Goal: Transaction & Acquisition: Purchase product/service

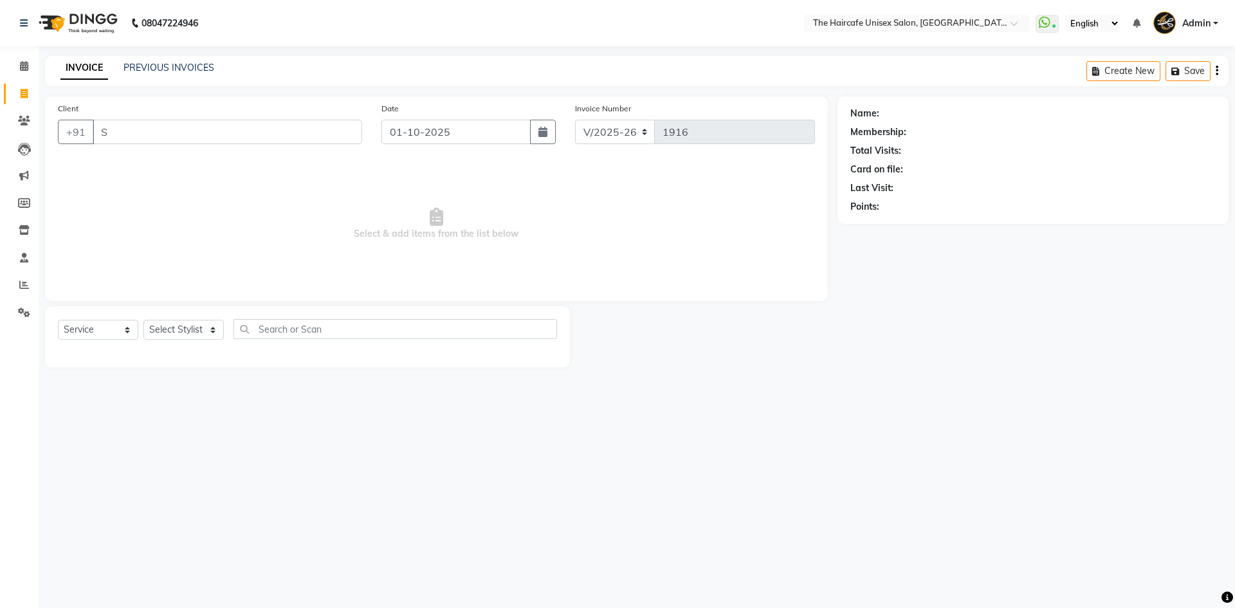
select select "7412"
select select "service"
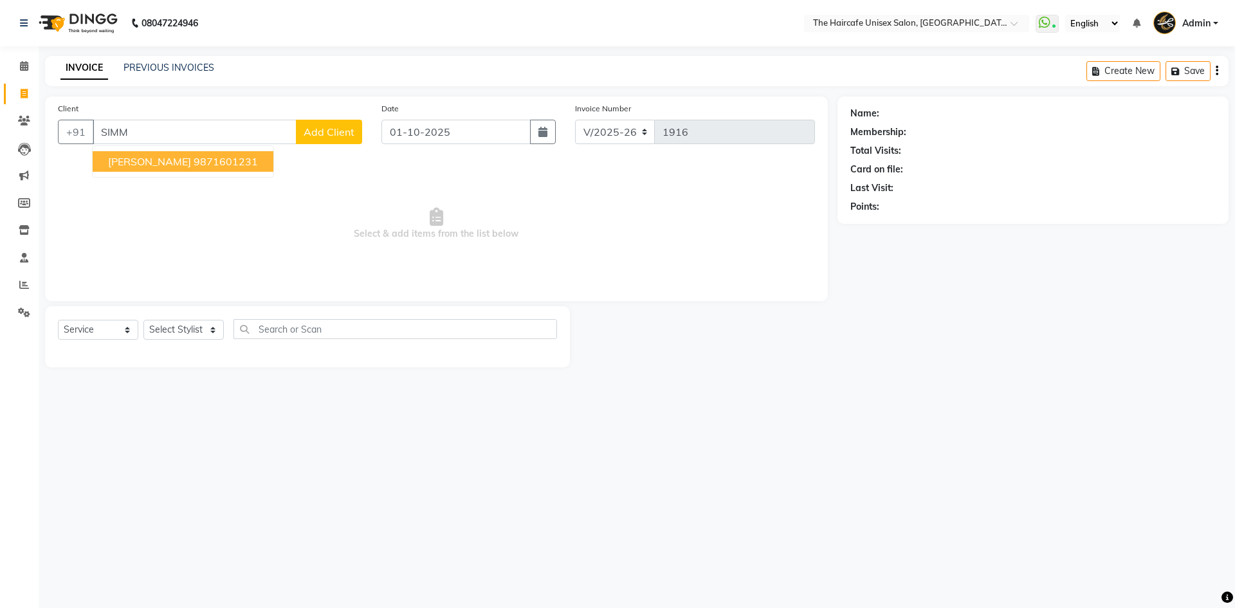
click at [140, 167] on span "[PERSON_NAME]" at bounding box center [149, 161] width 83 height 13
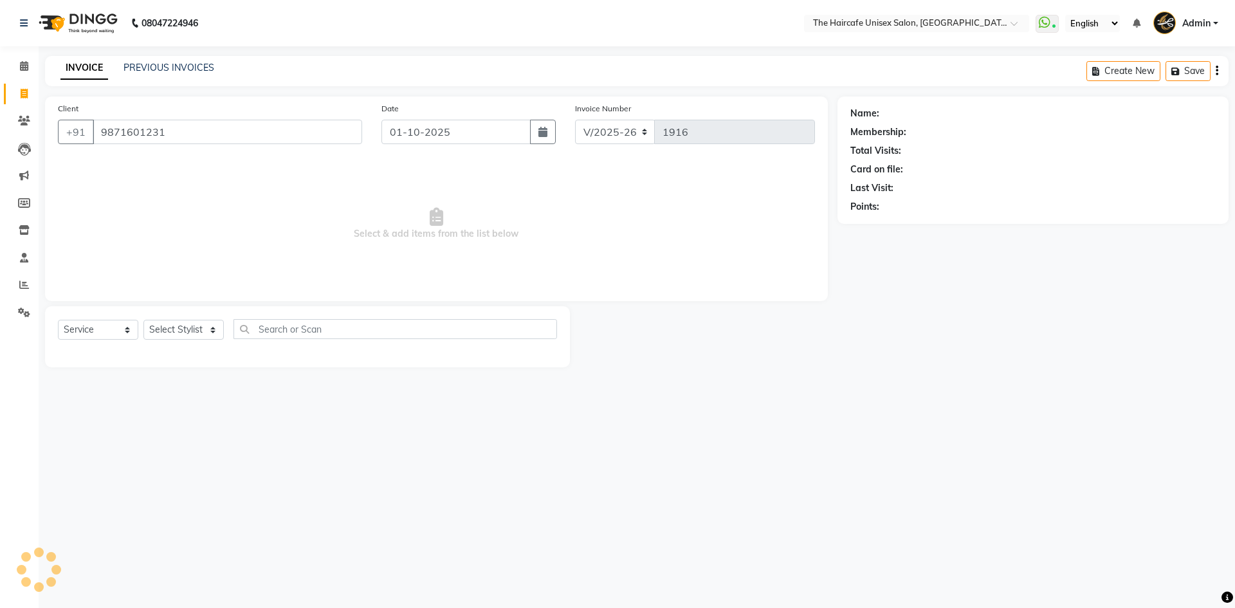
type input "9871601231"
select select "1: Object"
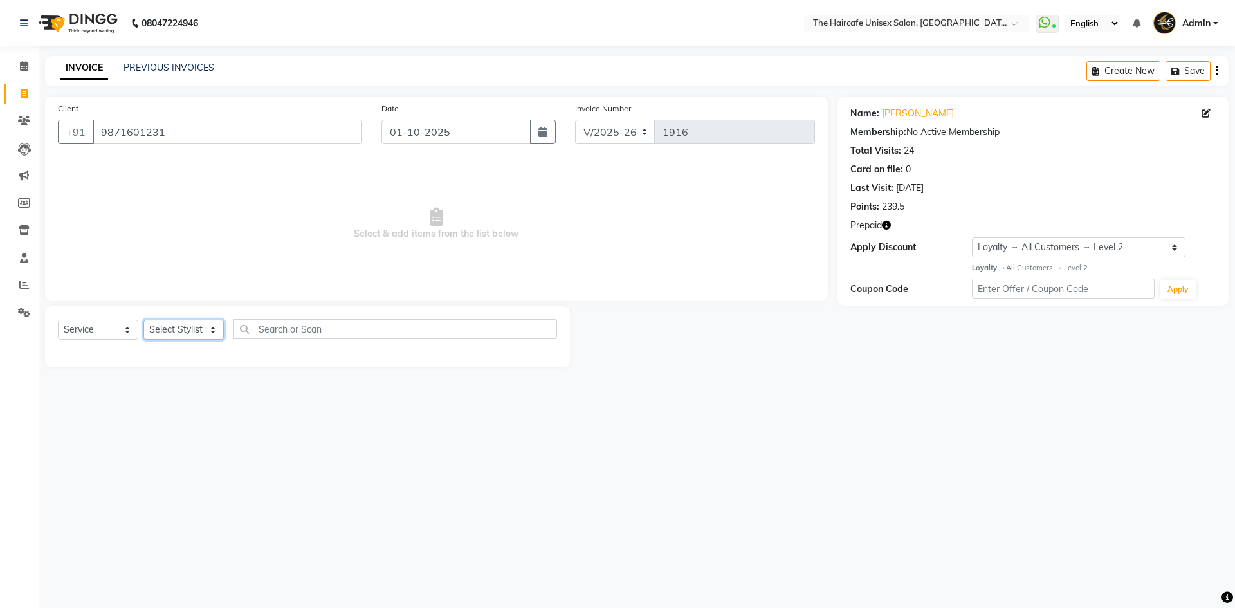
click at [172, 338] on select "Select Stylist [PERSON_NAME] ARCHANA DEEVKI KAJAL [PERSON_NAME] pathan [PERSON_…" at bounding box center [183, 330] width 80 height 20
select select "65654"
click at [143, 320] on select "Select Stylist AFTAB ARCHANA DEEVKI KAJAL SWAROOP kasim pathan MAHESH VERMA MUS…" at bounding box center [183, 330] width 80 height 20
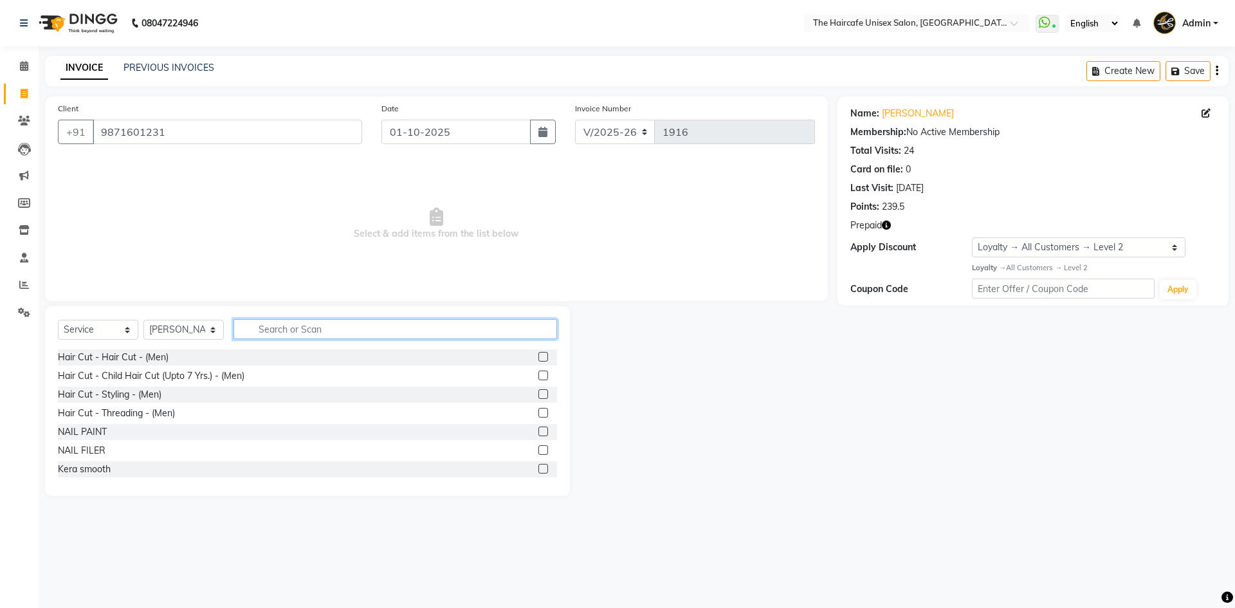
click at [309, 329] on input "text" at bounding box center [396, 329] width 324 height 20
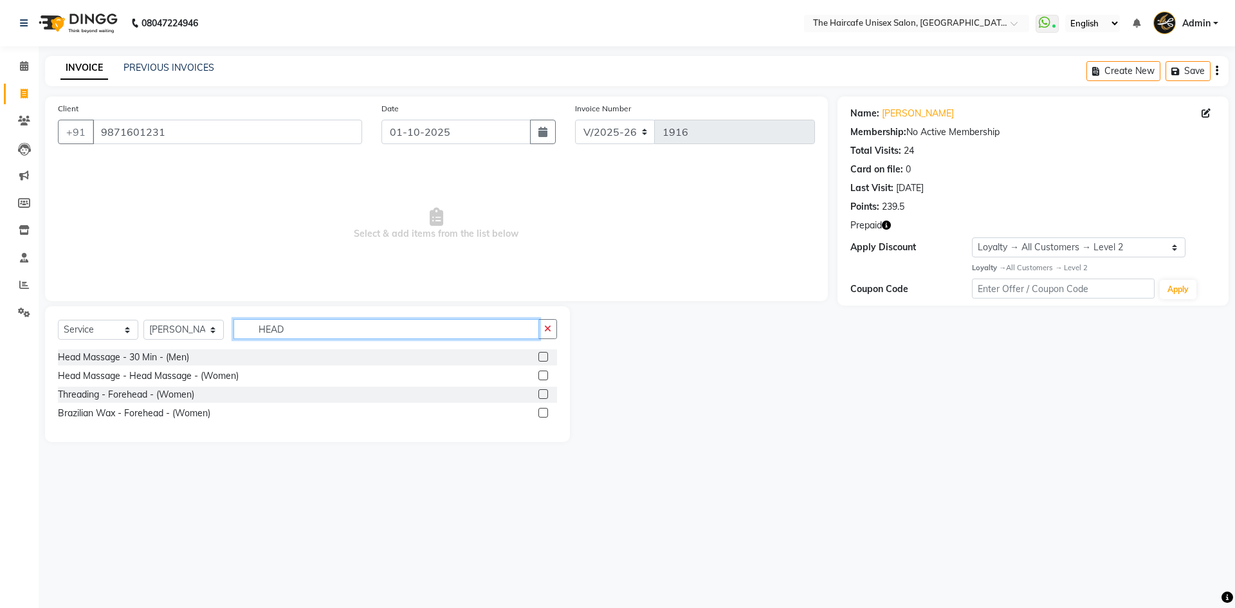
type input "HEAD"
click at [543, 355] on label at bounding box center [543, 357] width 10 height 10
click at [543, 355] on input "checkbox" at bounding box center [542, 357] width 8 height 8
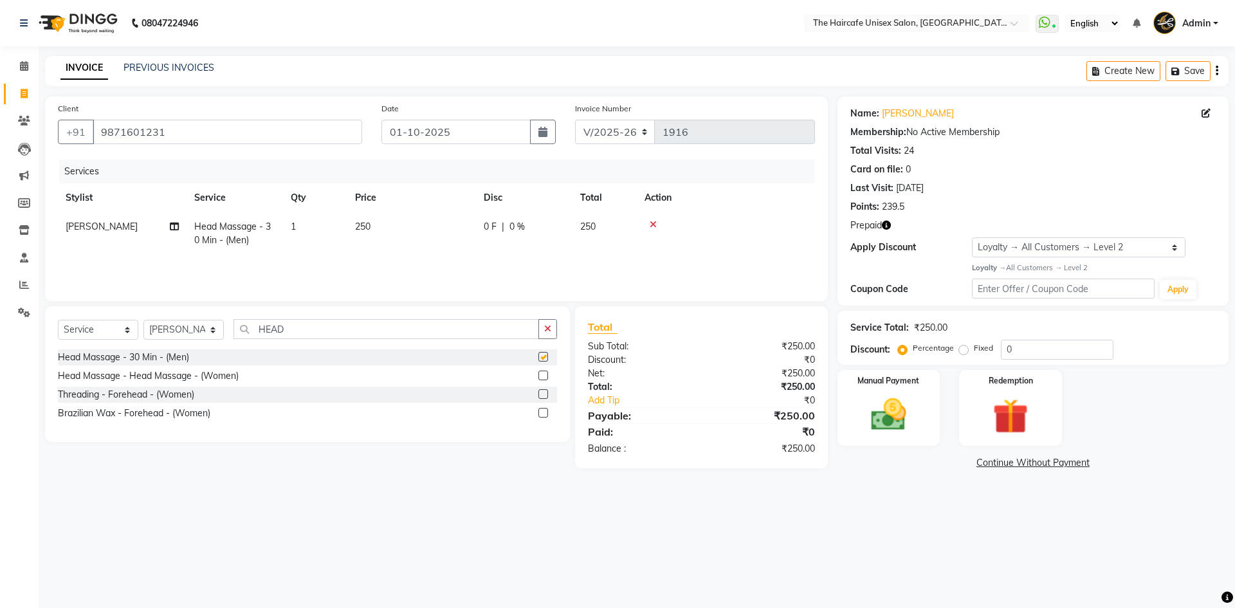
checkbox input "false"
click at [454, 337] on input "HEAD" at bounding box center [387, 329] width 306 height 20
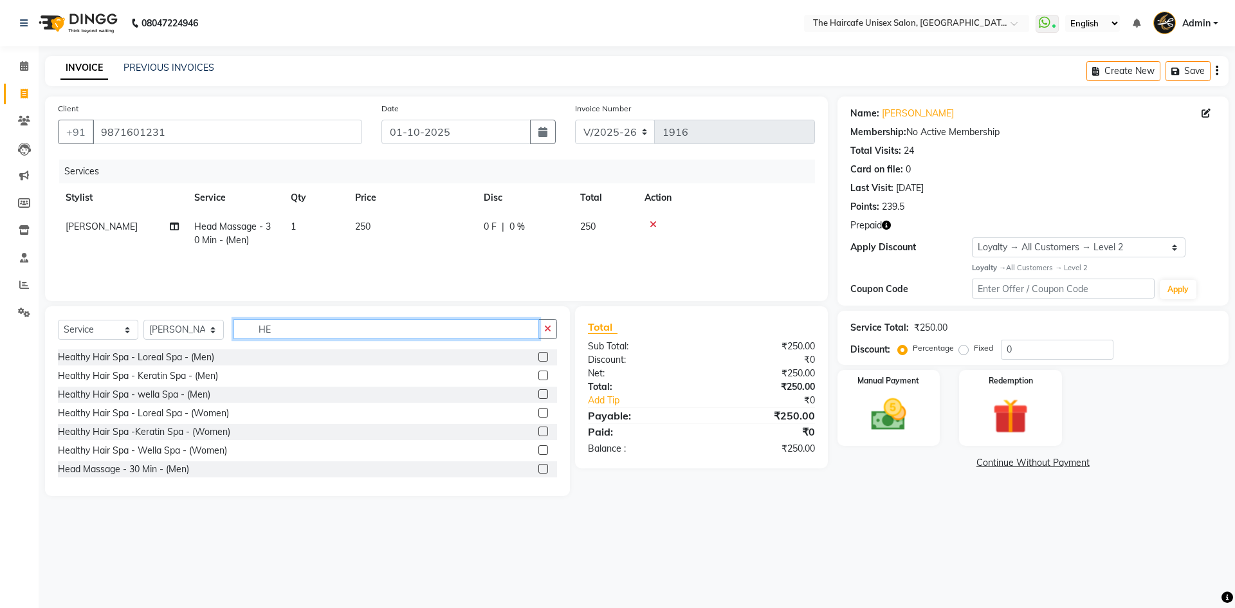
type input "H"
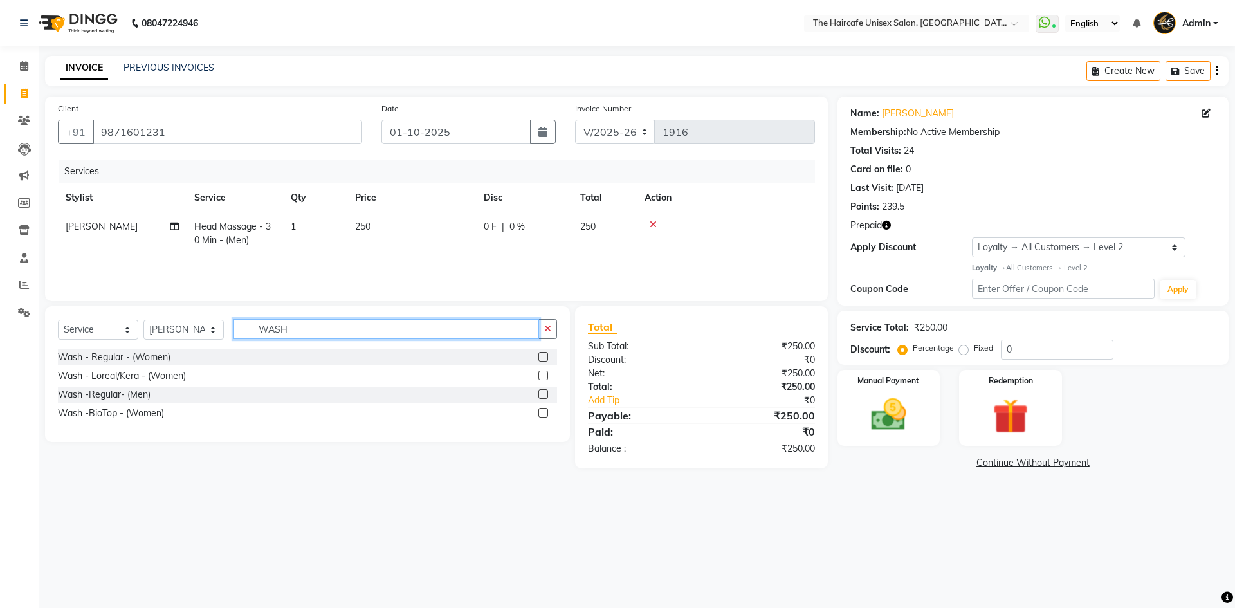
type input "WASH"
click at [540, 376] on label at bounding box center [543, 376] width 10 height 10
click at [540, 376] on input "checkbox" at bounding box center [542, 376] width 8 height 8
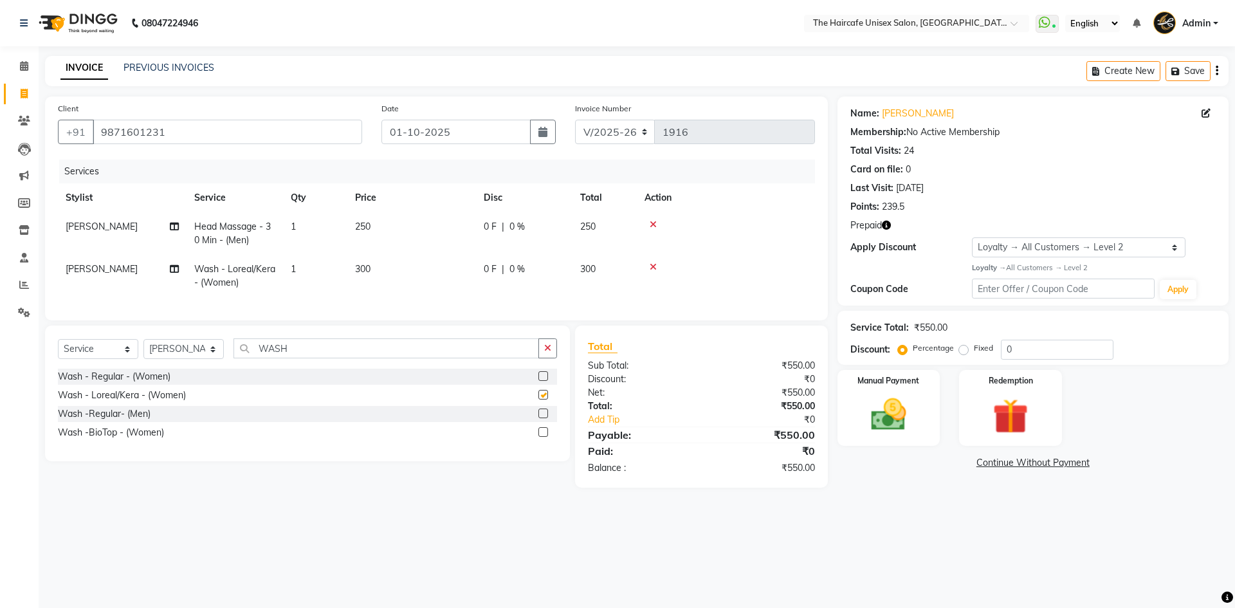
checkbox input "false"
click at [356, 358] on input "WASH" at bounding box center [387, 348] width 306 height 20
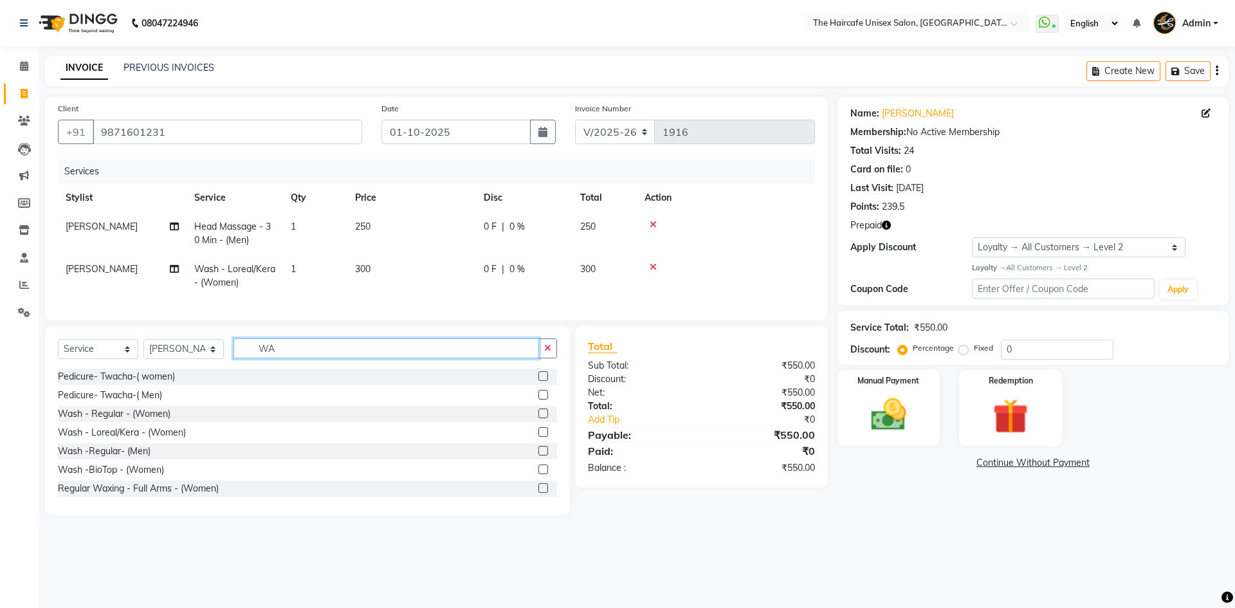
type input "W"
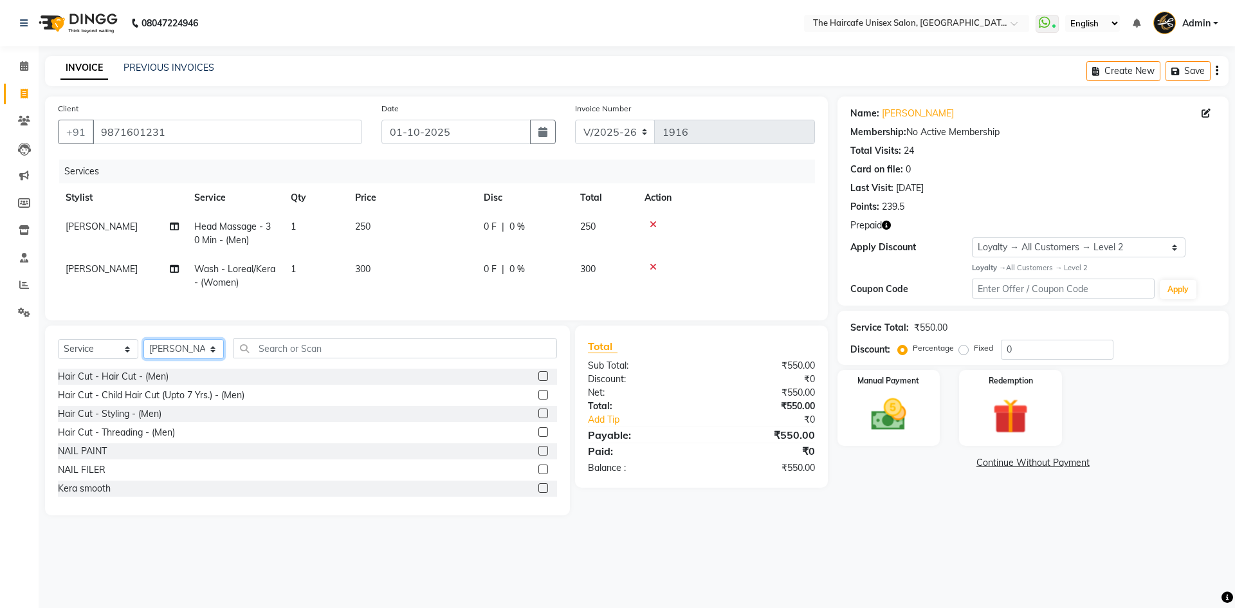
click at [154, 359] on select "Select Stylist AFTAB ARCHANA DEEVKI KAJAL SWAROOP kasim pathan MAHESH VERMA MUS…" at bounding box center [183, 349] width 80 height 20
select select "64975"
click at [143, 349] on select "Select Stylist AFTAB ARCHANA DEEVKI KAJAL SWAROOP kasim pathan MAHESH VERMA MUS…" at bounding box center [183, 349] width 80 height 20
drag, startPoint x: 328, startPoint y: 358, endPoint x: 351, endPoint y: 330, distance: 36.1
click at [333, 355] on input "text" at bounding box center [396, 348] width 324 height 20
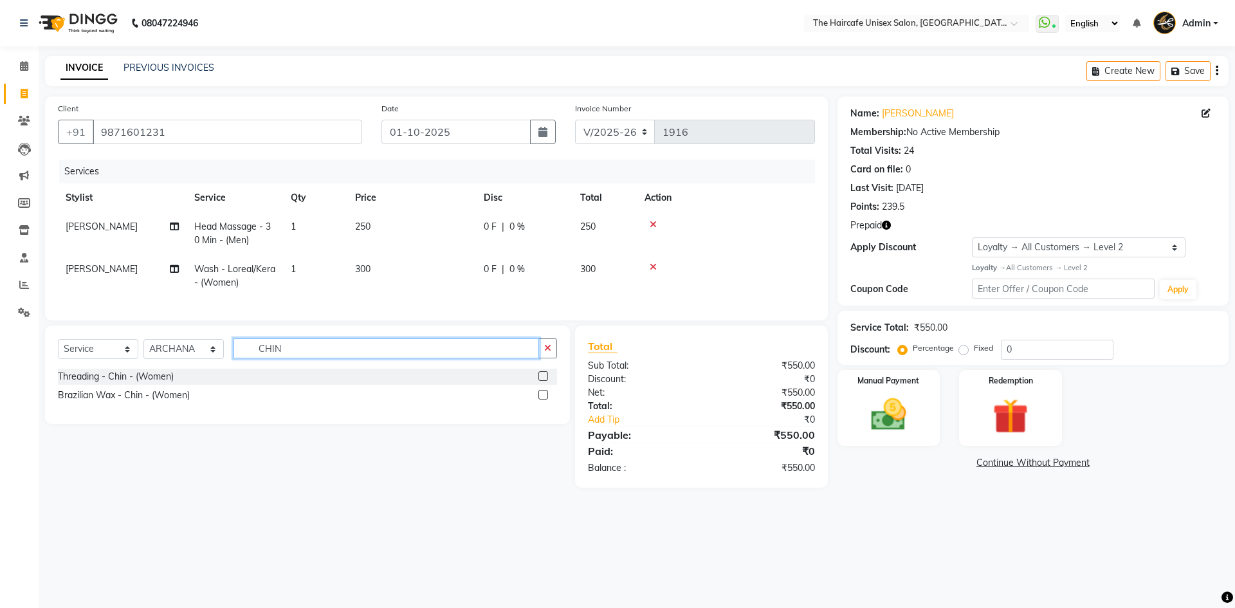
type input "CHIN"
click at [545, 400] on label at bounding box center [543, 395] width 10 height 10
click at [545, 400] on input "checkbox" at bounding box center [542, 395] width 8 height 8
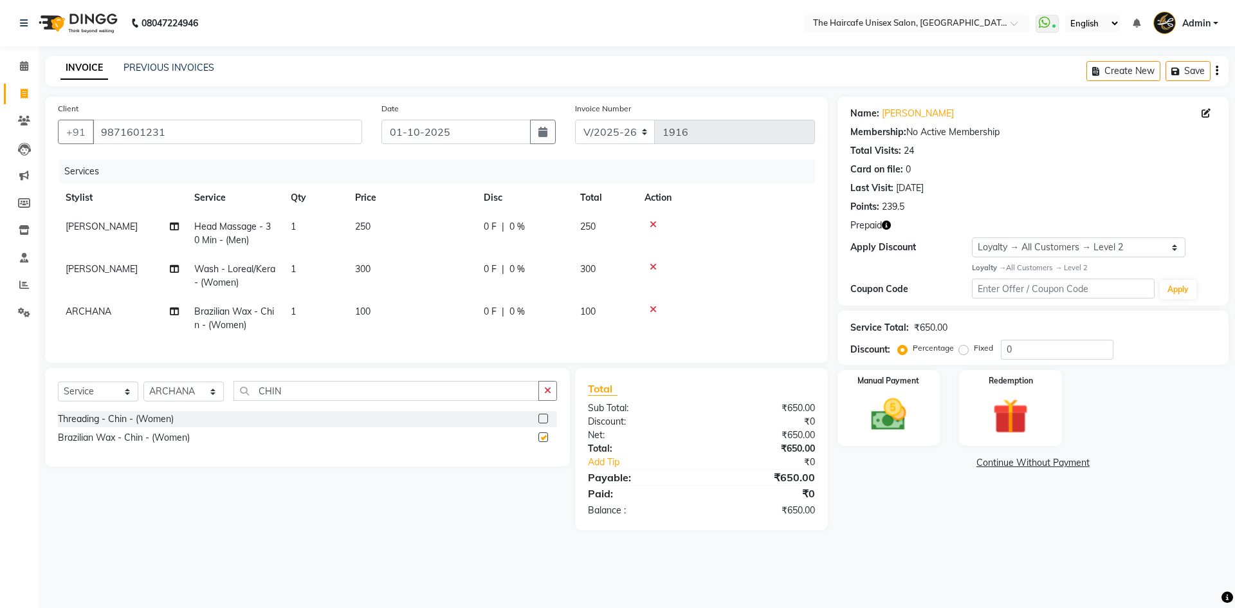
checkbox input "false"
click at [452, 401] on input "CHIN" at bounding box center [387, 391] width 306 height 20
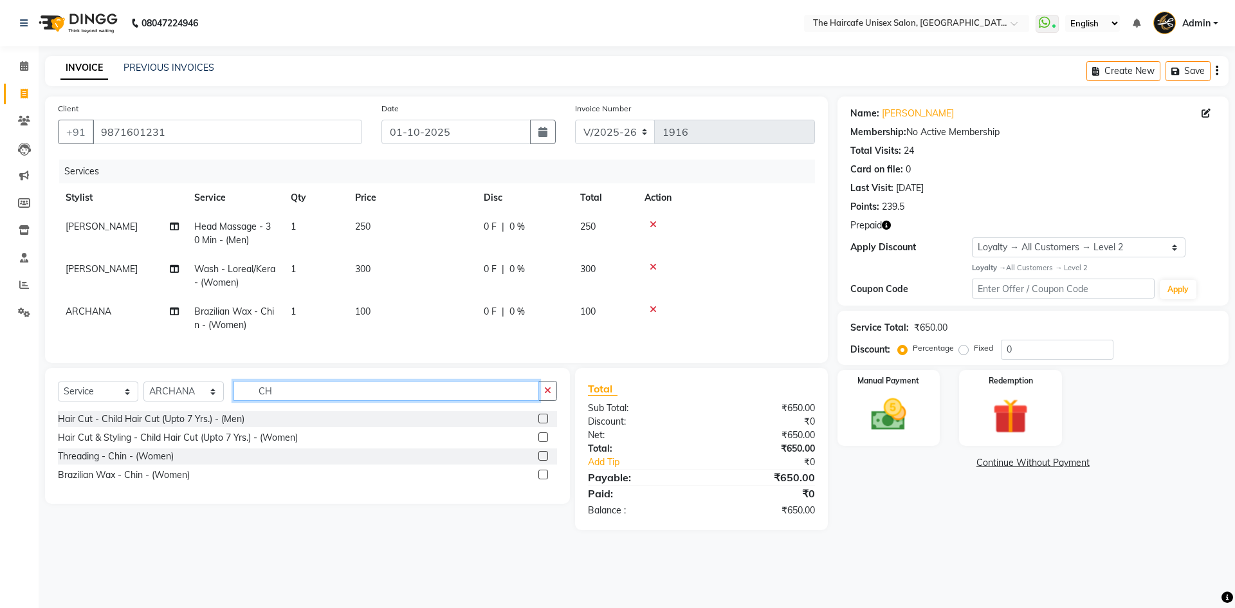
type input "C"
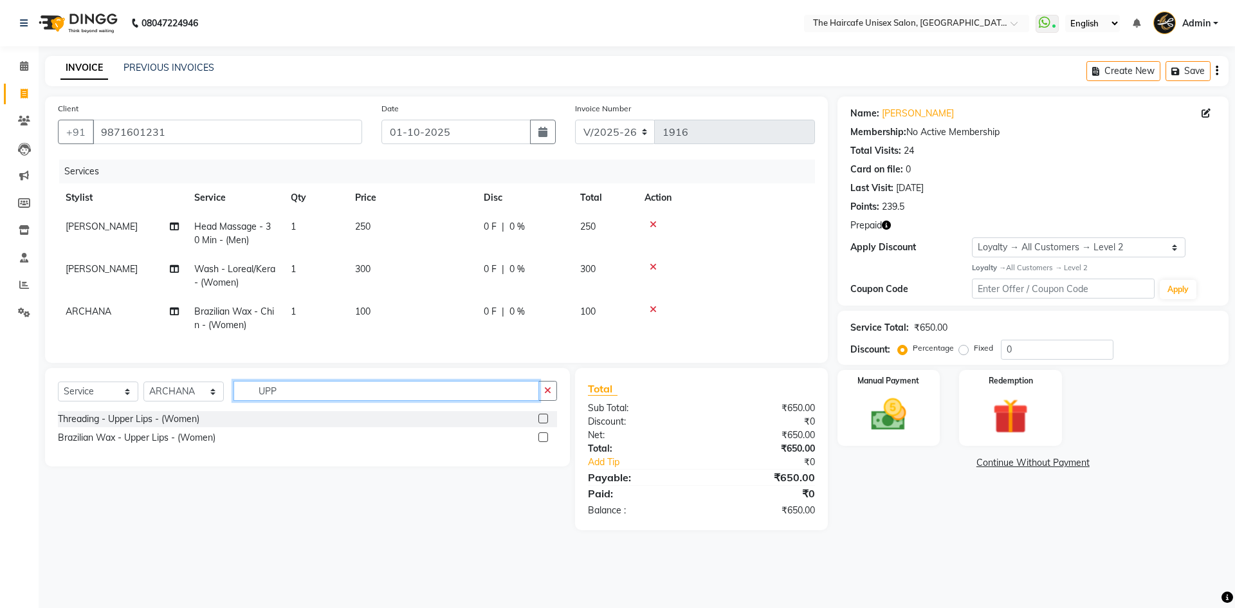
type input "UPP"
drag, startPoint x: 538, startPoint y: 429, endPoint x: 549, endPoint y: 425, distance: 11.2
click at [540, 423] on label at bounding box center [543, 419] width 10 height 10
click at [540, 423] on input "checkbox" at bounding box center [542, 419] width 8 height 8
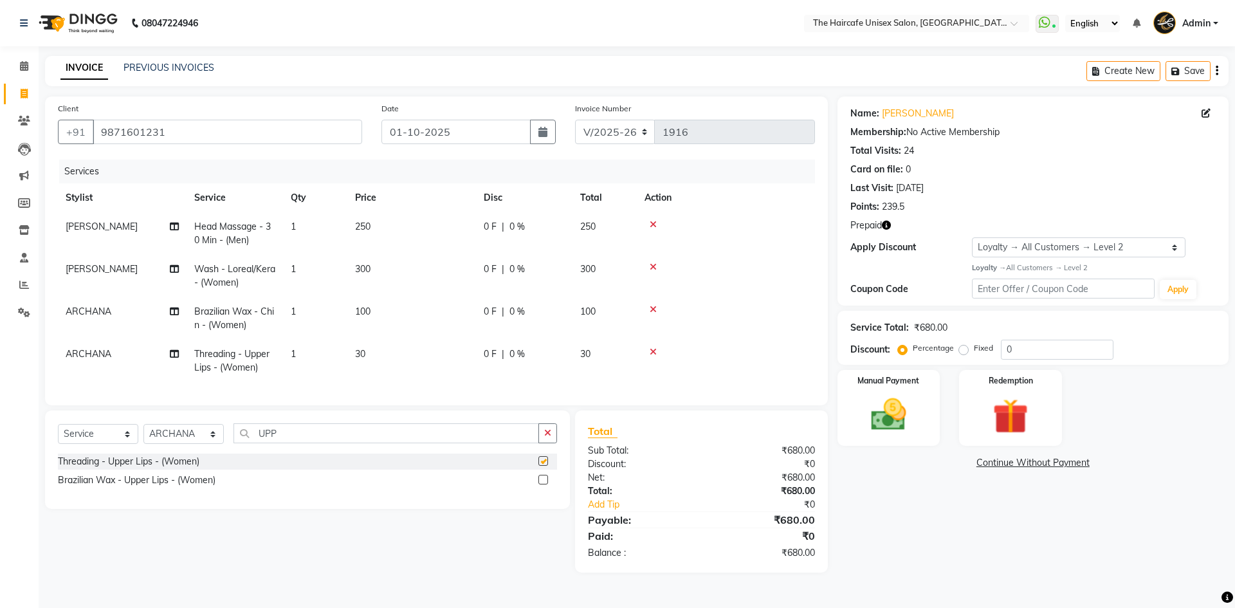
checkbox input "false"
click at [1013, 415] on img at bounding box center [1010, 417] width 60 height 46
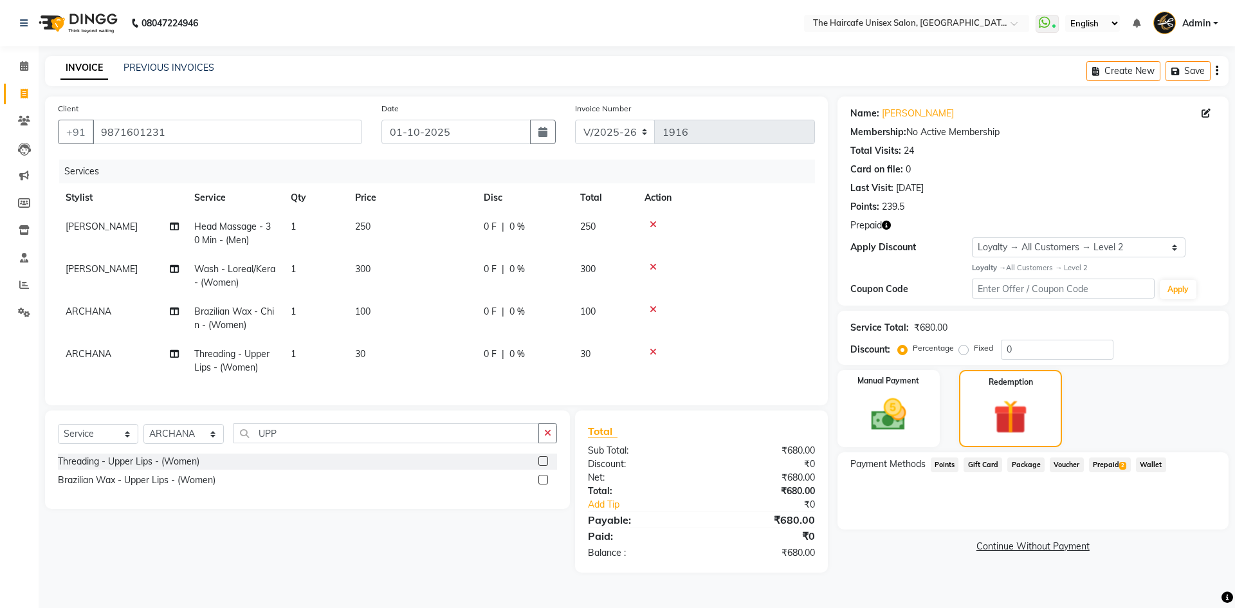
click at [1096, 463] on span "Prepaid 2" at bounding box center [1110, 464] width 42 height 15
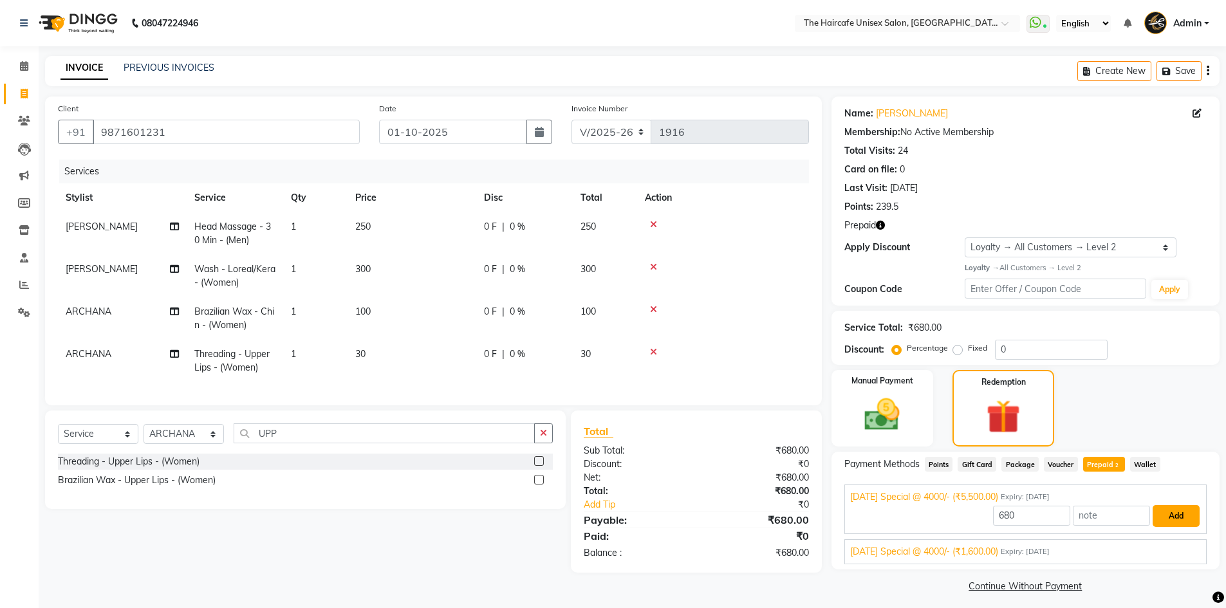
click at [1187, 520] on button "Add" at bounding box center [1175, 516] width 47 height 22
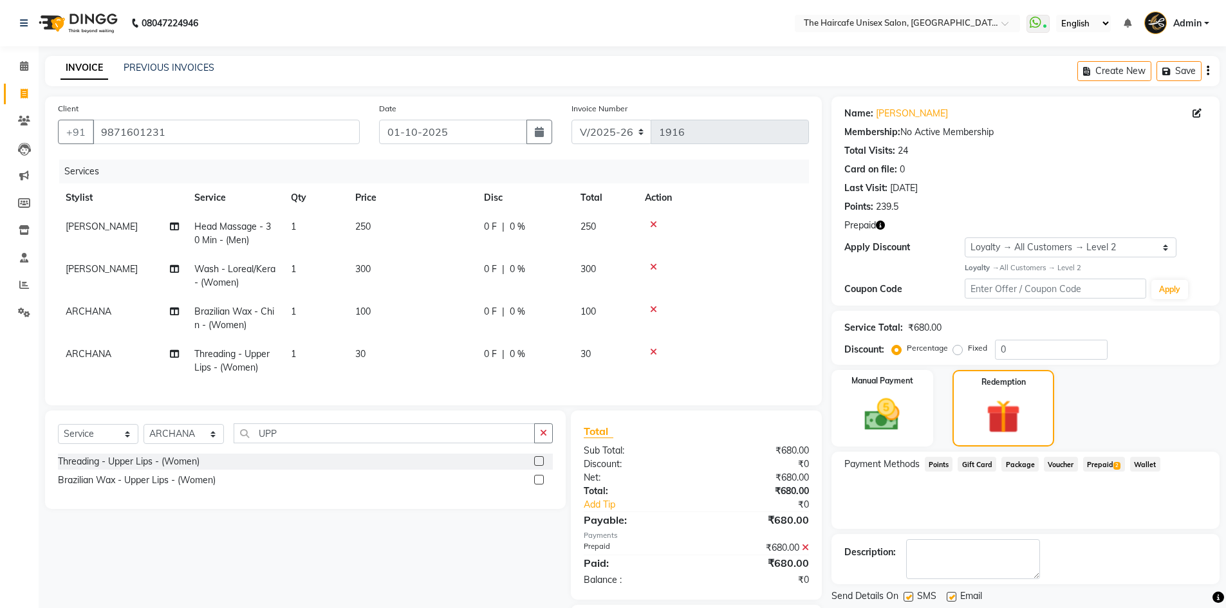
scroll to position [84, 0]
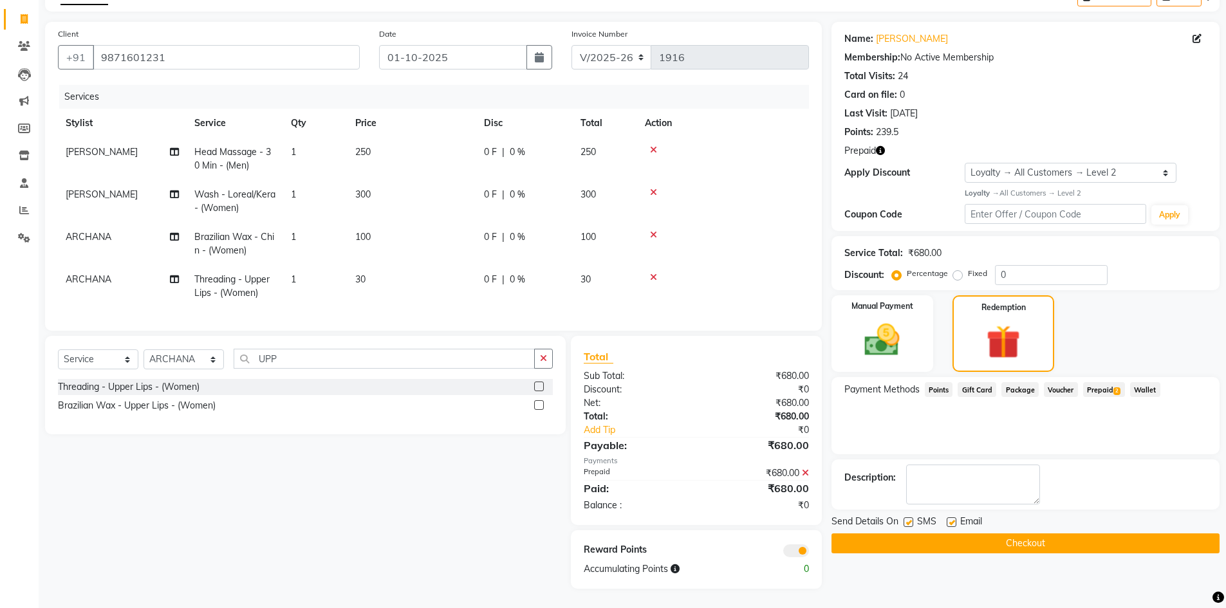
click at [1045, 540] on button "Checkout" at bounding box center [1025, 543] width 388 height 20
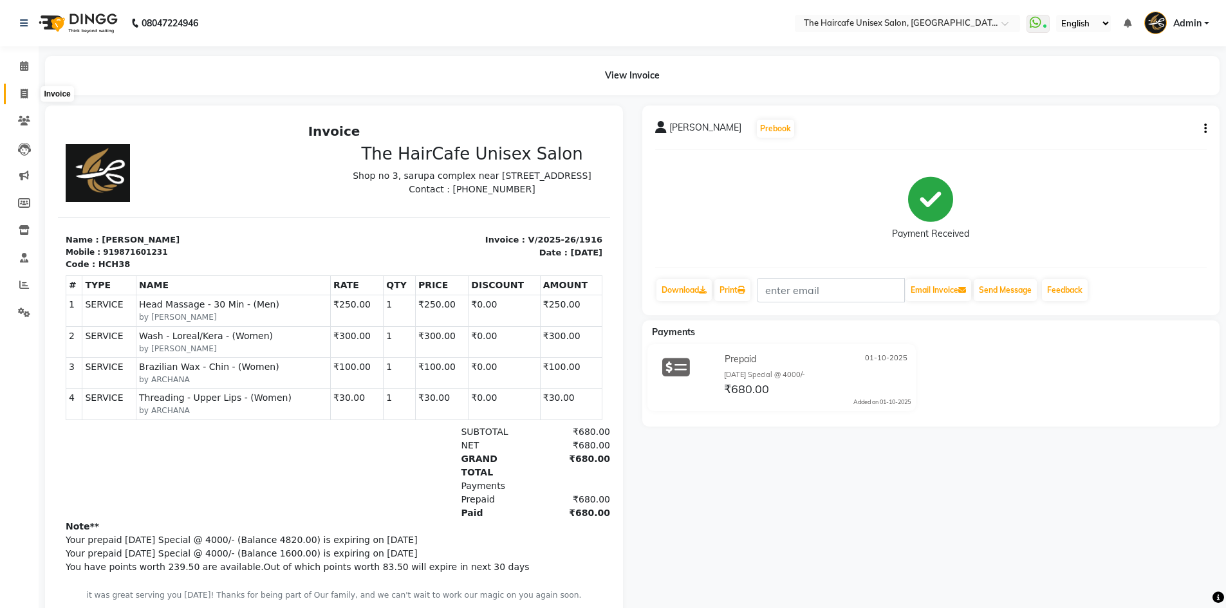
click at [15, 92] on span at bounding box center [24, 94] width 23 height 15
select select "service"
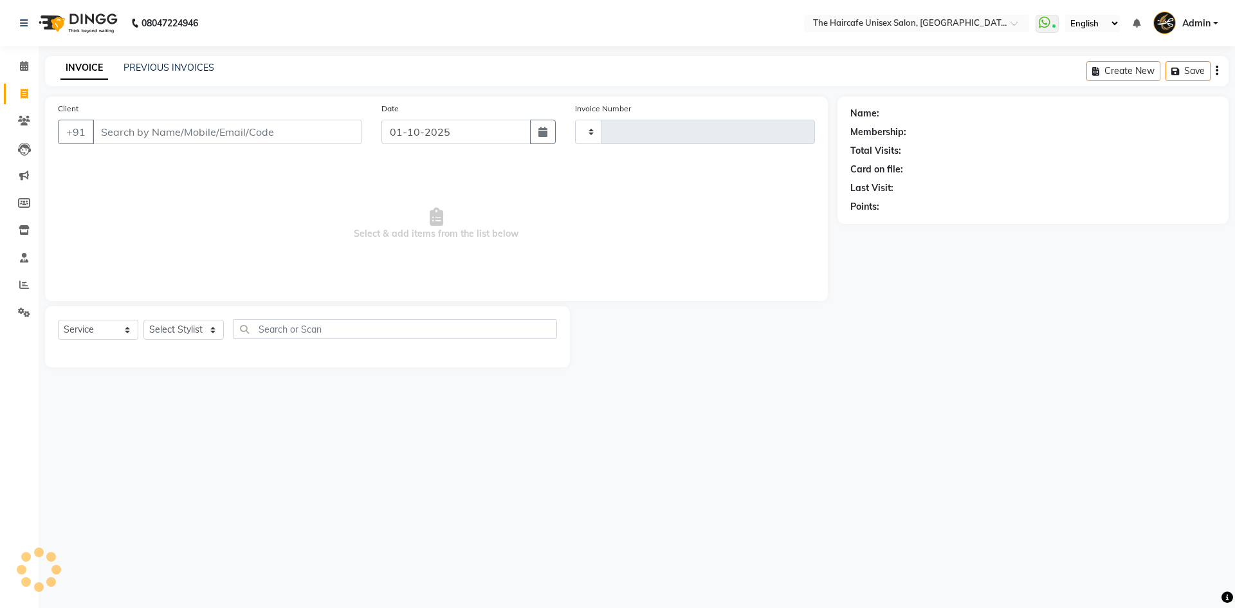
type input "1917"
select select "7412"
click at [147, 68] on link "PREVIOUS INVOICES" at bounding box center [169, 68] width 91 height 12
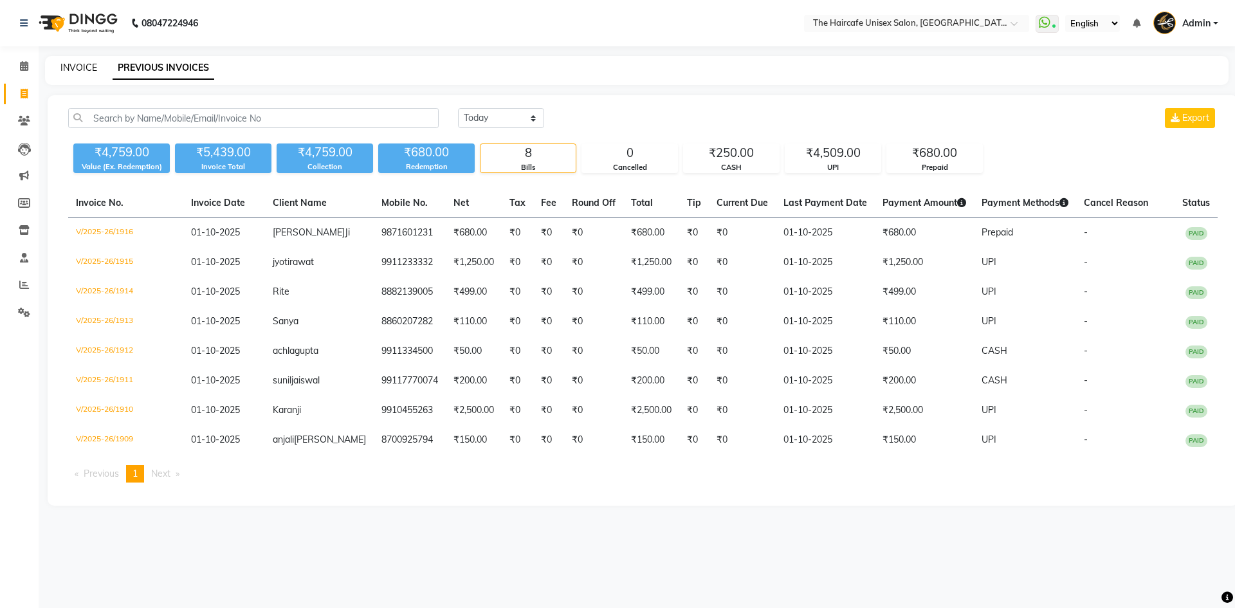
click at [61, 68] on link "INVOICE" at bounding box center [78, 68] width 37 height 12
select select "7412"
select select "service"
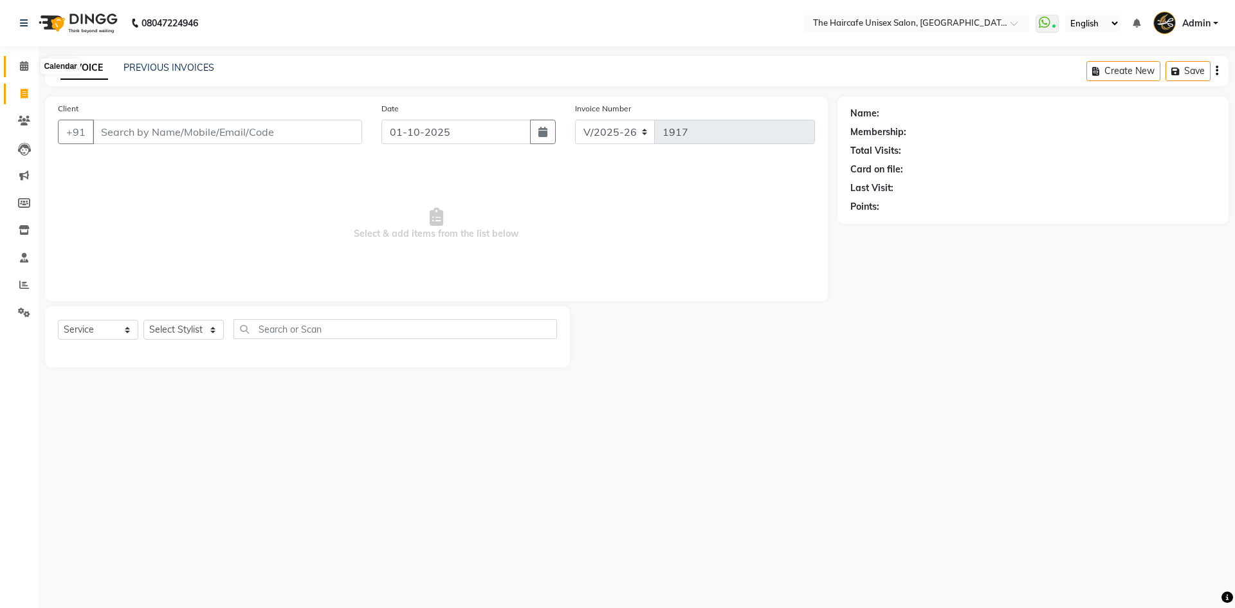
click at [24, 67] on icon at bounding box center [24, 66] width 8 height 10
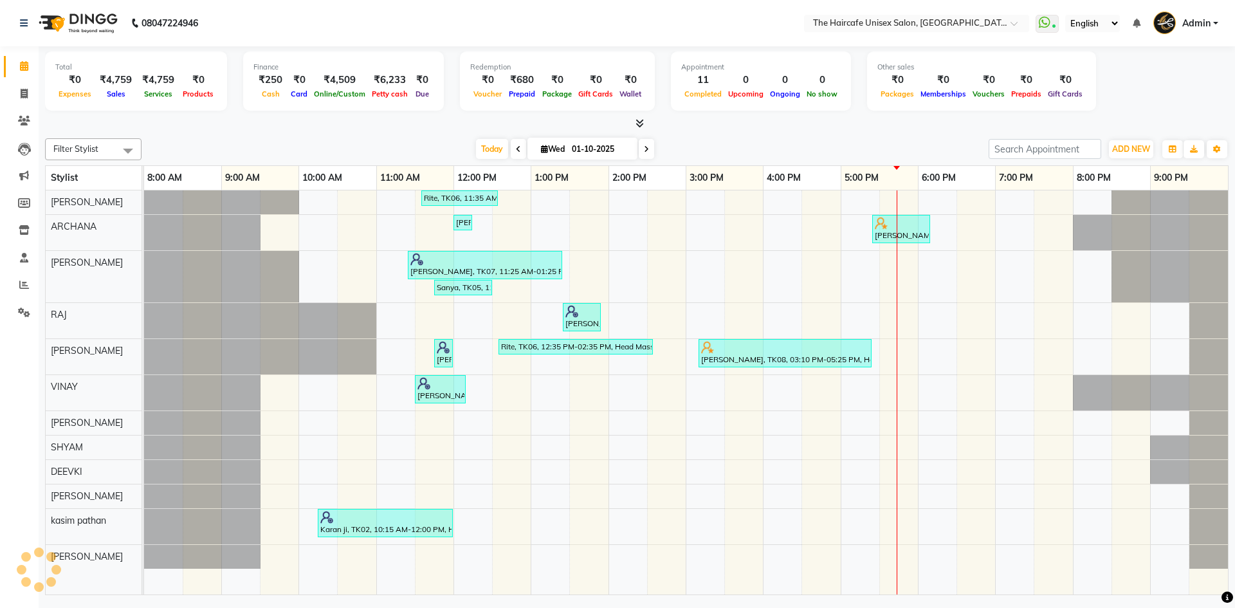
click at [641, 122] on icon at bounding box center [640, 123] width 8 height 10
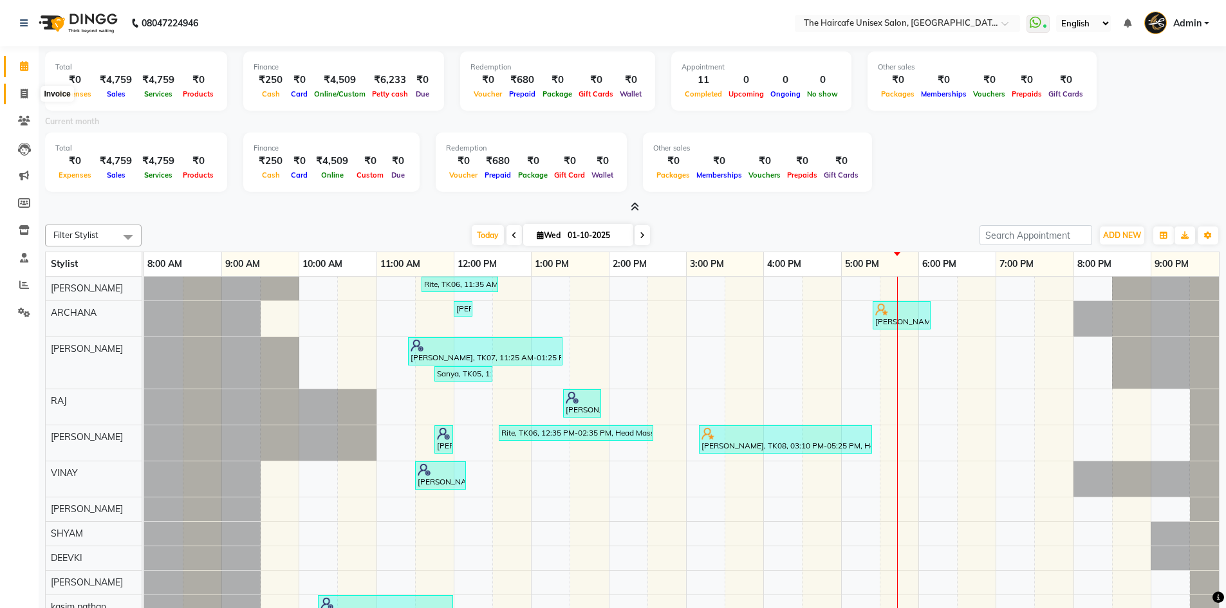
click at [28, 96] on span at bounding box center [24, 94] width 23 height 15
select select "service"
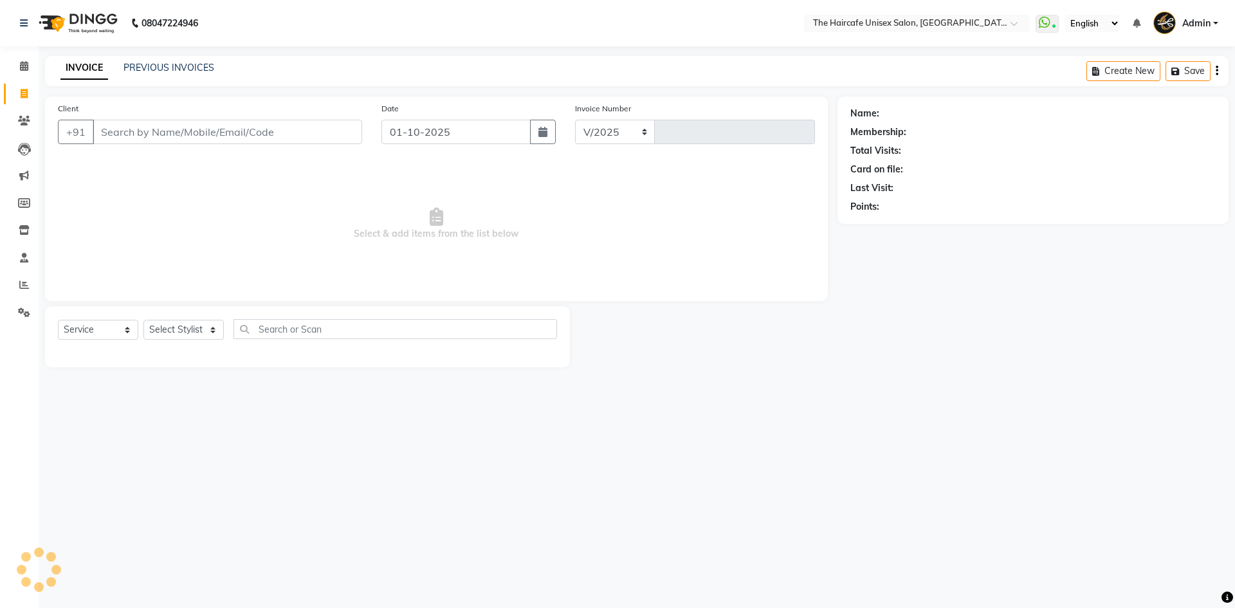
select select "7412"
type input "1917"
click at [182, 64] on link "PREVIOUS INVOICES" at bounding box center [169, 68] width 91 height 12
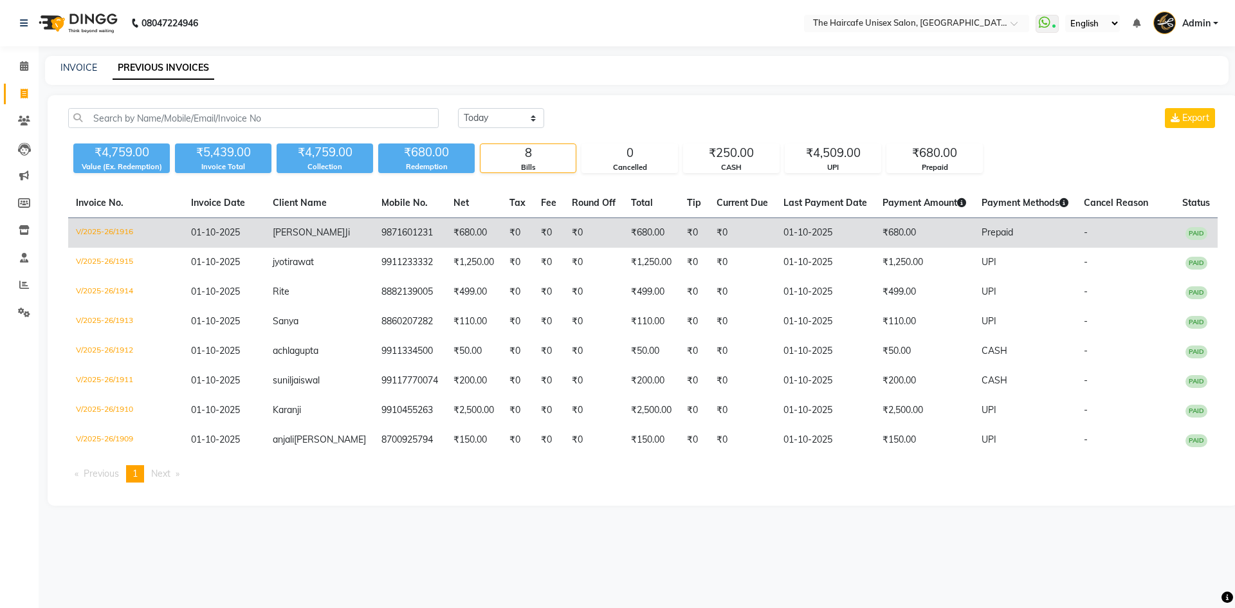
click at [564, 225] on td "₹0" at bounding box center [593, 233] width 59 height 30
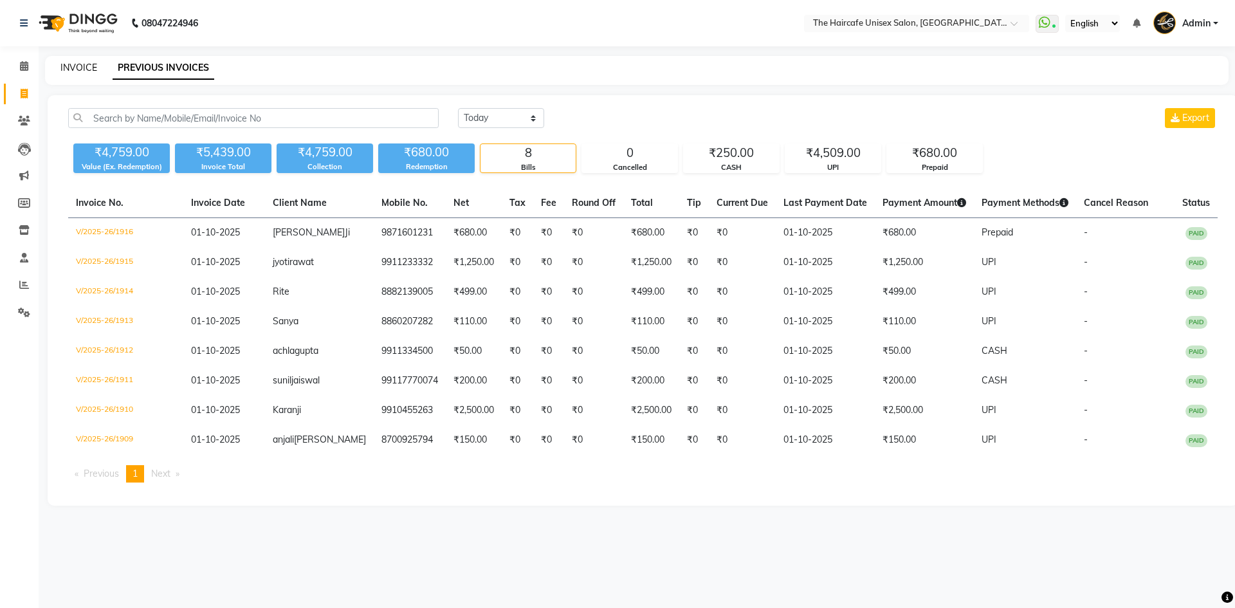
click at [71, 68] on link "INVOICE" at bounding box center [78, 68] width 37 height 12
select select "service"
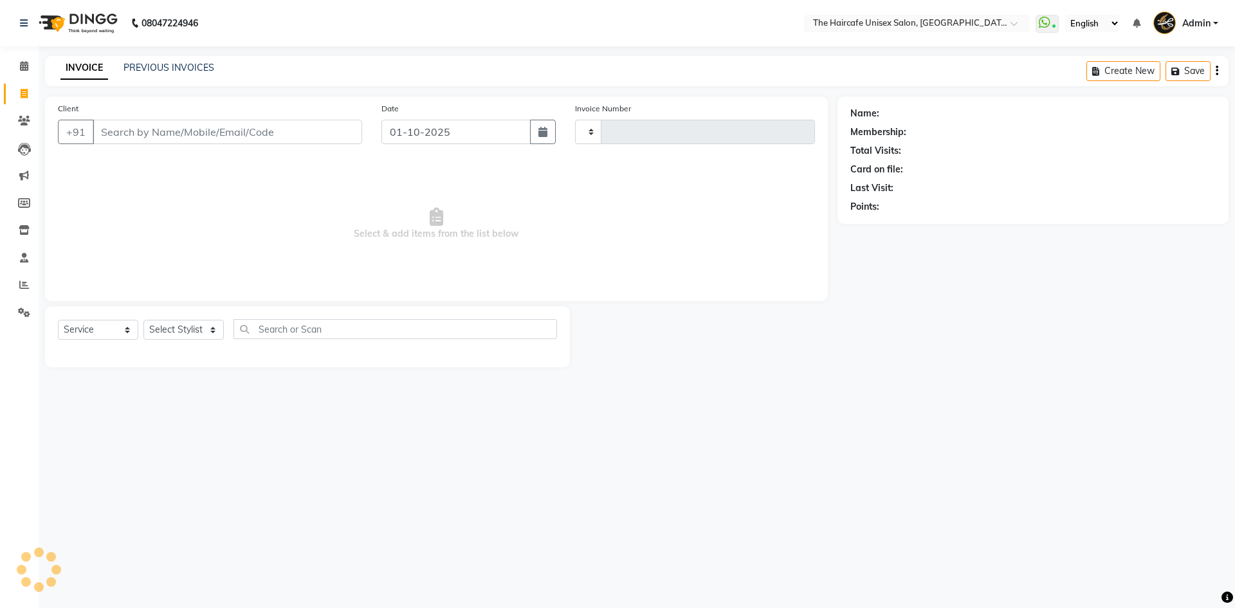
type input "1917"
select select "7412"
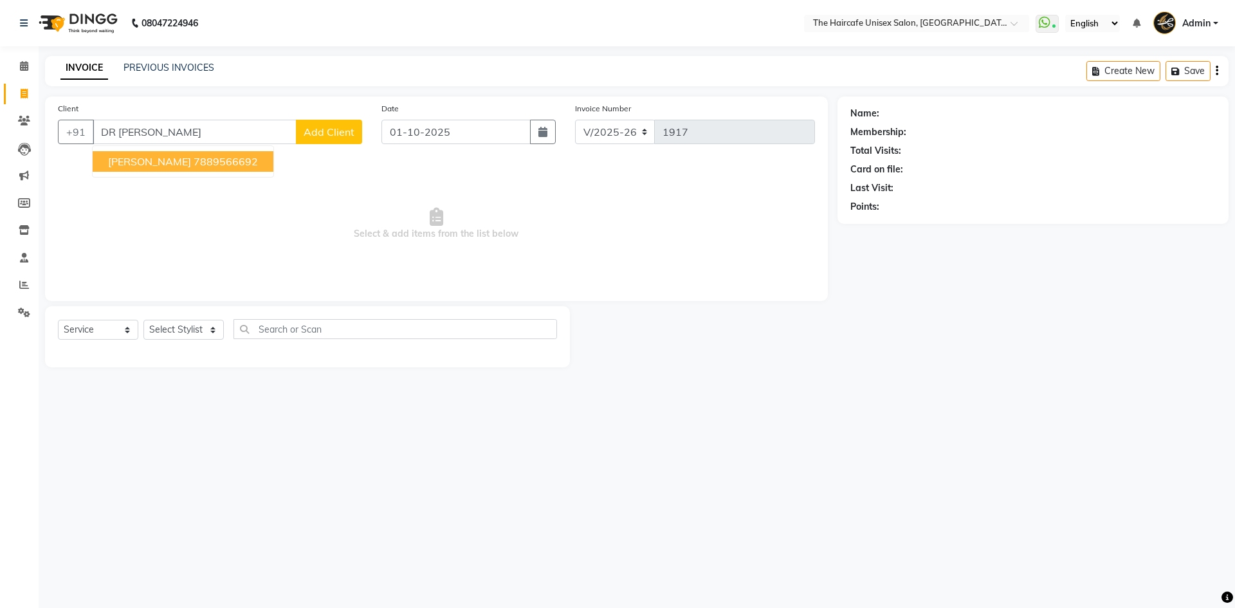
click at [194, 166] on ngb-highlight "7889566692" at bounding box center [226, 161] width 64 height 13
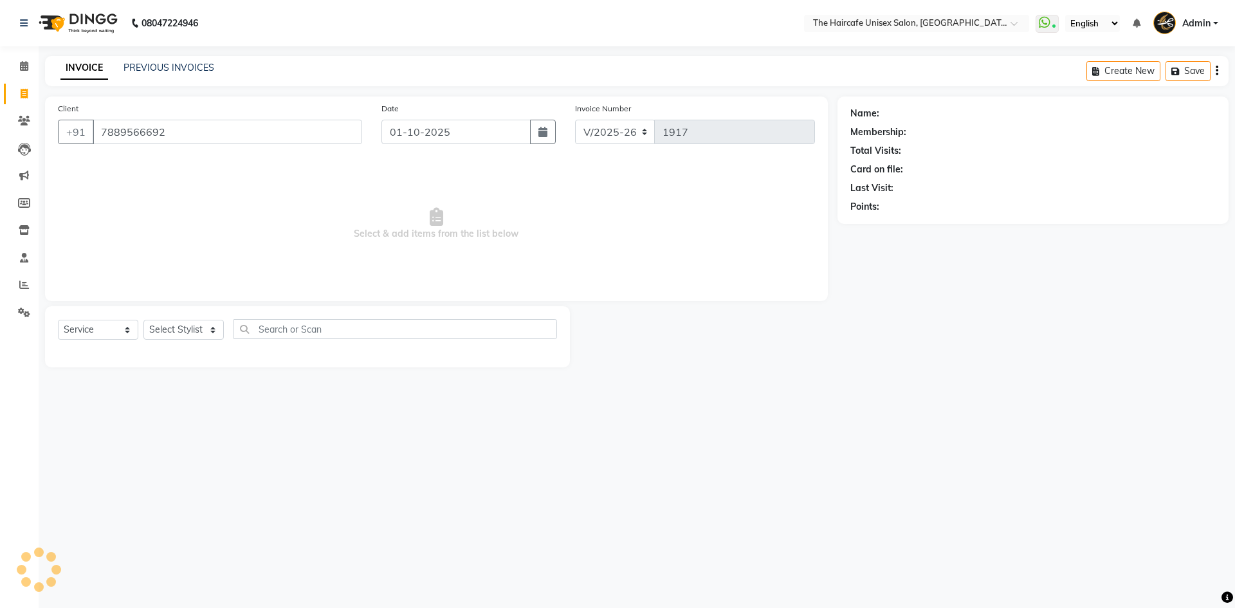
type input "7889566692"
click at [194, 329] on select "Select Stylist AFTAB ARCHANA DEEVKI KAJAL SWAROOP kasim pathan MAHESH VERMA MUS…" at bounding box center [183, 330] width 80 height 20
select select "1: Object"
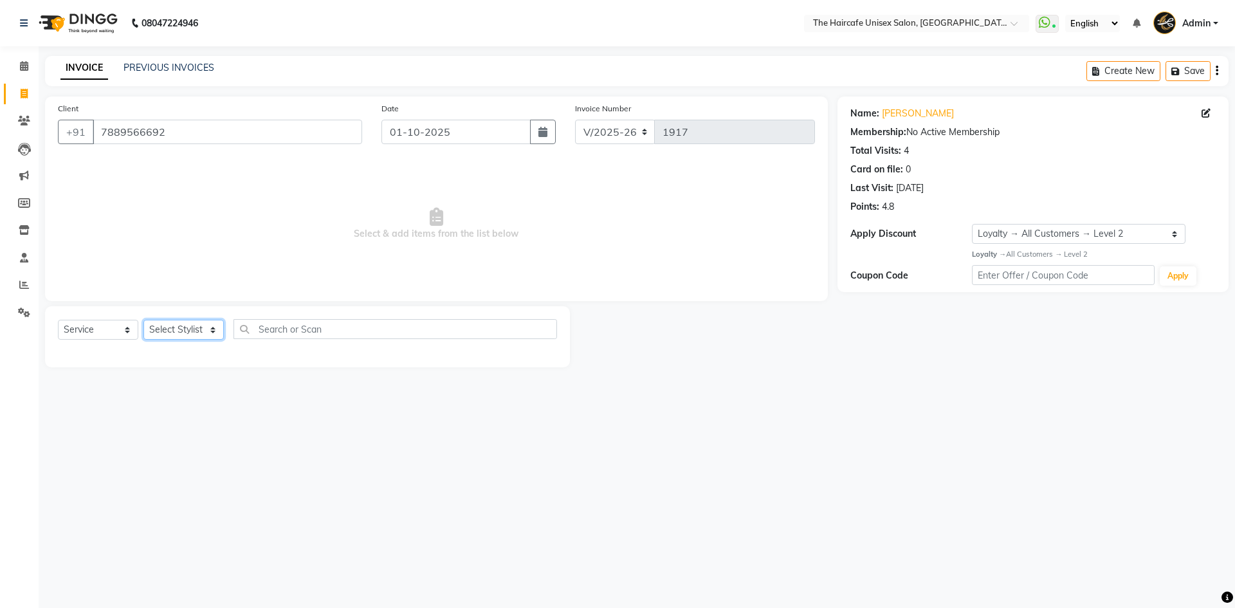
select select "64975"
click at [143, 320] on select "Select Stylist AFTAB ARCHANA DEEVKI KAJAL SWAROOP kasim pathan MAHESH VERMA MUS…" at bounding box center [183, 330] width 80 height 20
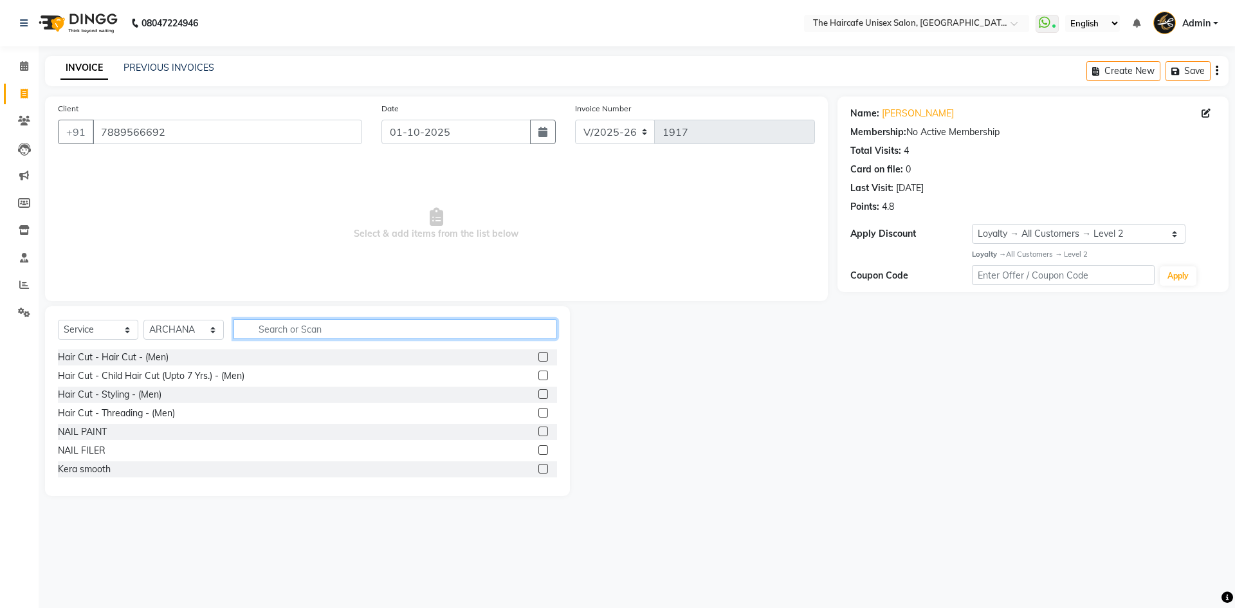
click at [285, 326] on input "text" at bounding box center [396, 329] width 324 height 20
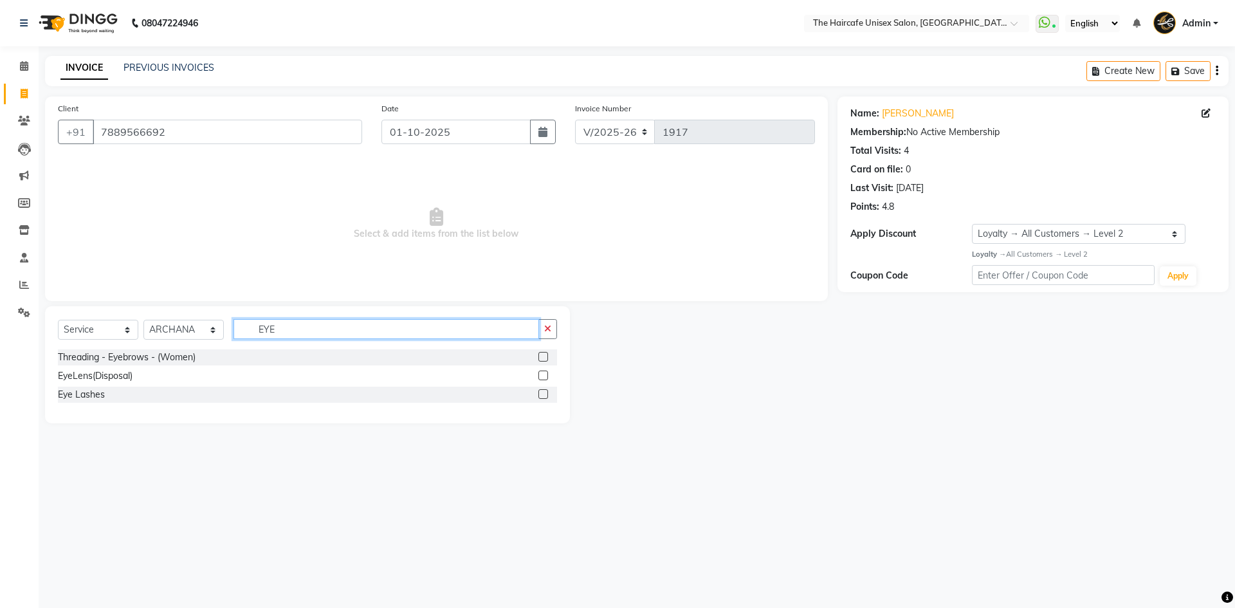
type input "EYE"
click at [538, 357] on label at bounding box center [543, 357] width 10 height 10
click at [538, 357] on input "checkbox" at bounding box center [542, 357] width 8 height 8
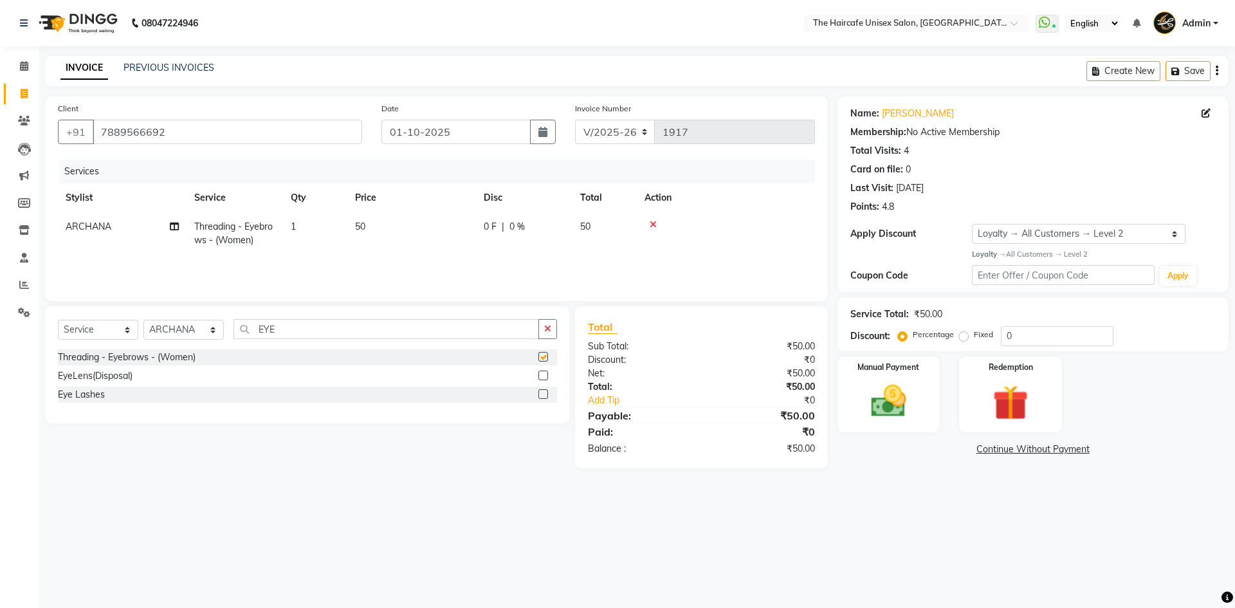
checkbox input "false"
drag, startPoint x: 394, startPoint y: 329, endPoint x: 230, endPoint y: 317, distance: 165.1
click at [230, 317] on div "Select Service Product Membership Package Voucher Prepaid Gift Card Select Styl…" at bounding box center [307, 364] width 525 height 117
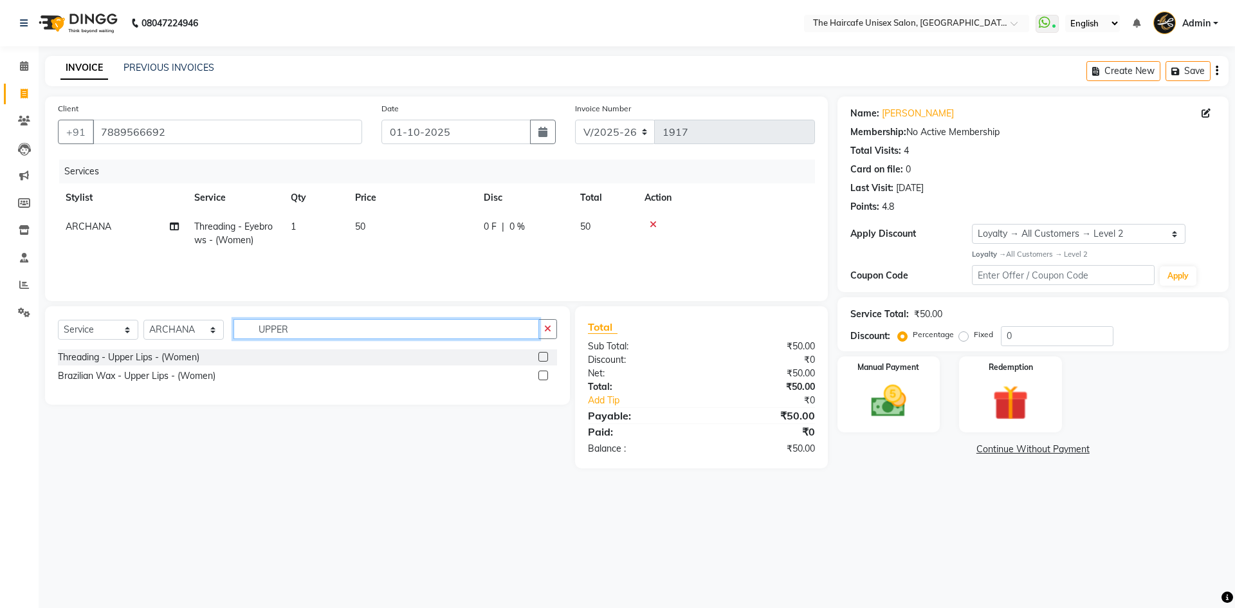
type input "UPPER"
click at [547, 360] on label at bounding box center [543, 357] width 10 height 10
click at [547, 360] on input "checkbox" at bounding box center [542, 357] width 8 height 8
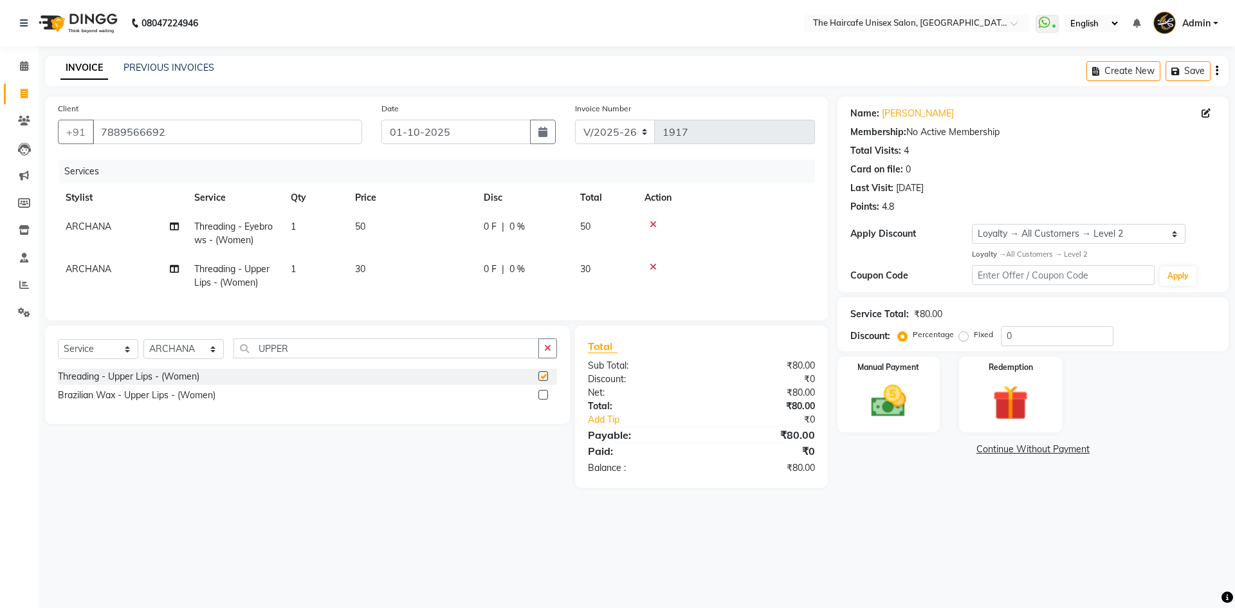
checkbox input "false"
click at [620, 425] on link "Add Tip" at bounding box center [649, 420] width 143 height 14
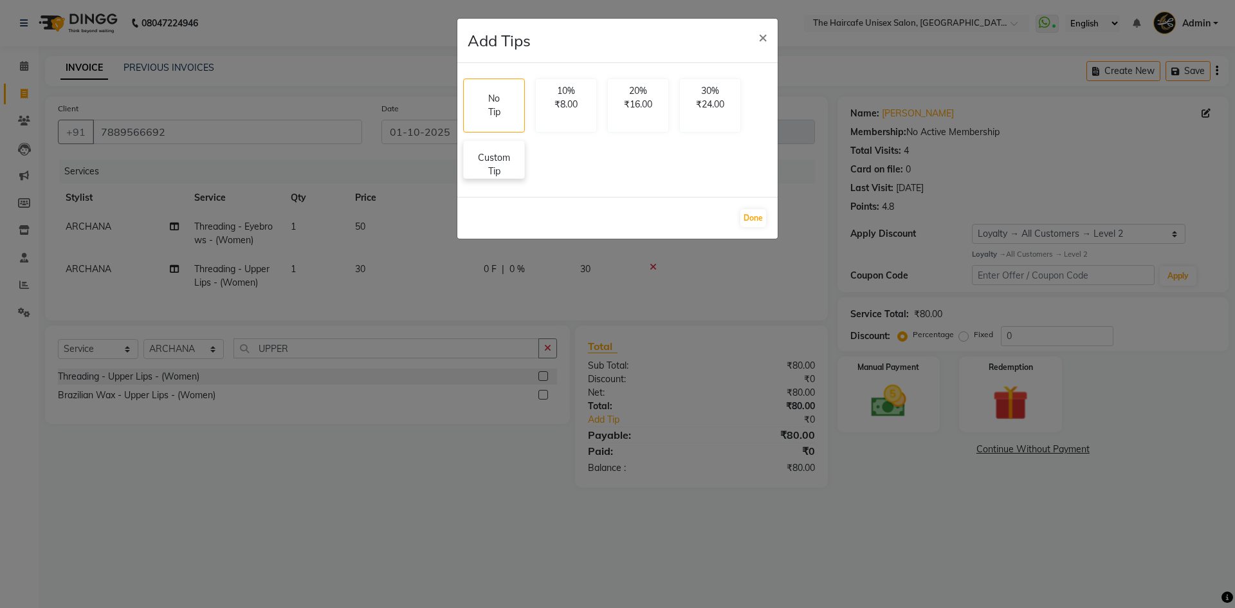
click at [510, 170] on p "Custom Tip" at bounding box center [494, 164] width 45 height 27
select select "64975"
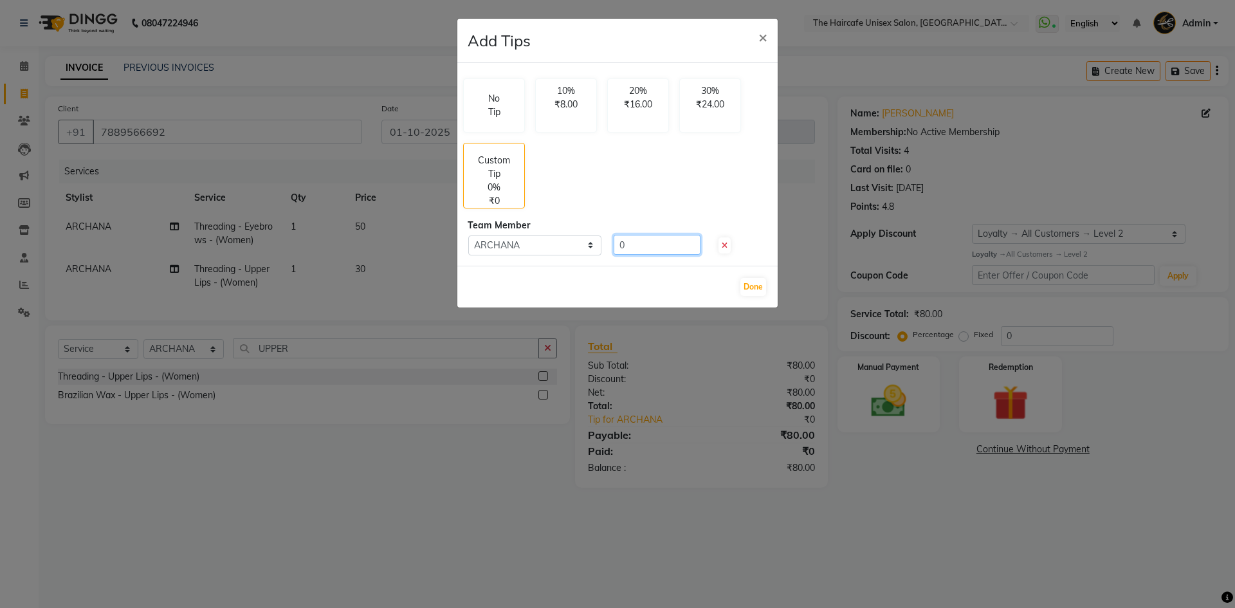
click at [652, 252] on input "0" at bounding box center [657, 245] width 87 height 20
type input "5000000000000000000000"
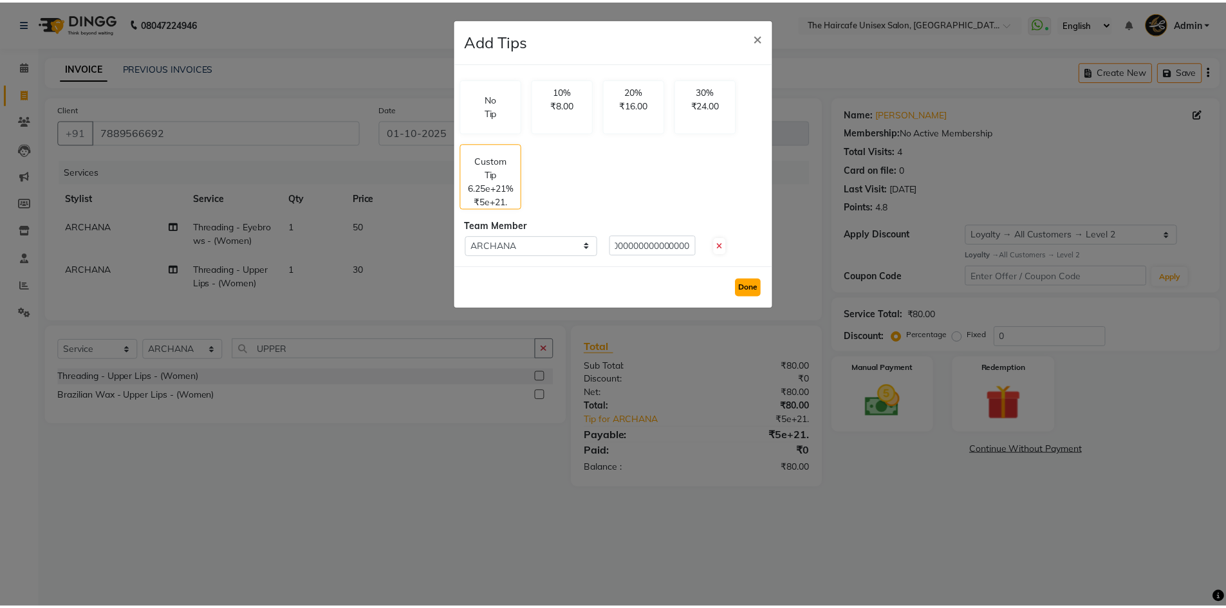
scroll to position [0, 0]
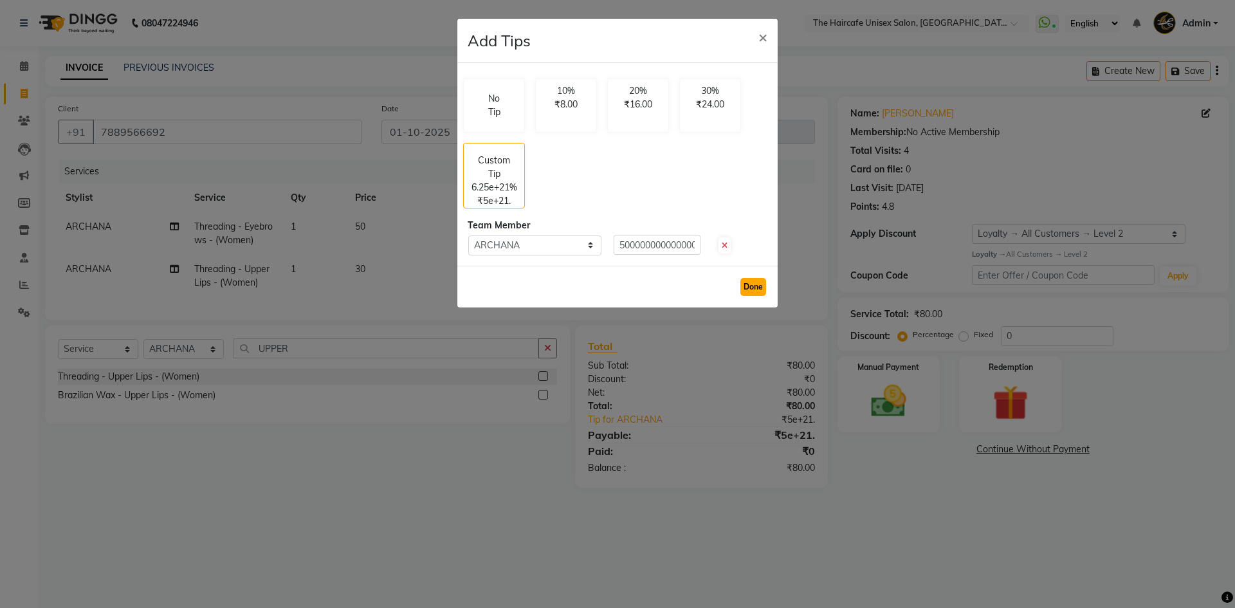
click at [747, 284] on button "Done" at bounding box center [753, 287] width 26 height 18
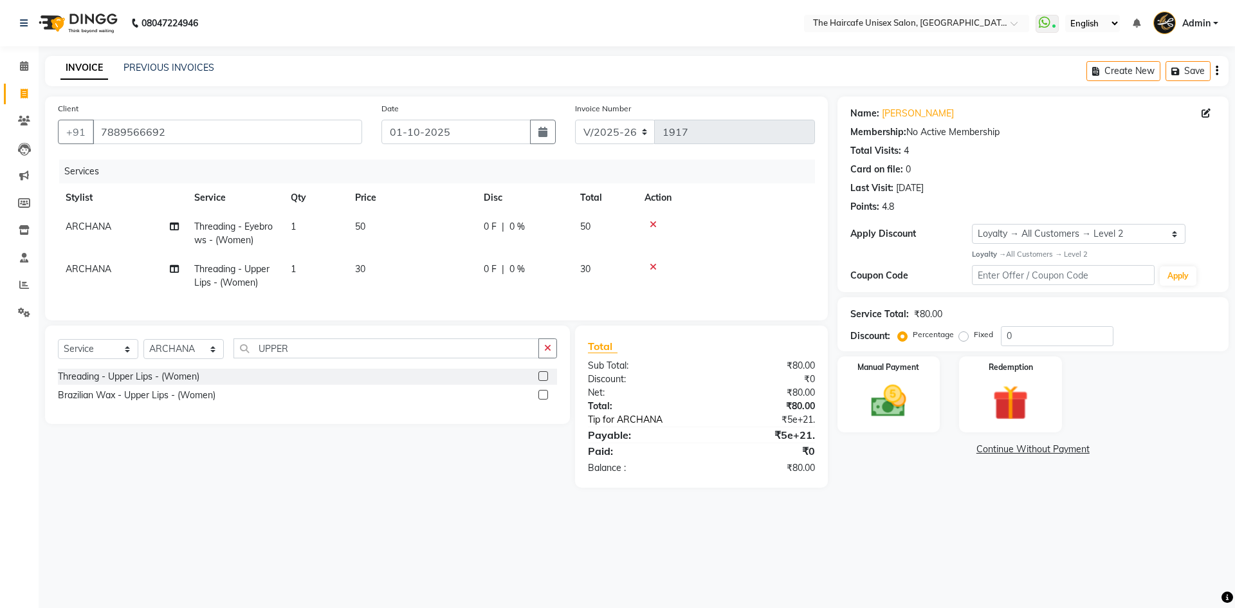
click at [620, 427] on link "Tip for ARCHANA" at bounding box center [649, 420] width 143 height 14
select select "64975"
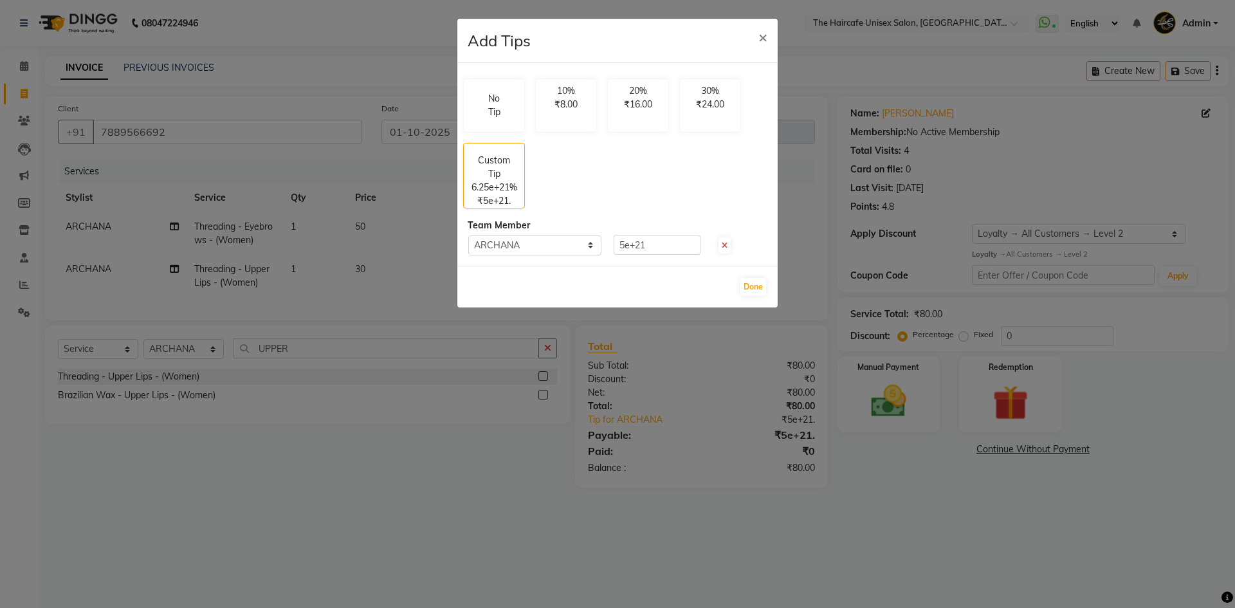
click at [728, 244] on span at bounding box center [725, 245] width 12 height 16
type input "0"
click at [769, 37] on button "×" at bounding box center [763, 37] width 30 height 36
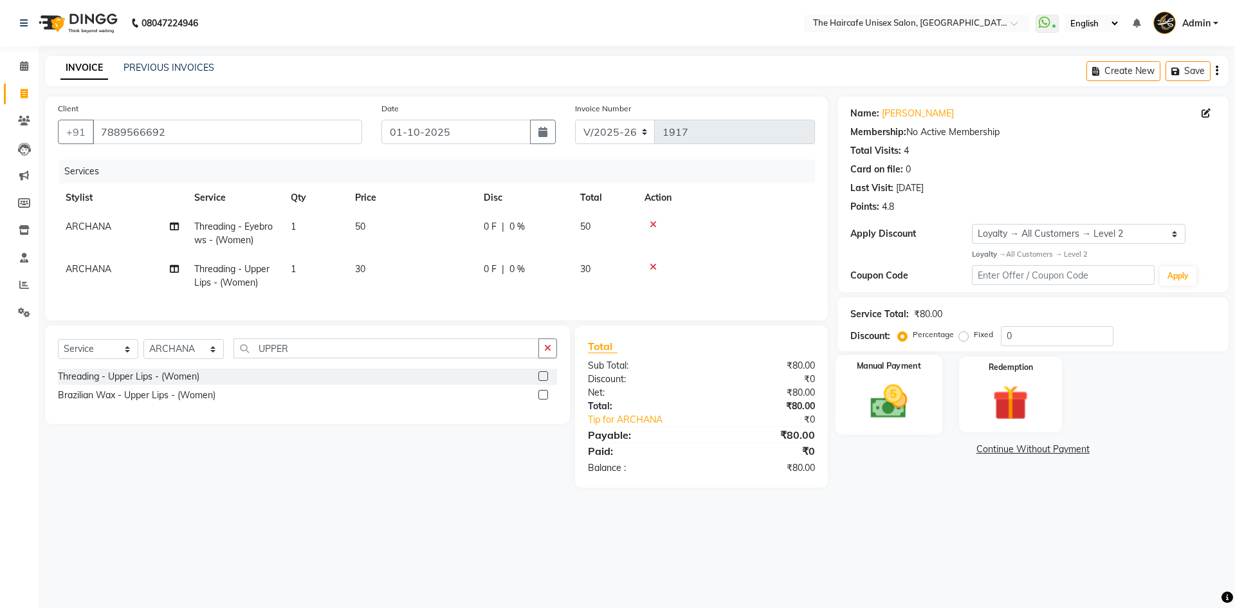
click at [892, 387] on img at bounding box center [889, 401] width 60 height 42
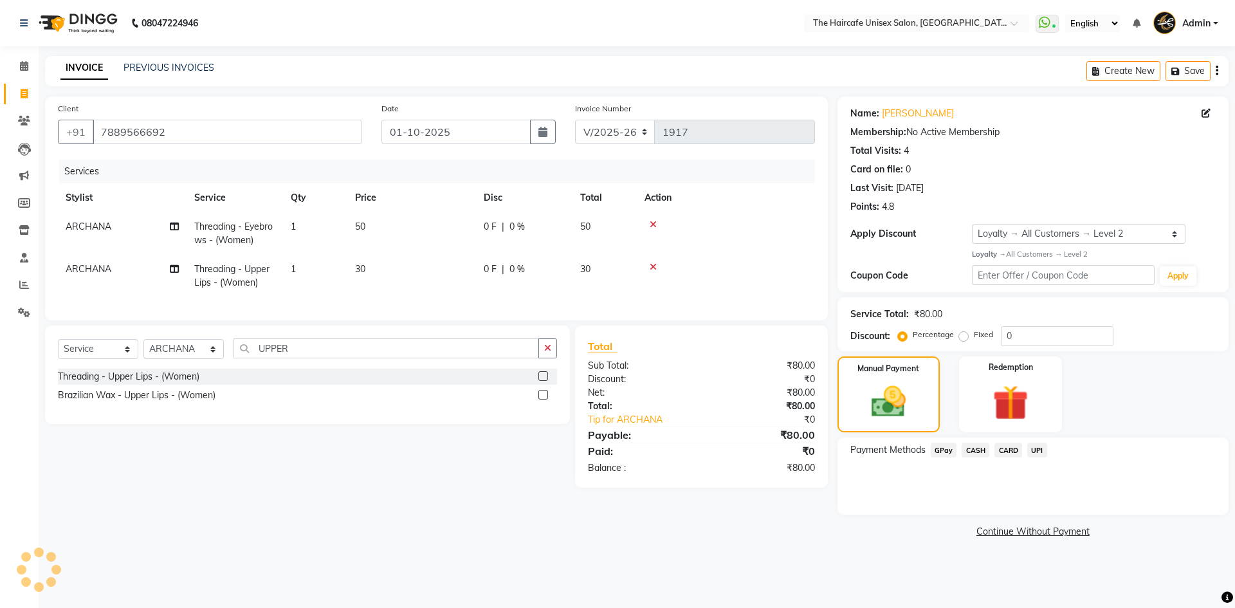
click at [1039, 451] on span "UPI" at bounding box center [1037, 450] width 20 height 15
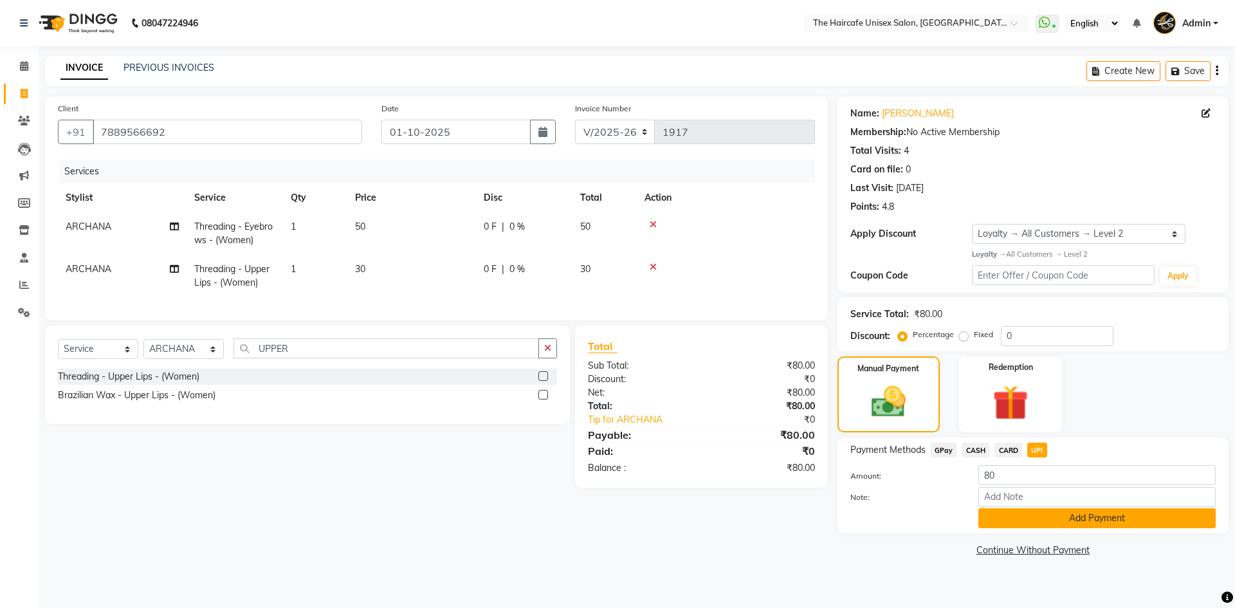
click at [1043, 515] on button "Add Payment" at bounding box center [1097, 518] width 237 height 20
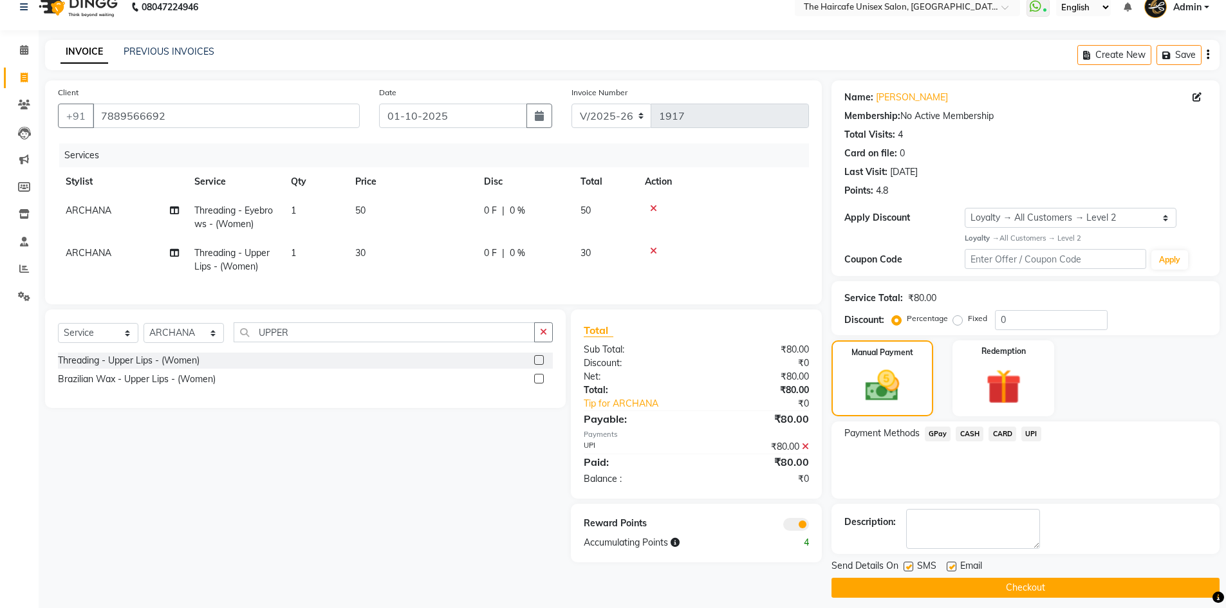
scroll to position [25, 0]
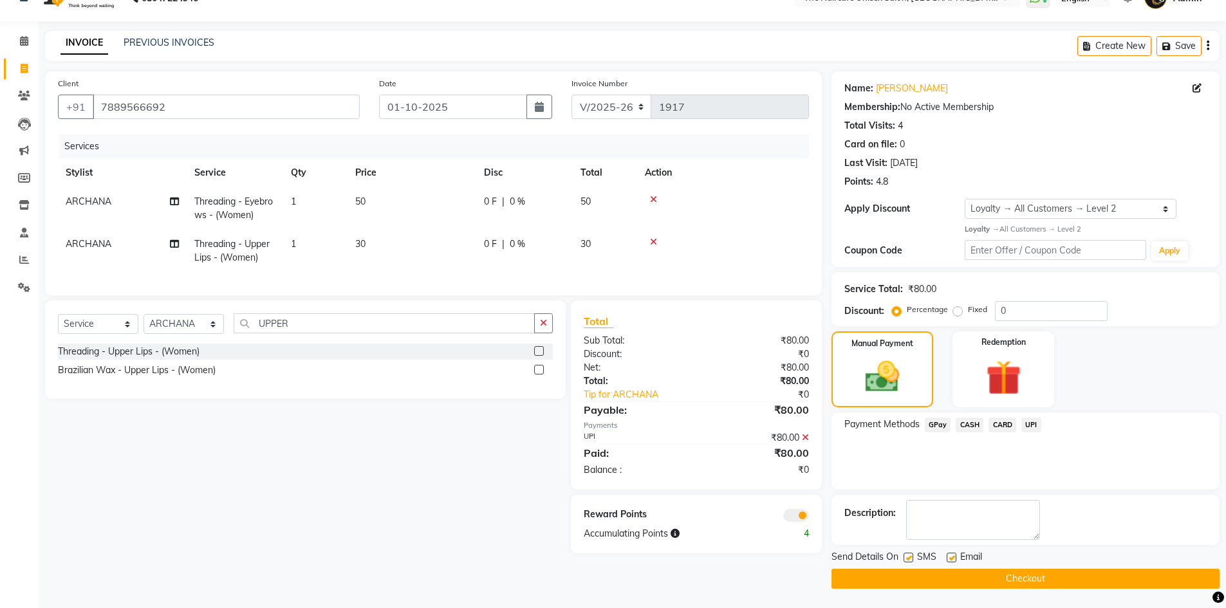
click at [1035, 577] on button "Checkout" at bounding box center [1025, 579] width 388 height 20
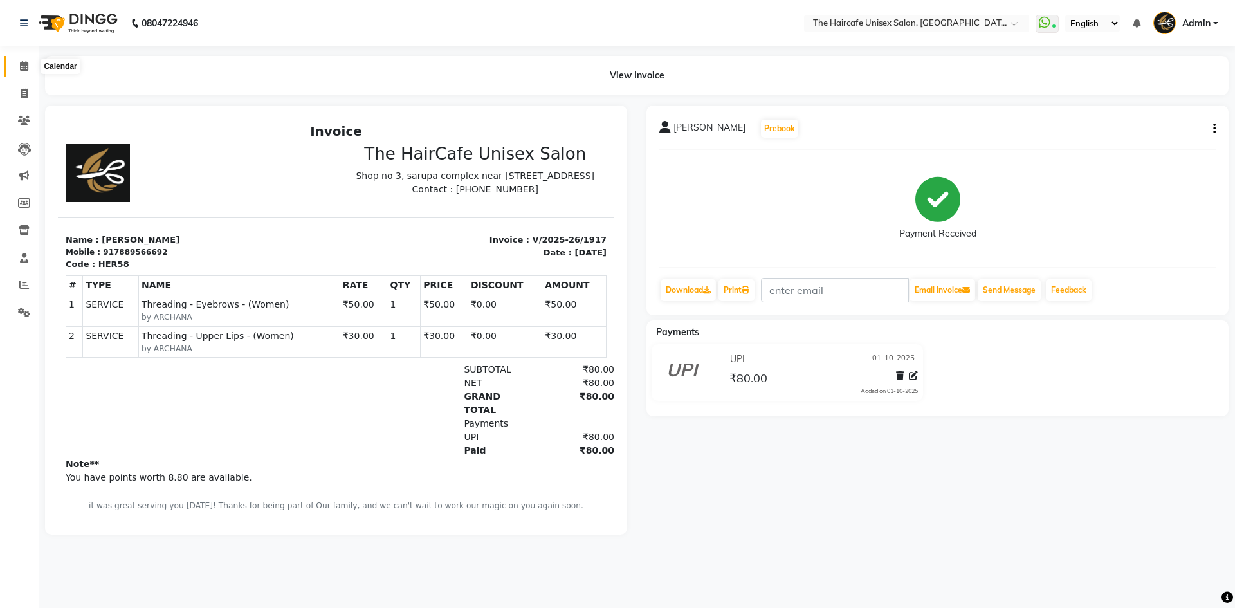
click at [31, 64] on span at bounding box center [24, 66] width 23 height 15
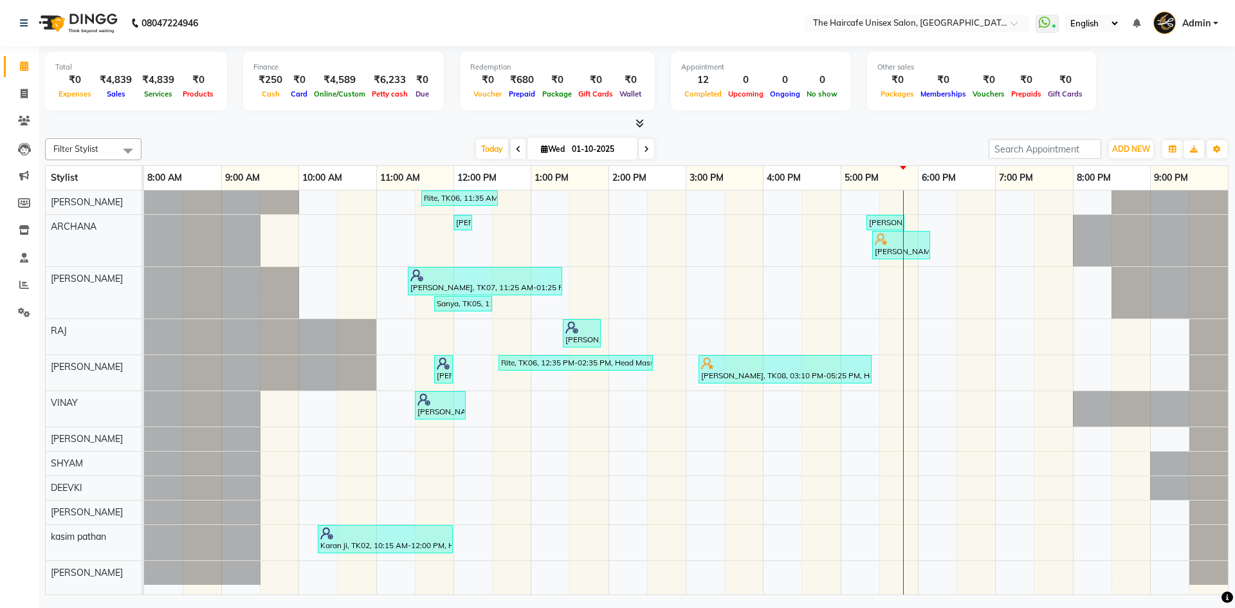
click at [641, 125] on icon at bounding box center [640, 123] width 8 height 10
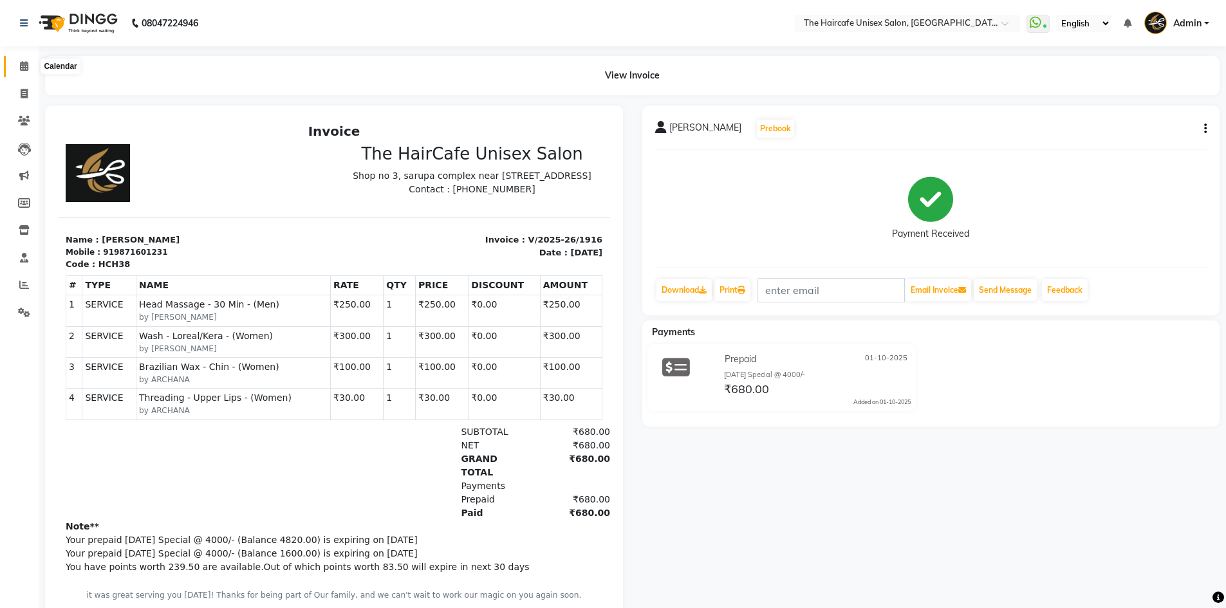
click at [26, 62] on icon at bounding box center [24, 66] width 8 height 10
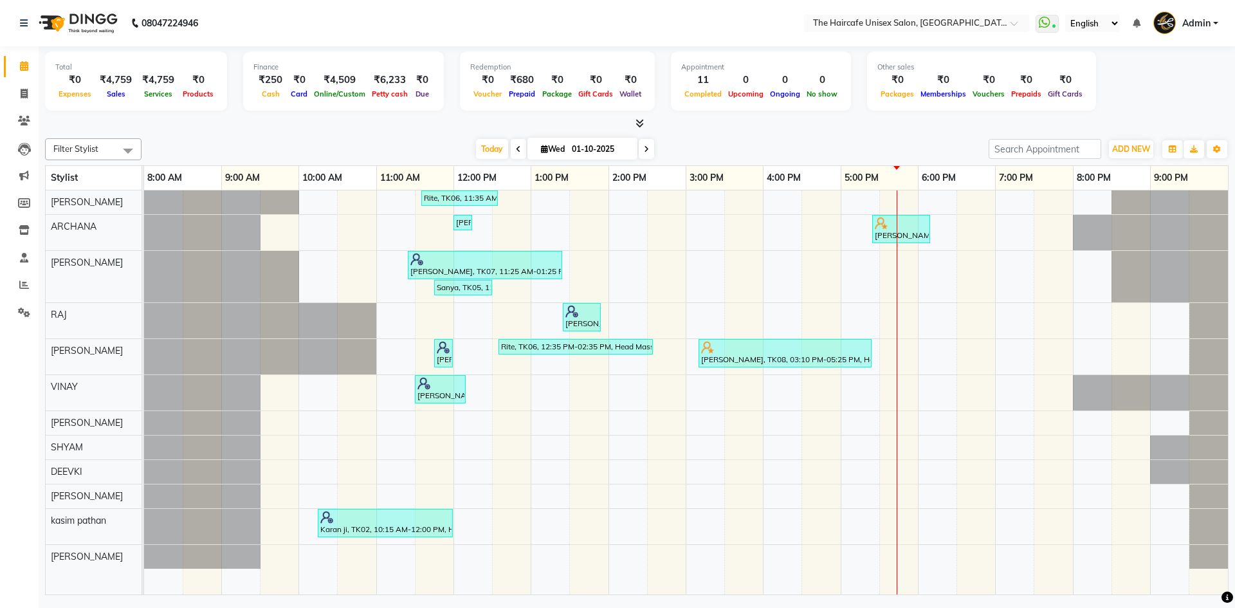
click at [639, 125] on icon at bounding box center [640, 123] width 8 height 10
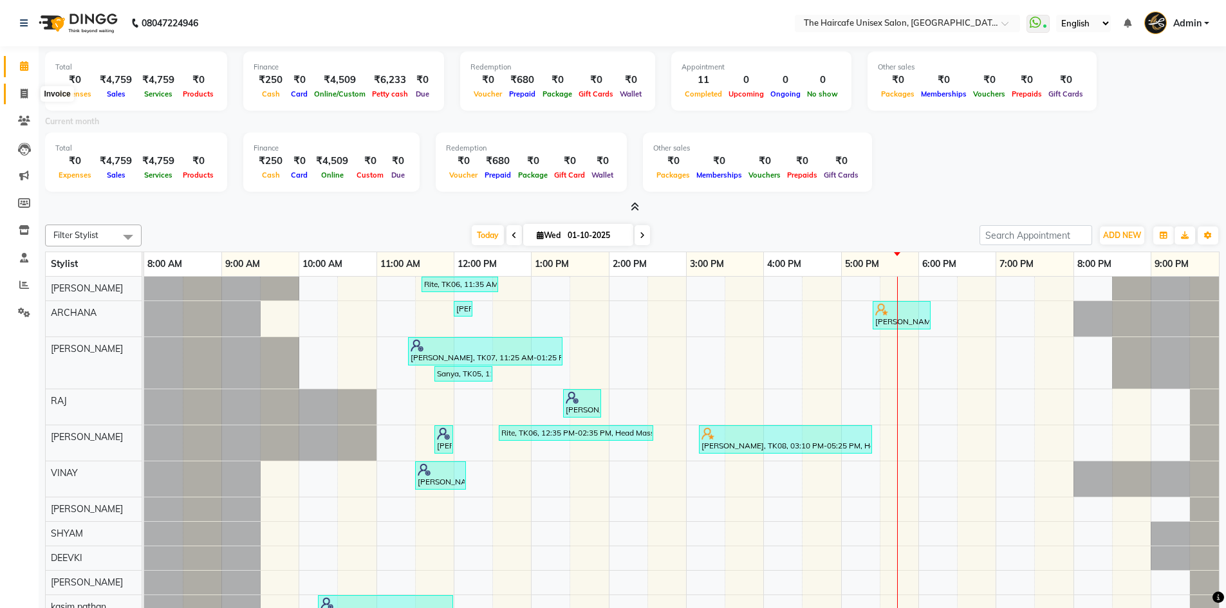
click at [21, 93] on icon at bounding box center [24, 94] width 7 height 10
select select "7412"
select select "service"
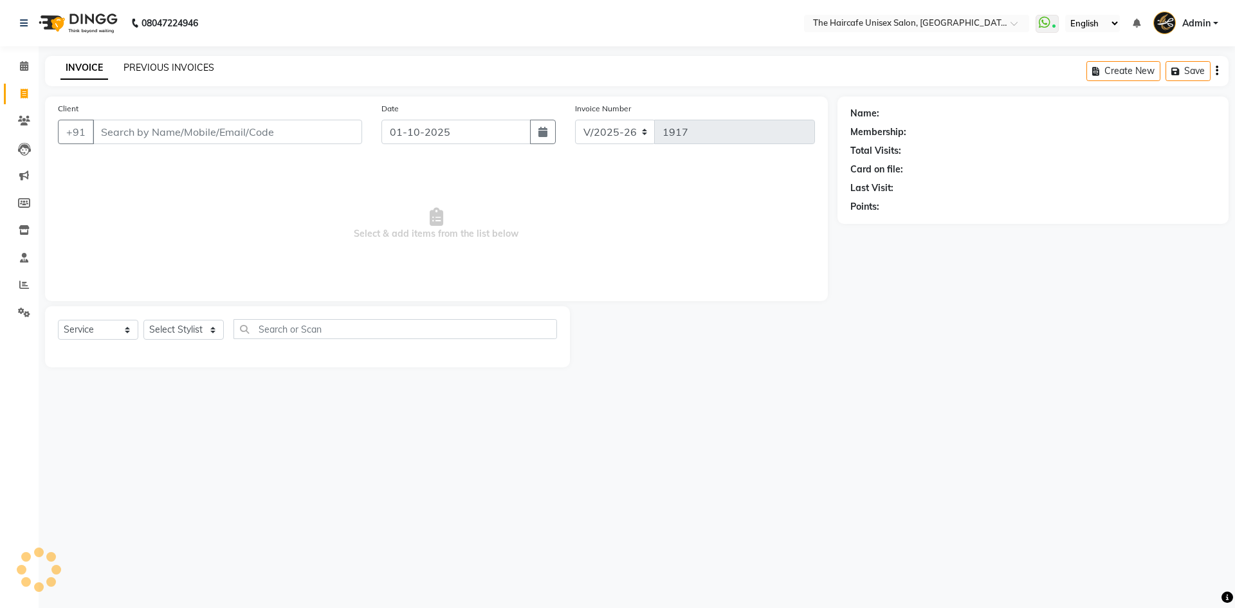
click at [149, 62] on link "PREVIOUS INVOICES" at bounding box center [169, 68] width 91 height 12
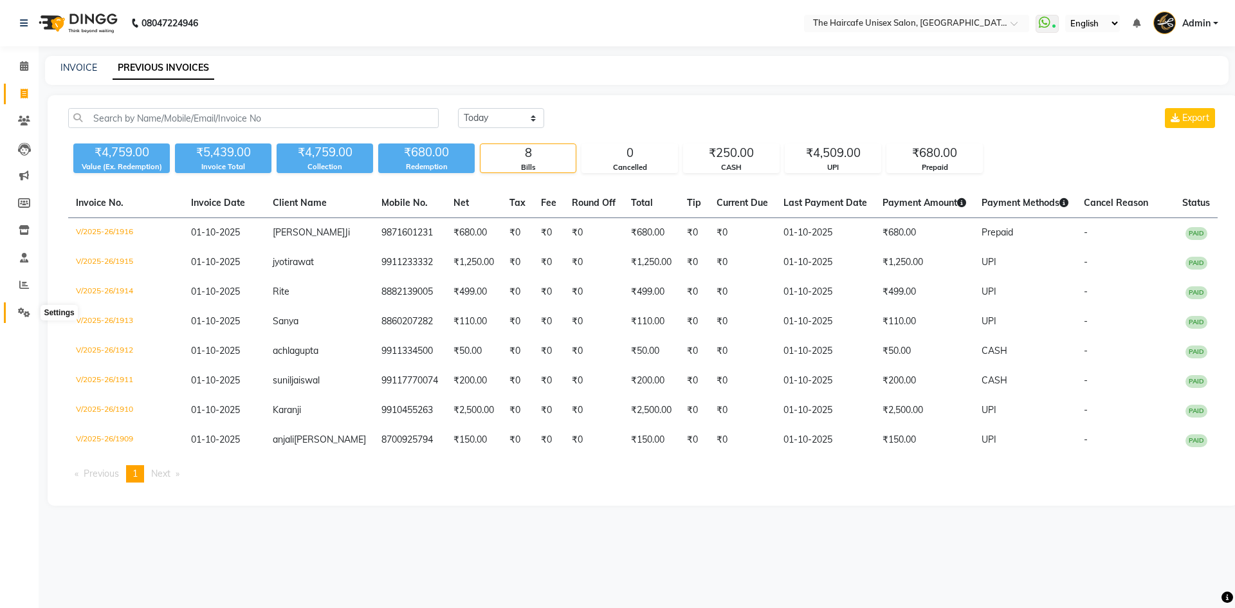
click at [20, 311] on icon at bounding box center [24, 313] width 12 height 10
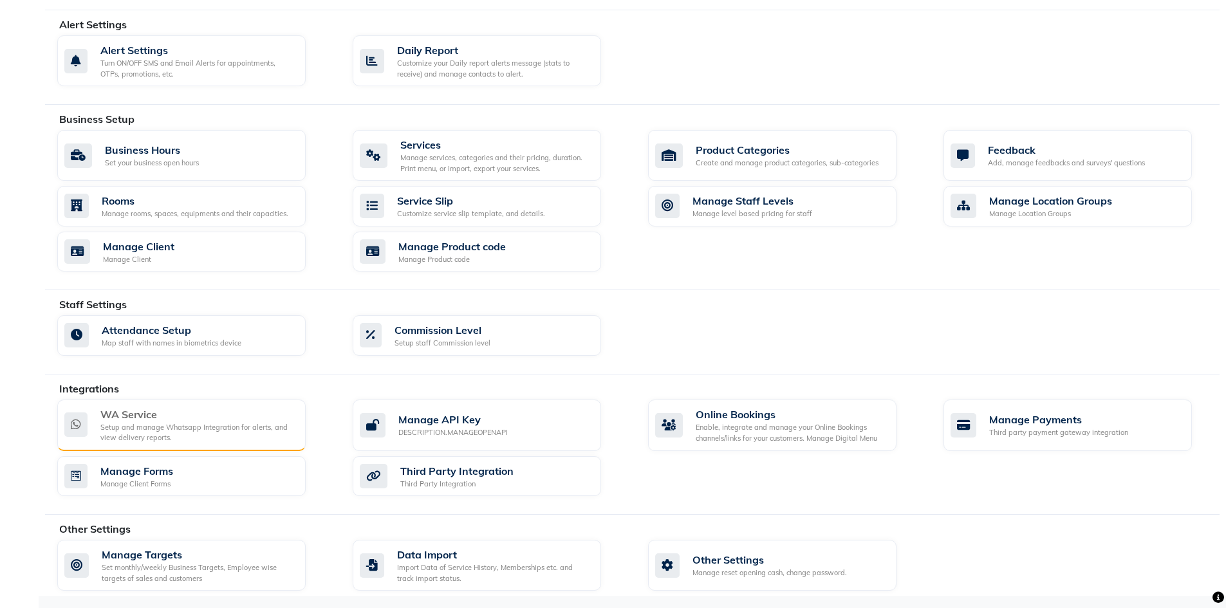
scroll to position [350, 0]
click at [206, 423] on div "Setup and manage Whatsapp Integration for alerts, and view delivery reports." at bounding box center [197, 431] width 195 height 21
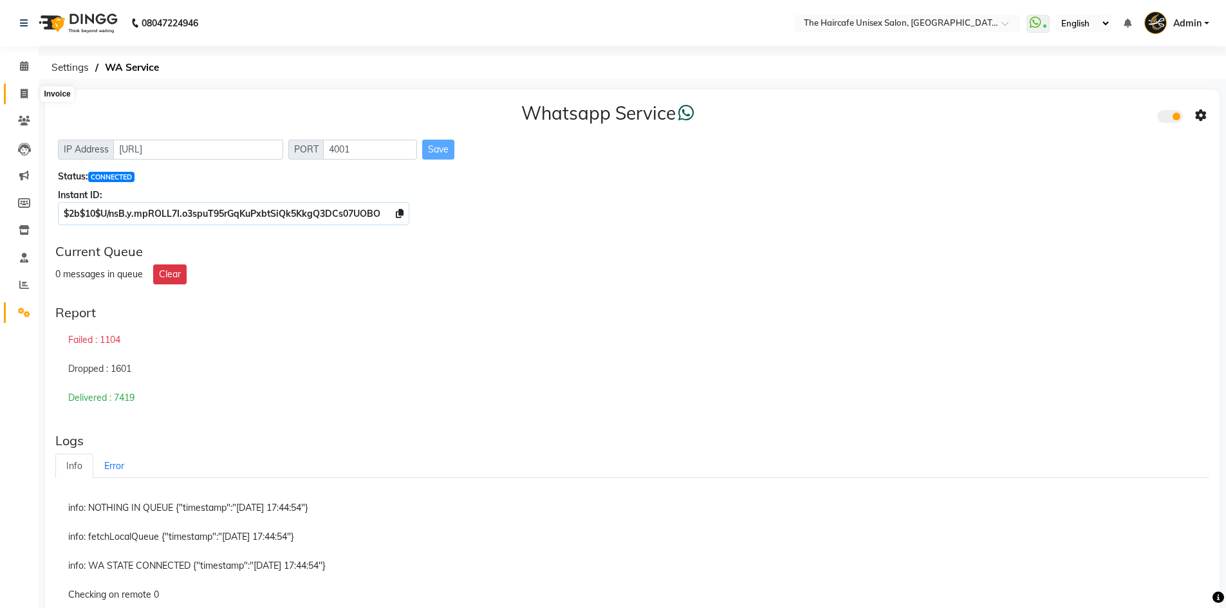
click at [23, 93] on icon at bounding box center [24, 94] width 7 height 10
select select "service"
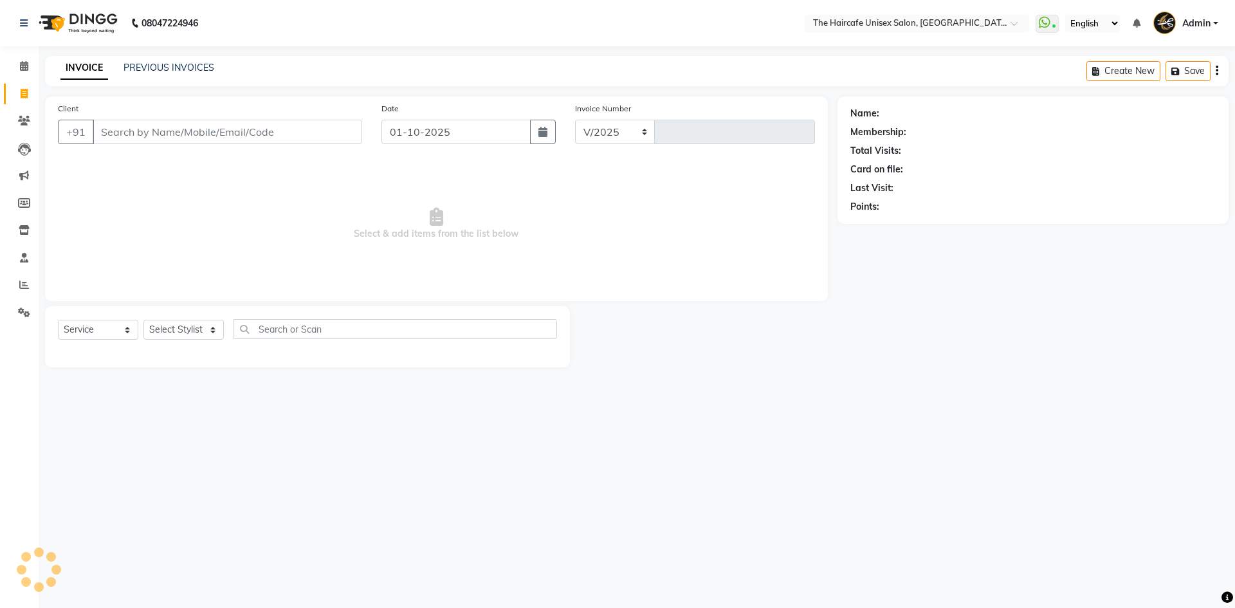
select select "7412"
type input "1917"
click at [160, 66] on link "PREVIOUS INVOICES" at bounding box center [169, 68] width 91 height 12
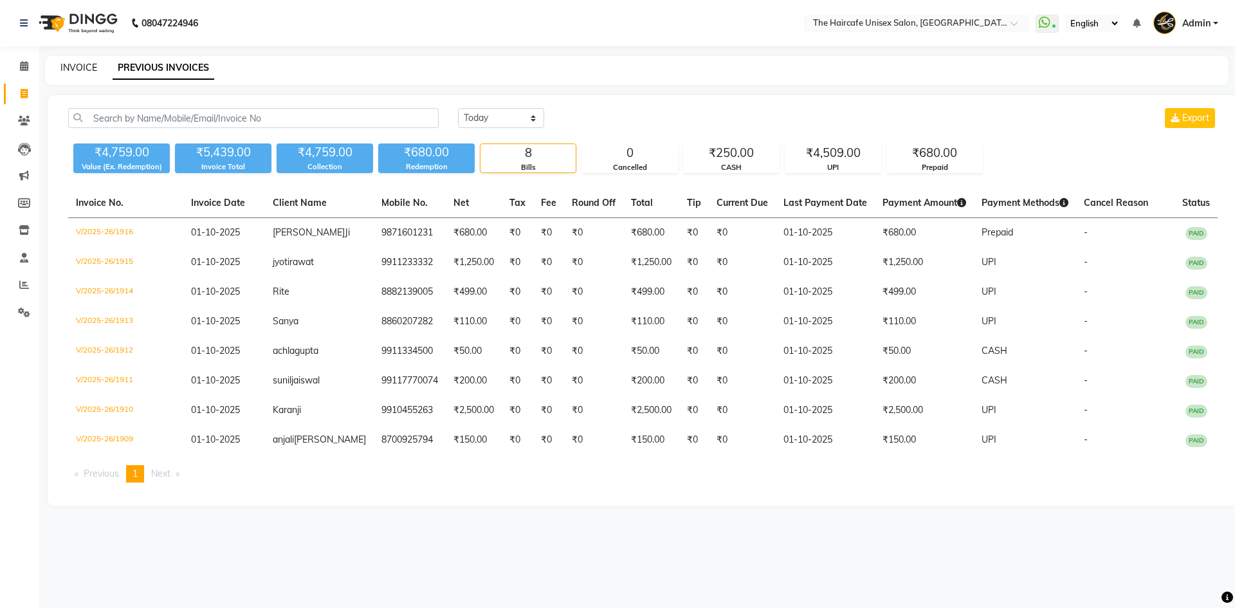
click at [66, 66] on link "INVOICE" at bounding box center [78, 68] width 37 height 12
select select "7412"
select select "service"
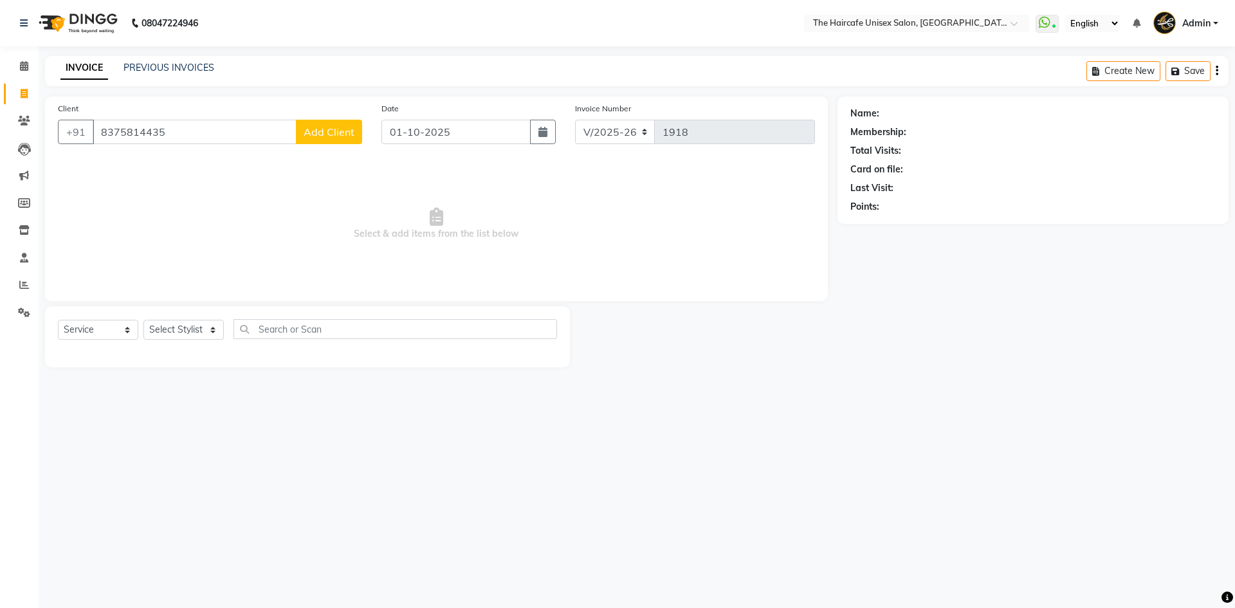
type input "8375814435"
click at [328, 132] on span "Add Client" at bounding box center [329, 131] width 51 height 13
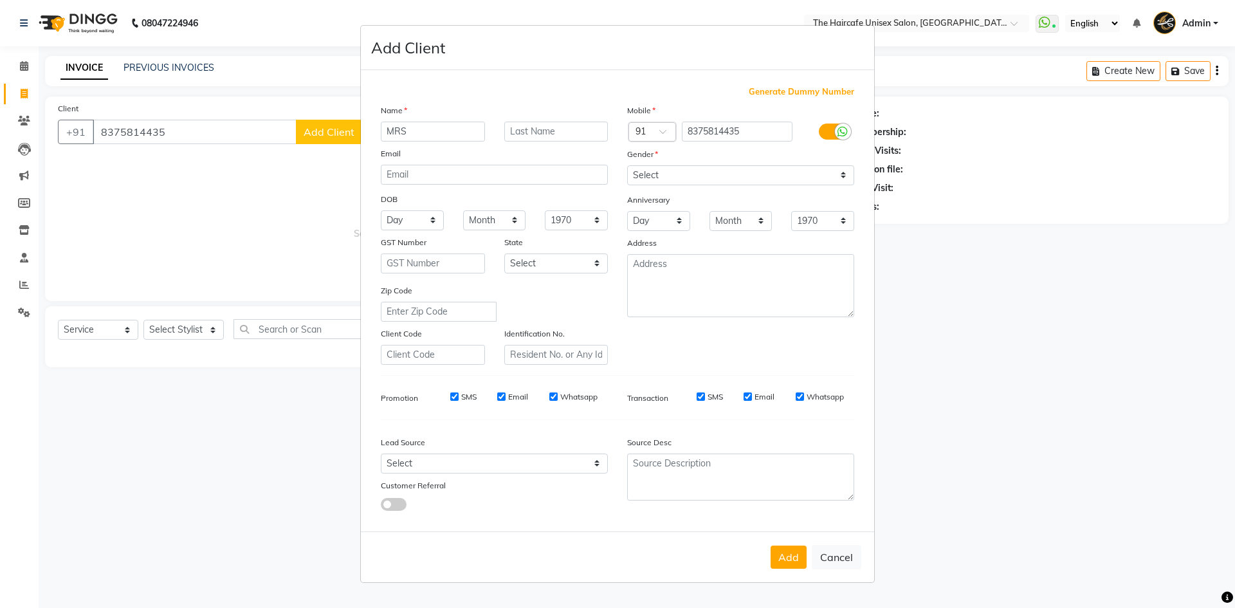
type input "MRS"
type input "DIWAN"
click at [694, 183] on select "Select Male Female Other Prefer Not To Say" at bounding box center [740, 175] width 227 height 20
select select "female"
click at [627, 165] on select "Select Male Female Other Prefer Not To Say" at bounding box center [740, 175] width 227 height 20
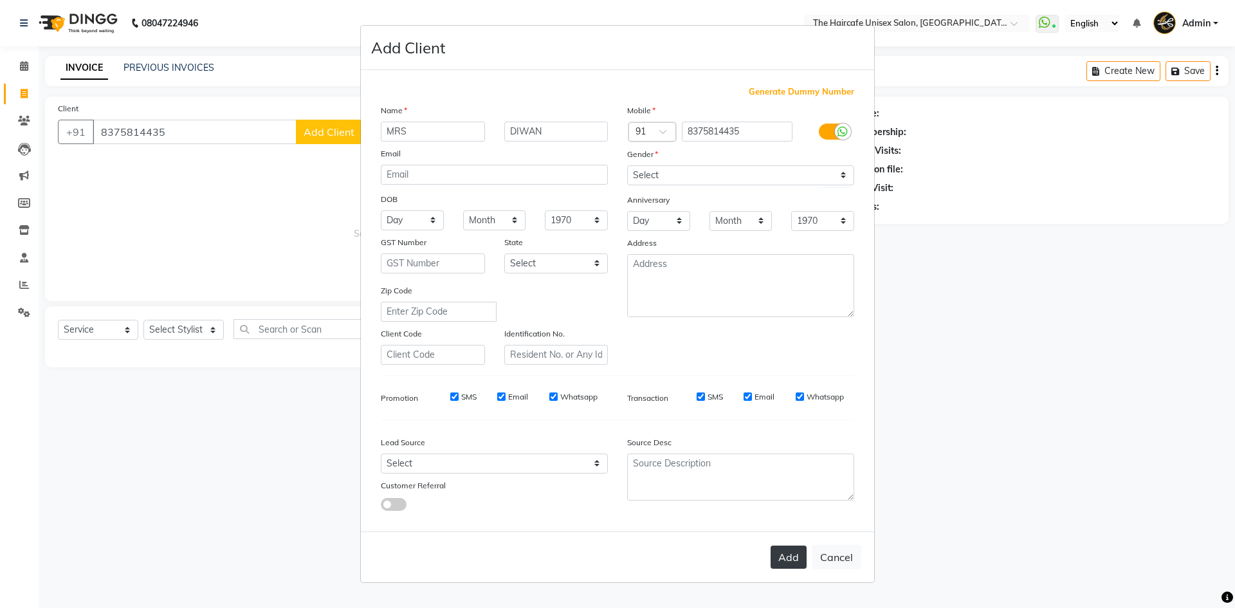
click at [790, 547] on button "Add" at bounding box center [789, 557] width 36 height 23
select select
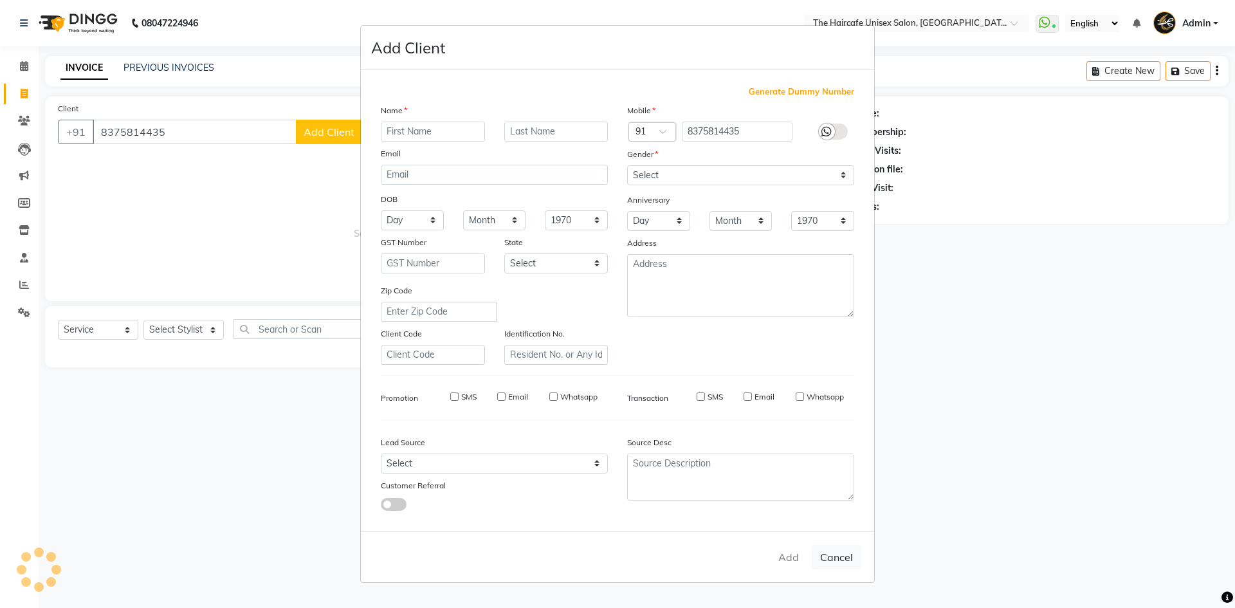
select select
checkbox input "false"
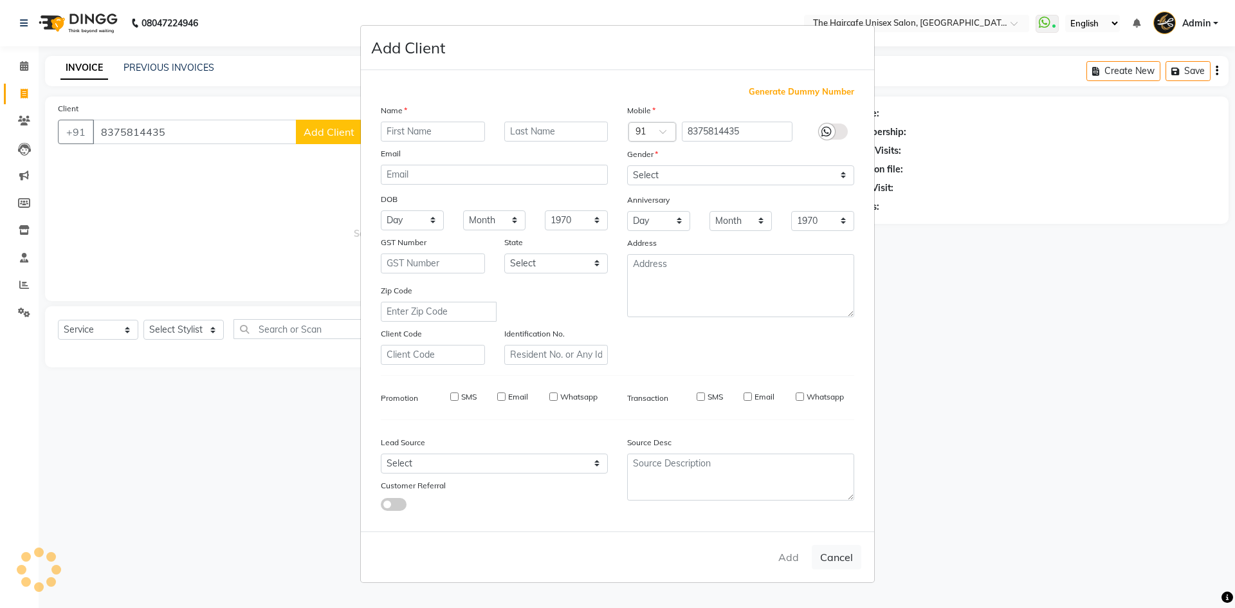
checkbox input "false"
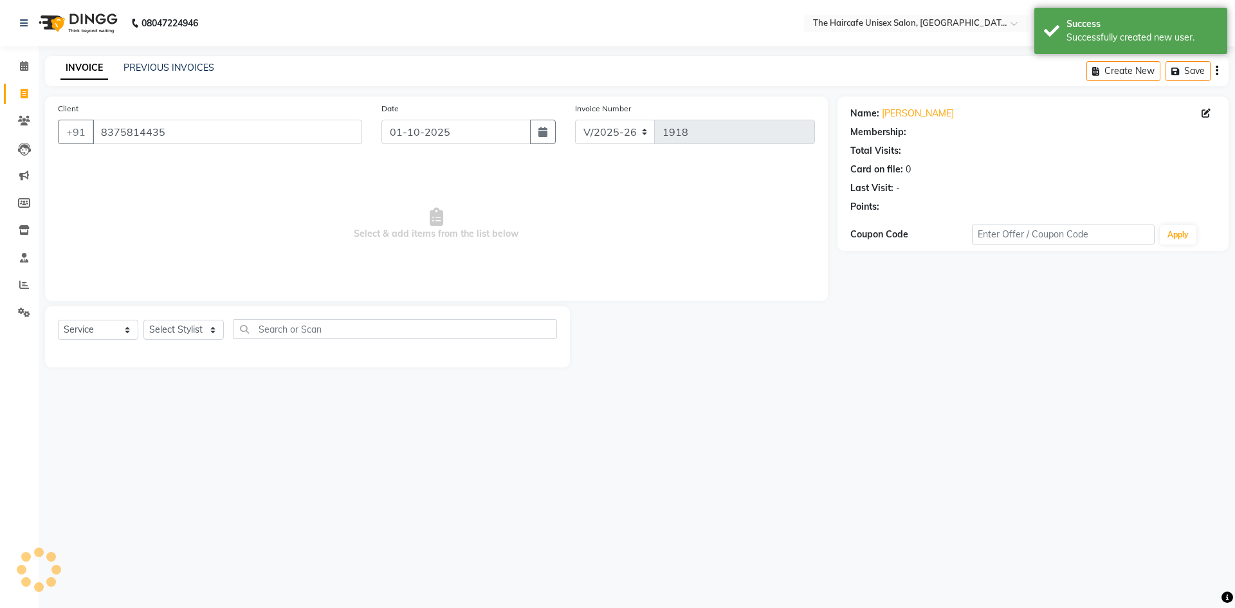
select select "1: Object"
click at [199, 335] on select "Select Stylist [PERSON_NAME] ARCHANA DEEVKI KAJAL [PERSON_NAME] pathan [PERSON_…" at bounding box center [183, 330] width 80 height 20
select select "64974"
click at [143, 320] on select "Select Stylist [PERSON_NAME] ARCHANA DEEVKI KAJAL [PERSON_NAME] pathan [PERSON_…" at bounding box center [183, 330] width 80 height 20
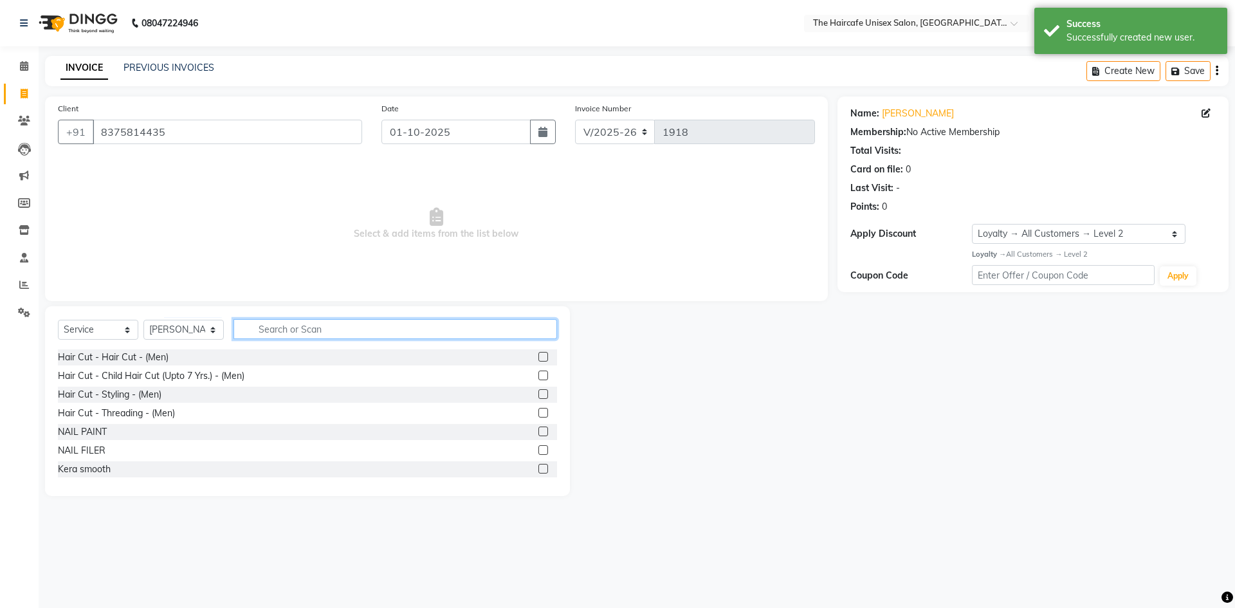
click at [290, 338] on input "text" at bounding box center [396, 329] width 324 height 20
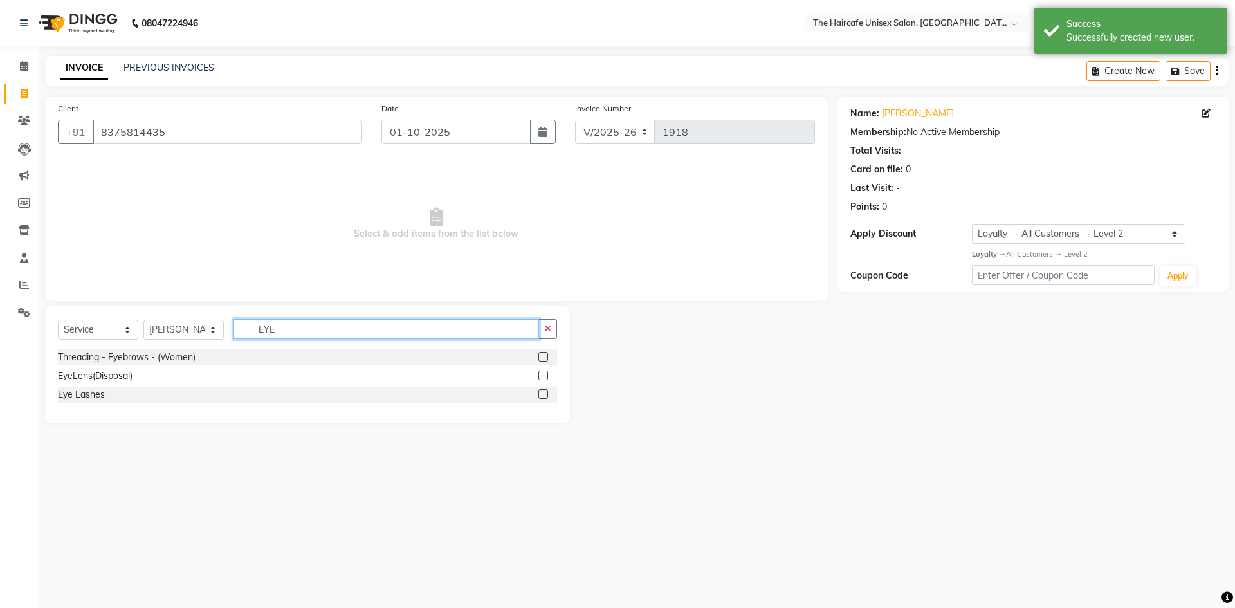
type input "EYE"
drag, startPoint x: 546, startPoint y: 358, endPoint x: 462, endPoint y: 343, distance: 85.7
click at [546, 358] on label at bounding box center [543, 357] width 10 height 10
click at [546, 358] on input "checkbox" at bounding box center [542, 357] width 8 height 8
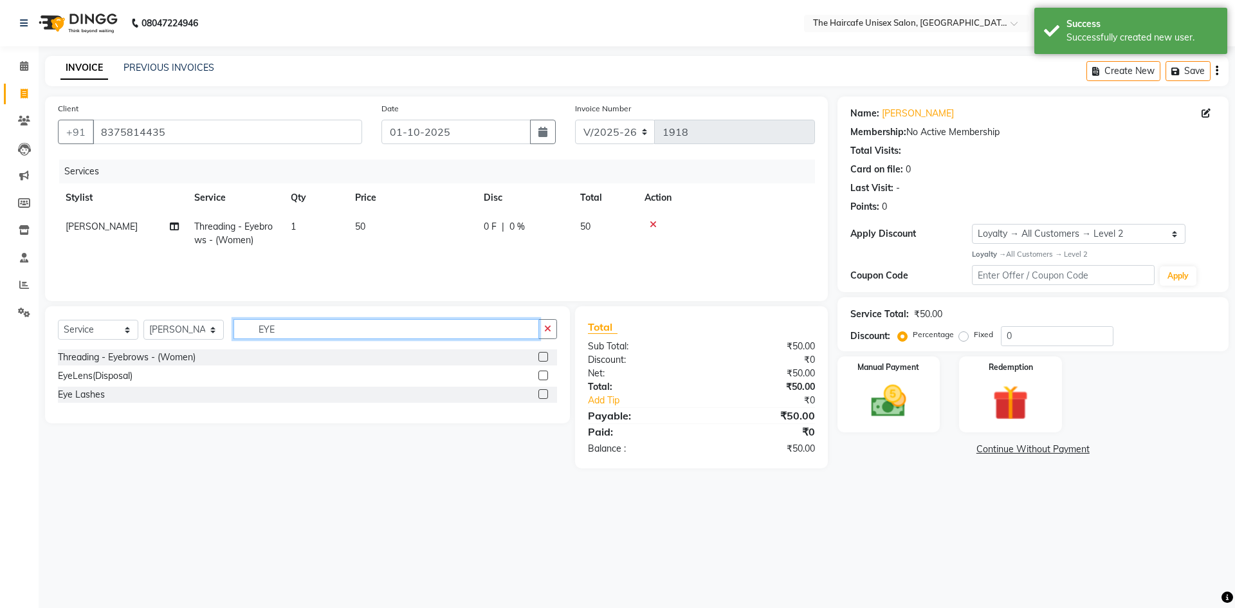
checkbox input "false"
click at [441, 333] on input "EYE" at bounding box center [387, 329] width 306 height 20
type input "E"
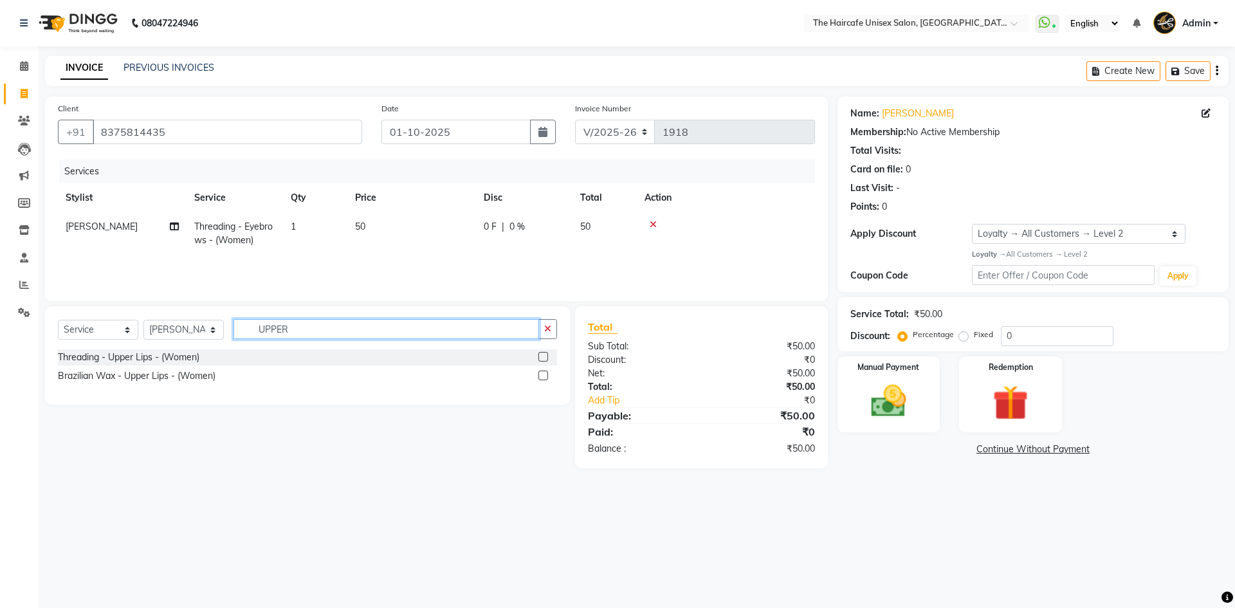
type input "UPPER"
click at [542, 354] on label at bounding box center [543, 357] width 10 height 10
click at [542, 354] on input "checkbox" at bounding box center [542, 357] width 8 height 8
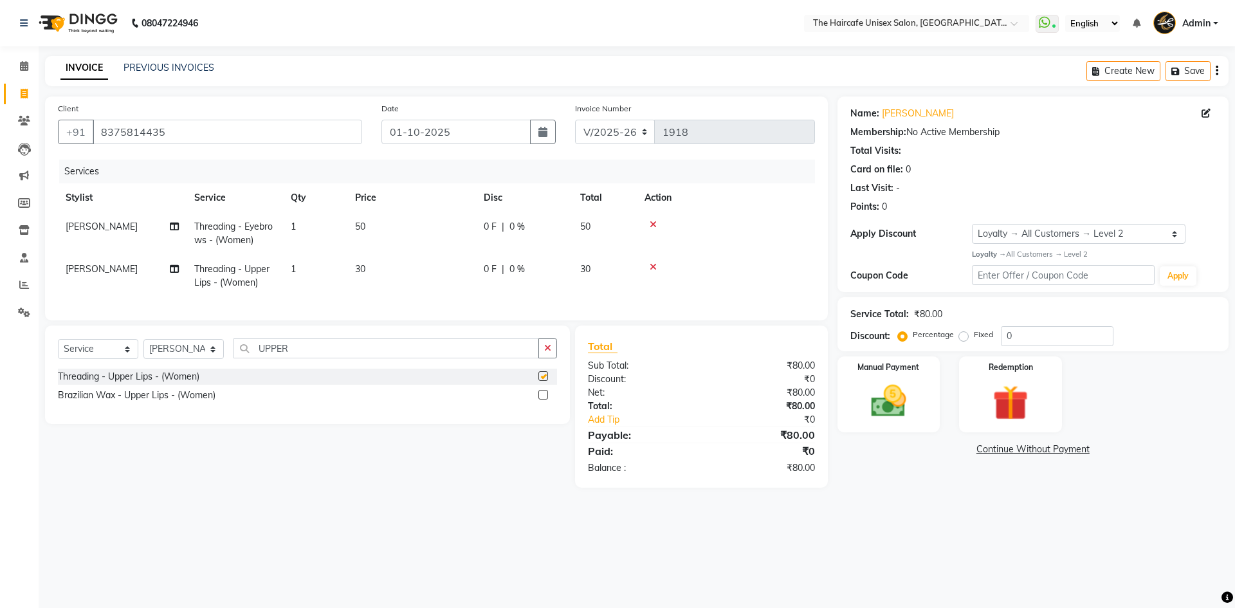
checkbox input "false"
drag, startPoint x: 421, startPoint y: 356, endPoint x: 216, endPoint y: 377, distance: 206.3
click at [216, 369] on div "Select Service Product Membership Package Voucher Prepaid Gift Card Select Styl…" at bounding box center [307, 353] width 499 height 30
type input "CHIN"
click at [544, 381] on label at bounding box center [543, 376] width 10 height 10
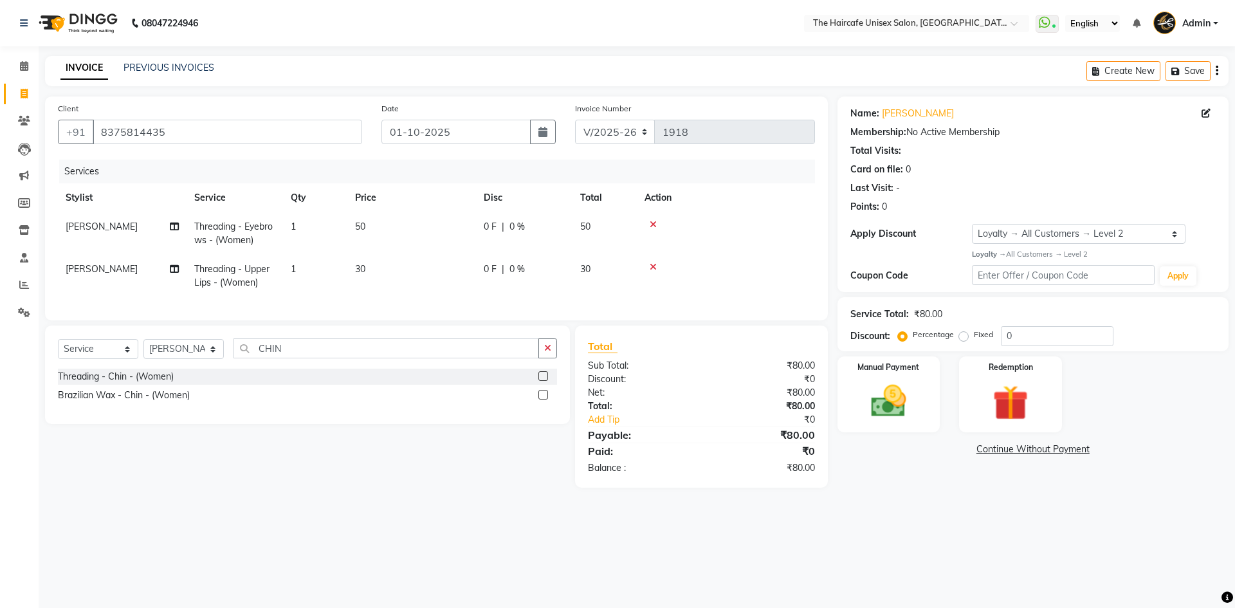
click at [544, 381] on input "checkbox" at bounding box center [542, 376] width 8 height 8
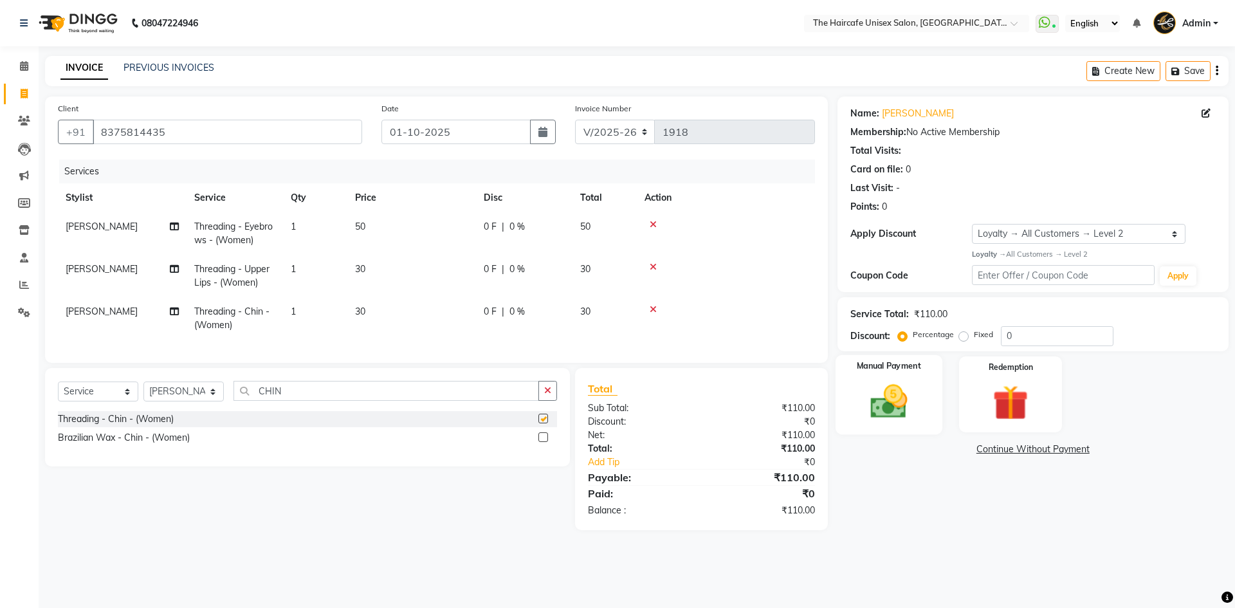
checkbox input "false"
click at [860, 389] on img at bounding box center [889, 401] width 60 height 42
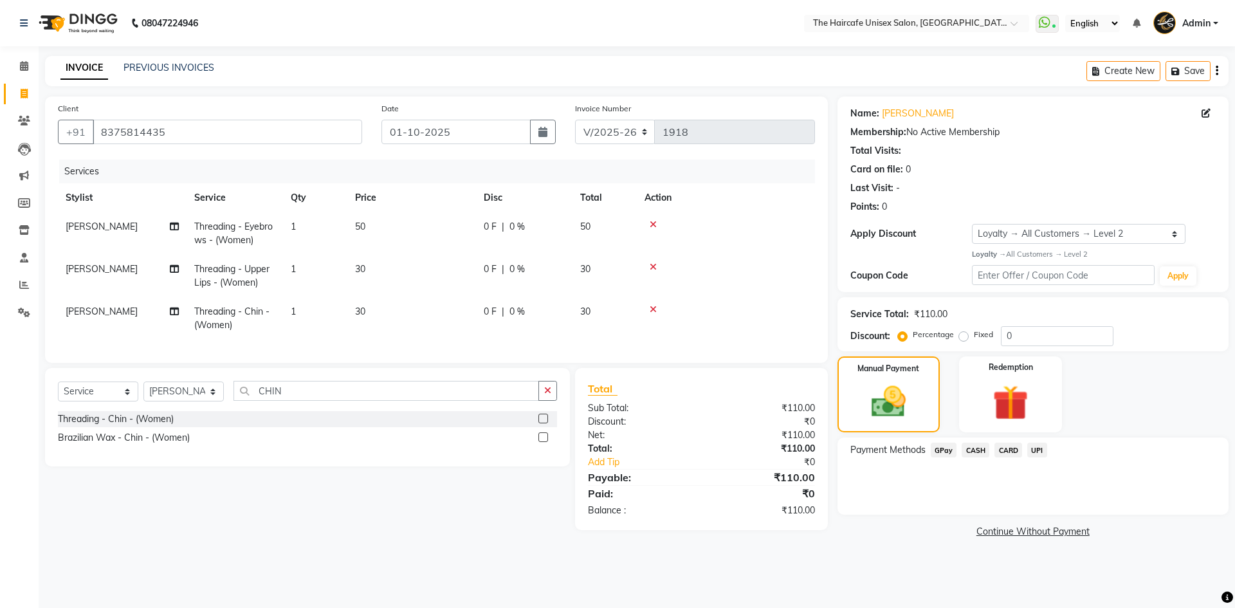
click at [1037, 450] on span "UPI" at bounding box center [1037, 450] width 20 height 15
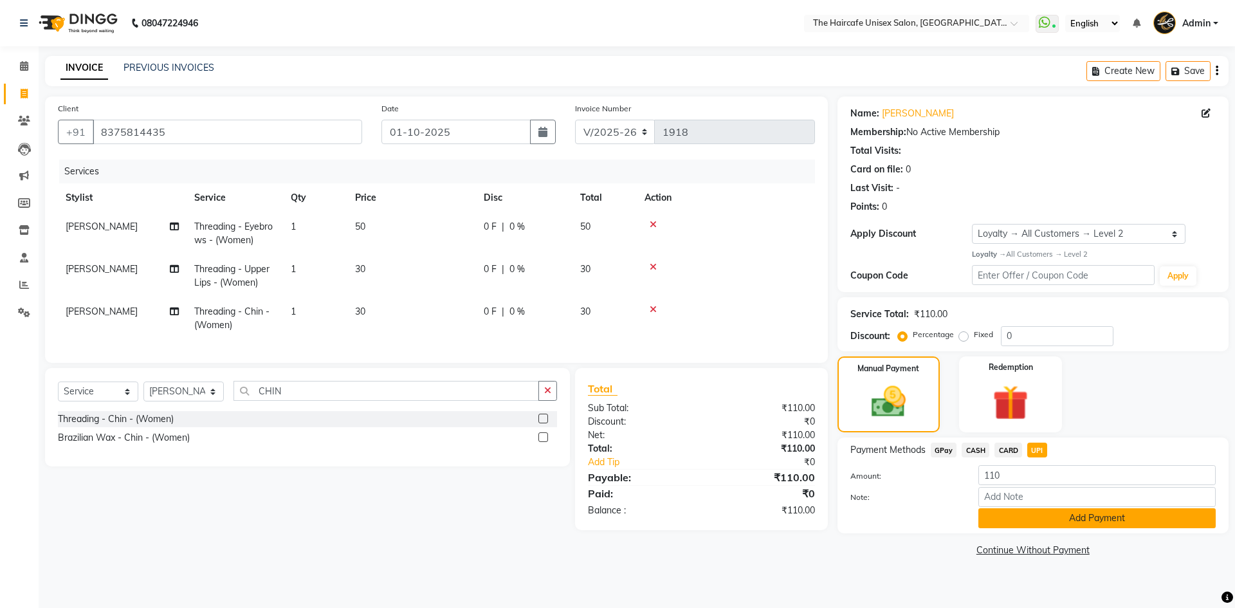
click at [1054, 520] on button "Add Payment" at bounding box center [1097, 518] width 237 height 20
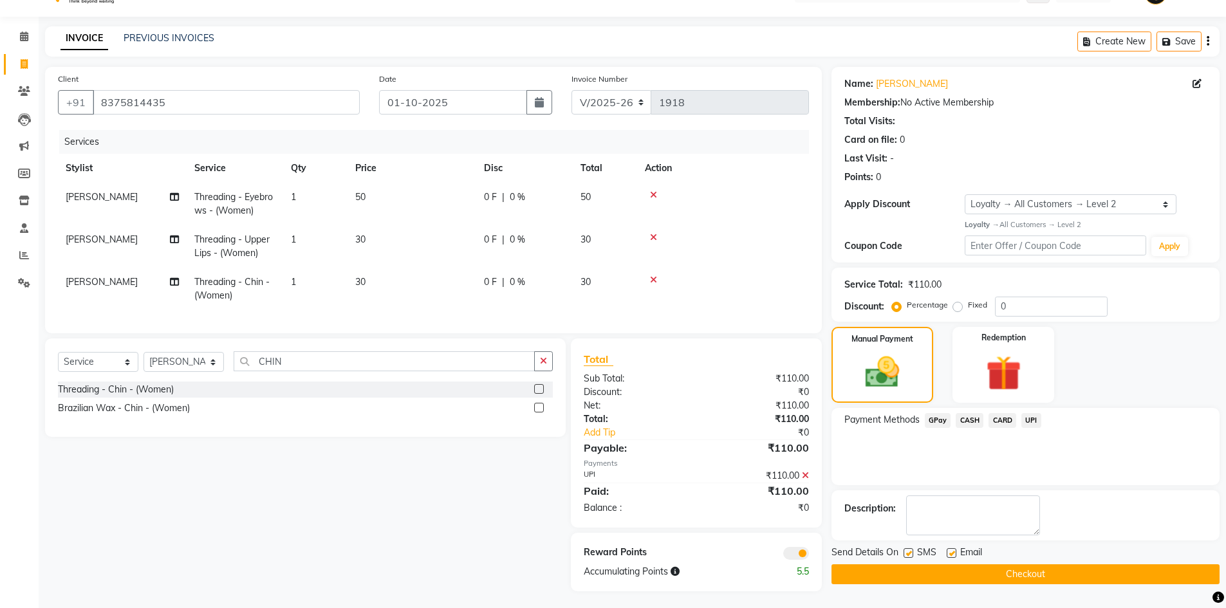
scroll to position [42, 0]
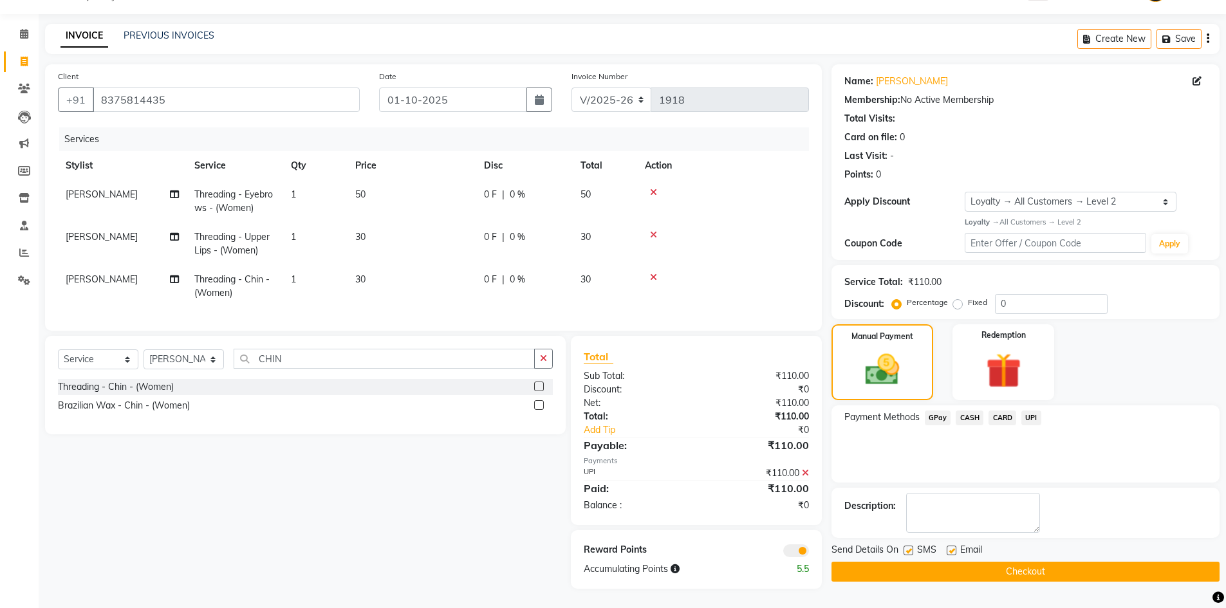
click at [1034, 562] on button "Checkout" at bounding box center [1025, 572] width 388 height 20
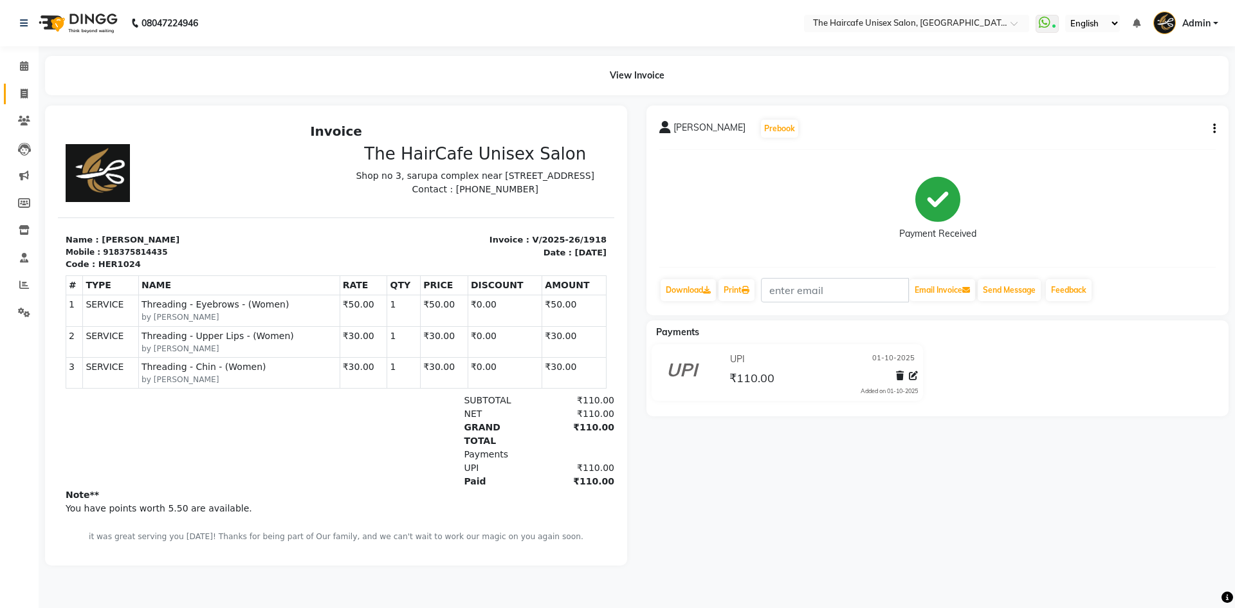
click at [23, 84] on link "Invoice" at bounding box center [19, 94] width 31 height 21
select select "service"
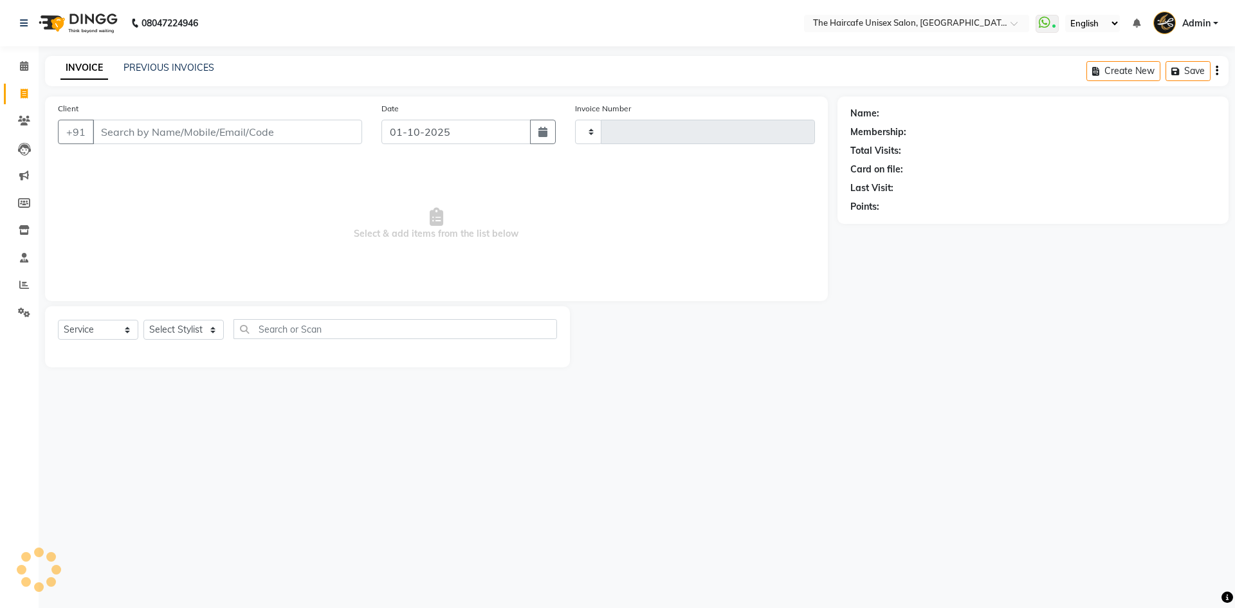
type input "1919"
select select "7412"
click at [172, 330] on select "Select Stylist AFTAB ARCHANA DEEVKI KAJAL SWAROOP kasim pathan MAHESH VERMA MUS…" at bounding box center [183, 330] width 80 height 20
select select "64975"
click at [143, 320] on select "Select Stylist AFTAB ARCHANA DEEVKI KAJAL SWAROOP kasim pathan MAHESH VERMA MUS…" at bounding box center [183, 330] width 80 height 20
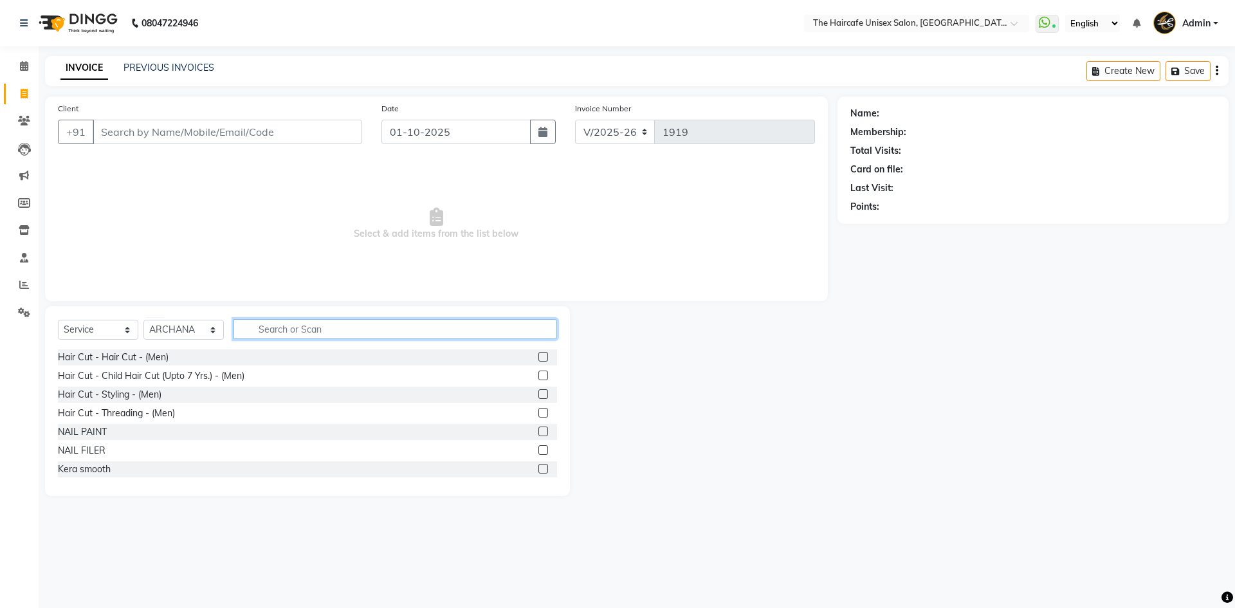
click at [256, 327] on input "text" at bounding box center [396, 329] width 324 height 20
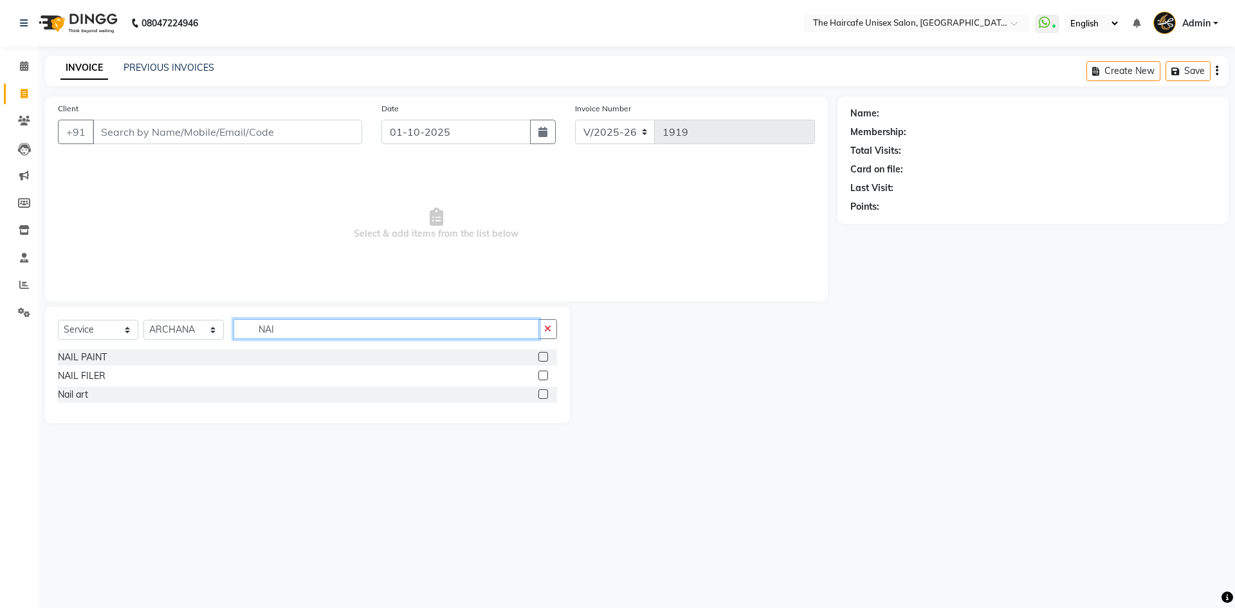
type input "NAI"
click at [544, 392] on label at bounding box center [543, 394] width 10 height 10
click at [544, 392] on input "checkbox" at bounding box center [542, 395] width 8 height 8
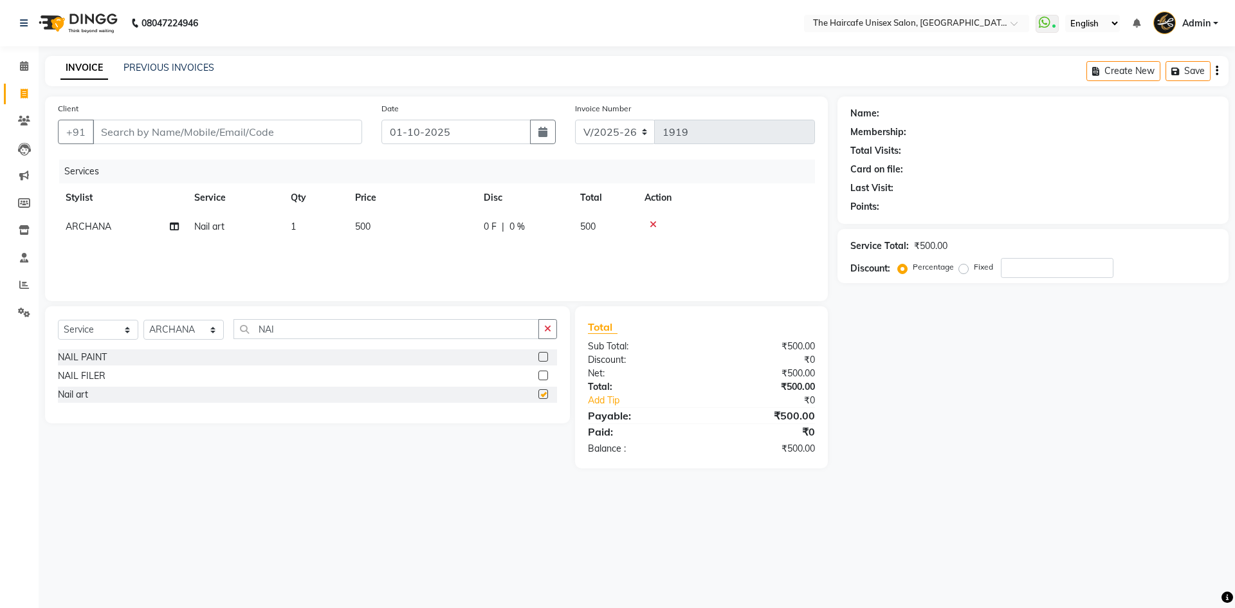
checkbox input "false"
click at [376, 224] on td "500" at bounding box center [411, 226] width 129 height 29
select select "64975"
click at [427, 230] on input "500" at bounding box center [472, 230] width 113 height 20
type input "1000"
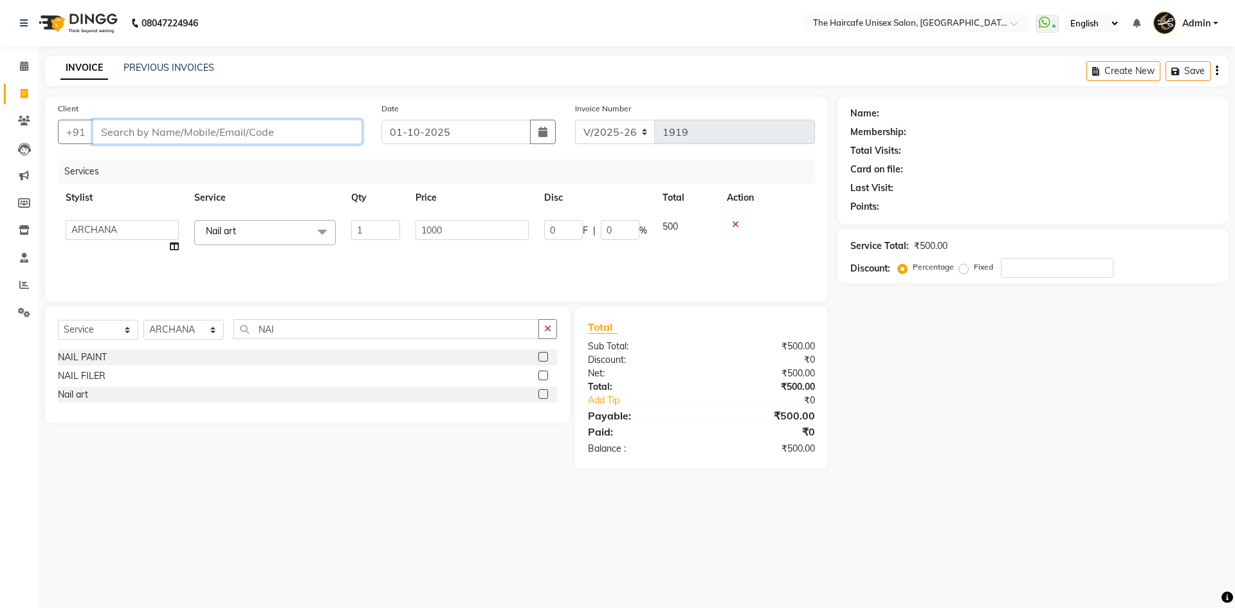
click at [252, 135] on input "Client" at bounding box center [228, 132] width 270 height 24
type input "7"
type input "0"
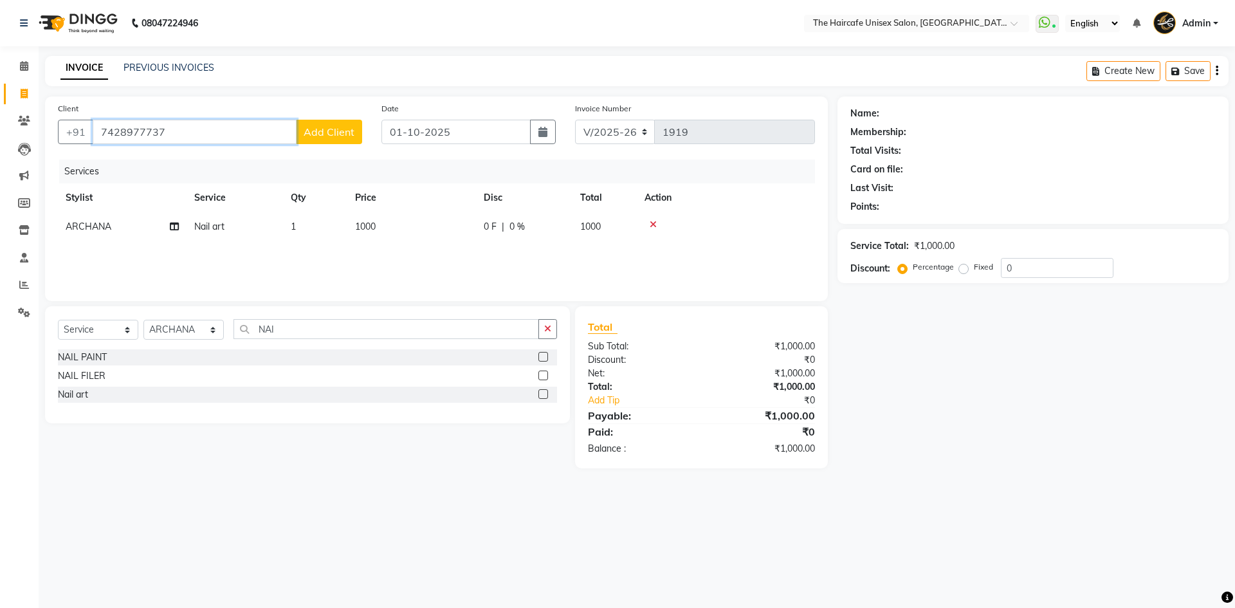
type input "7428977737"
click at [315, 130] on span "Add Client" at bounding box center [329, 131] width 51 height 13
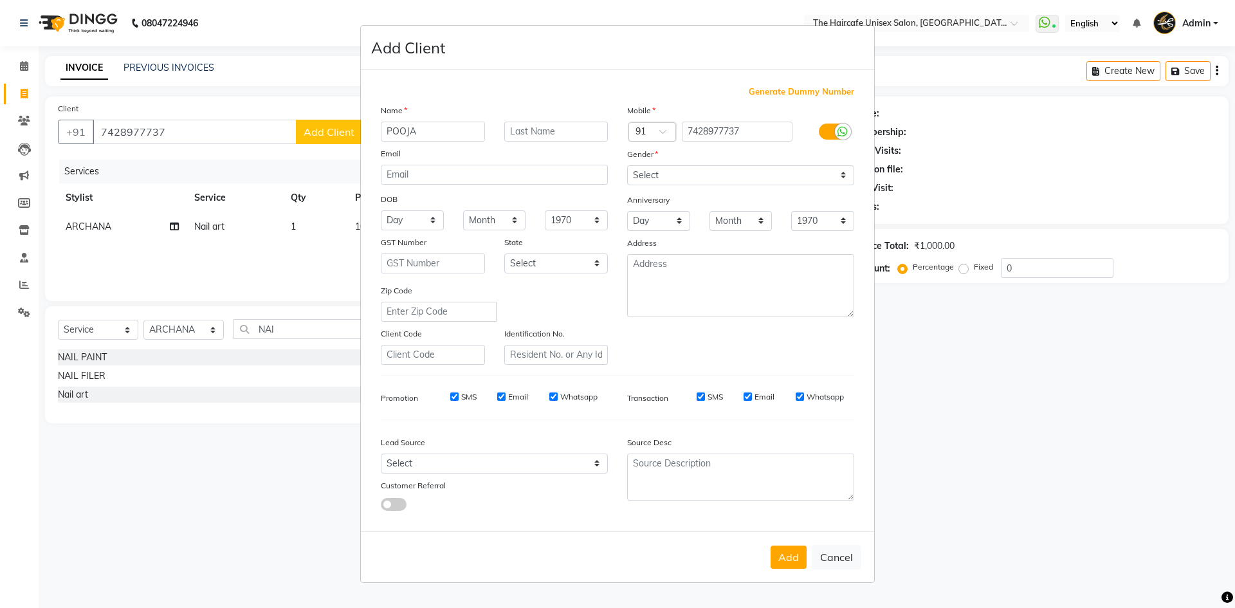
type input "POOJA"
type input "[PERSON_NAME]"
click at [683, 175] on select "Select Male Female Other Prefer Not To Say" at bounding box center [740, 175] width 227 height 20
click at [627, 165] on select "Select Male Female Other Prefer Not To Say" at bounding box center [740, 175] width 227 height 20
click at [677, 181] on select "Select Male Female Other Prefer Not To Say" at bounding box center [740, 175] width 227 height 20
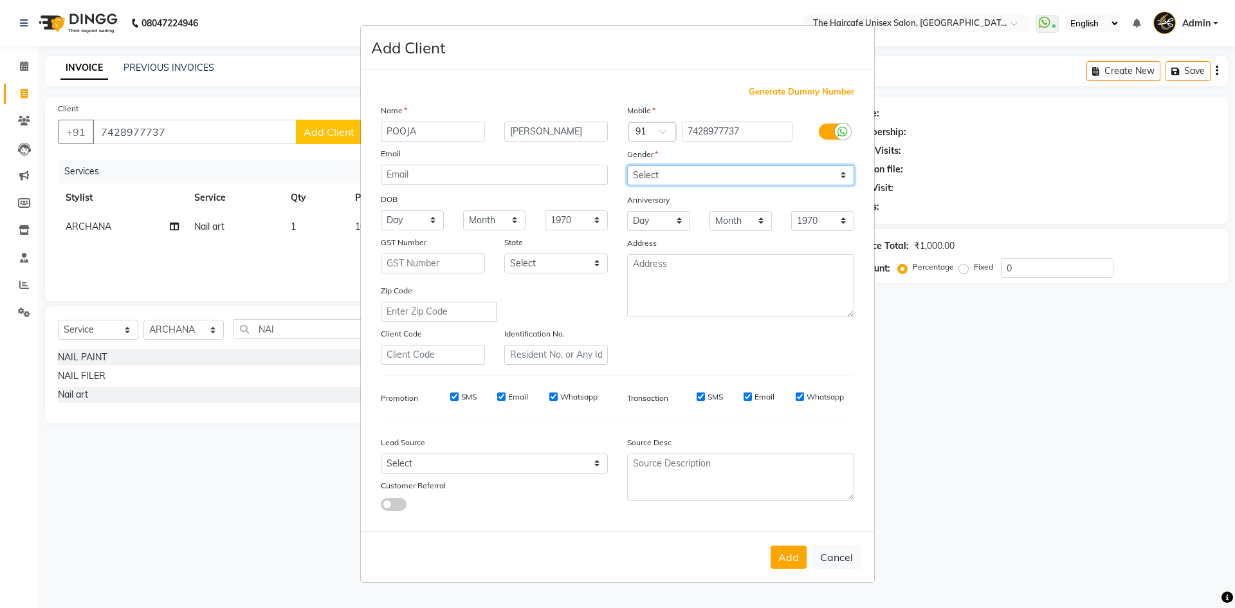
select select "[DEMOGRAPHIC_DATA]"
click at [627, 165] on select "Select Male Female Other Prefer Not To Say" at bounding box center [740, 175] width 227 height 20
click at [791, 560] on button "Add" at bounding box center [789, 557] width 36 height 23
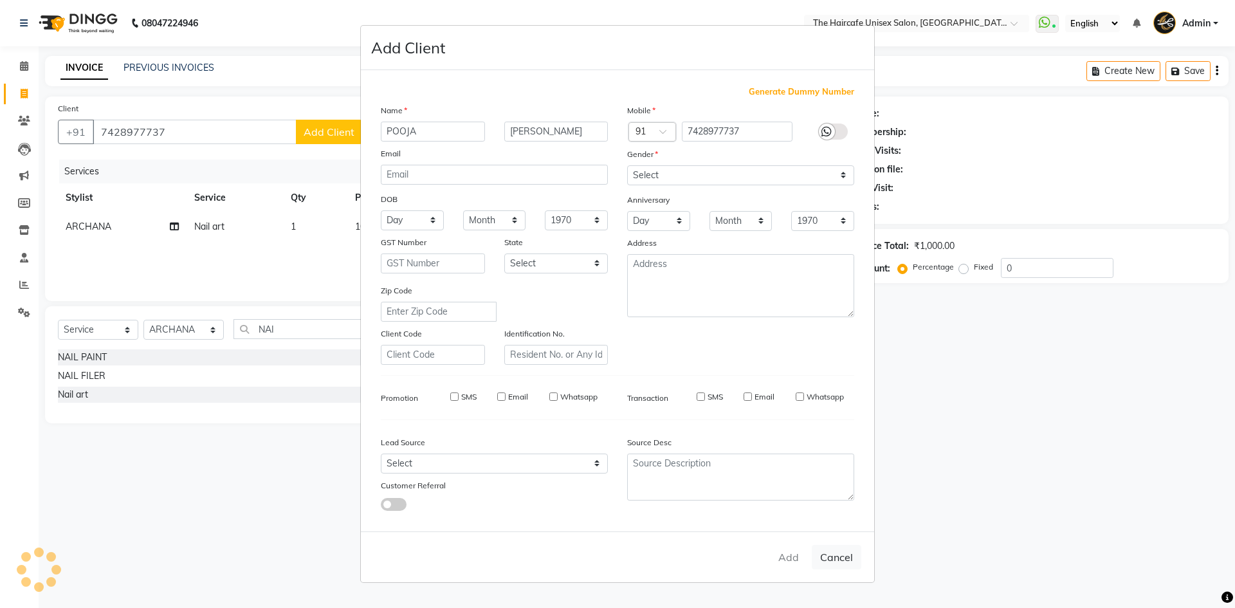
select select
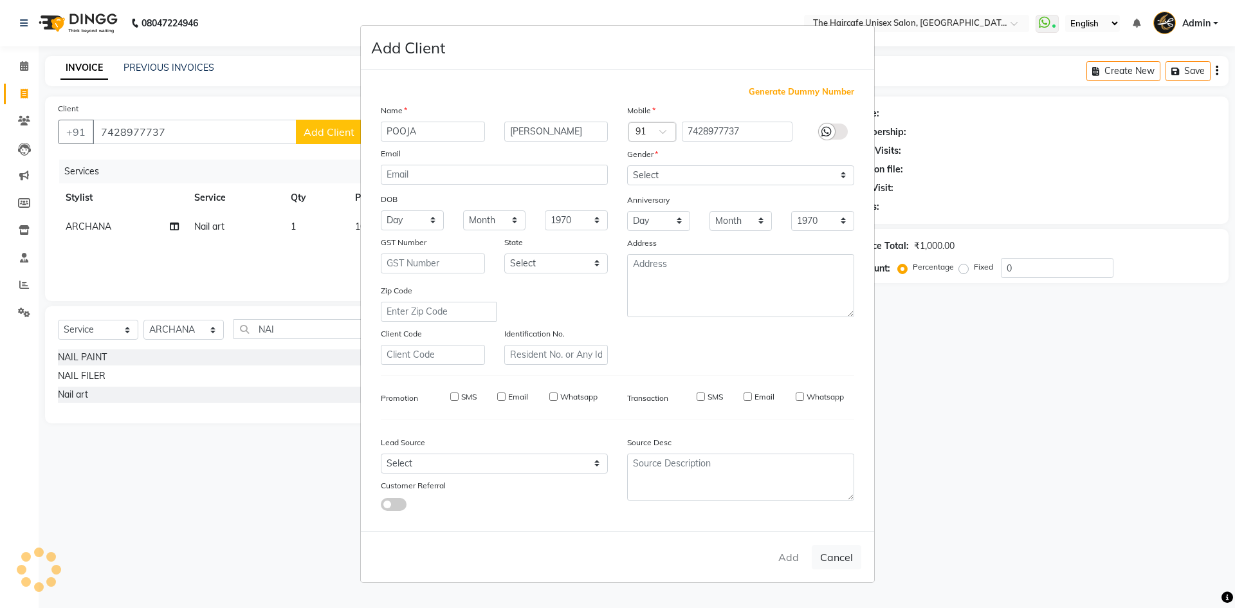
select select
checkbox input "false"
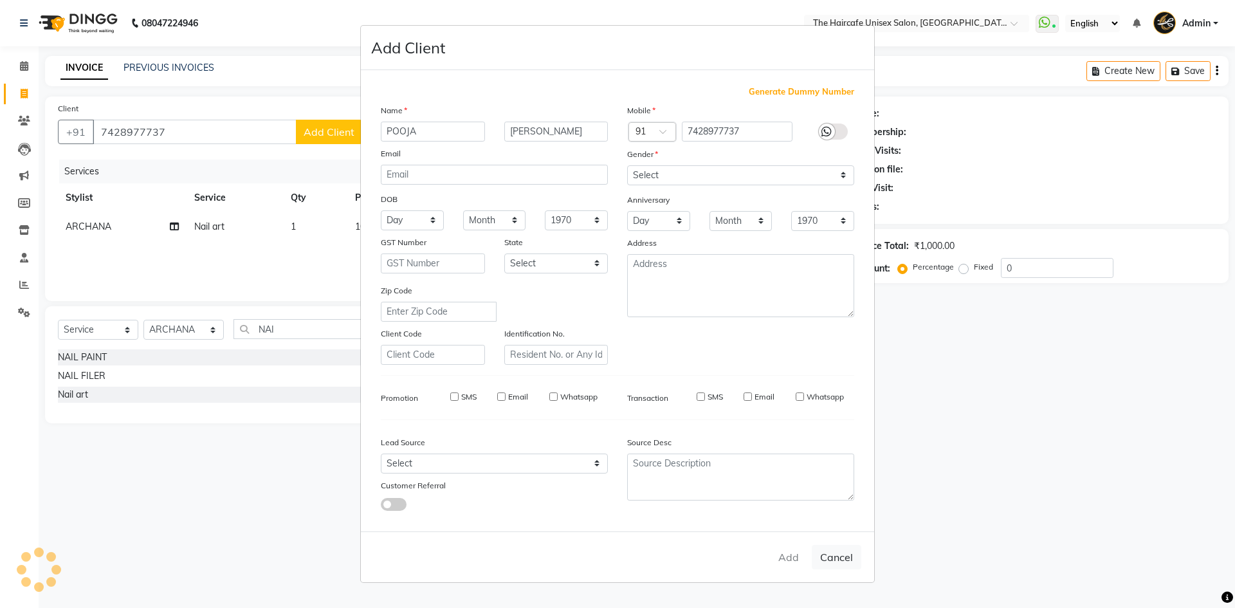
checkbox input "false"
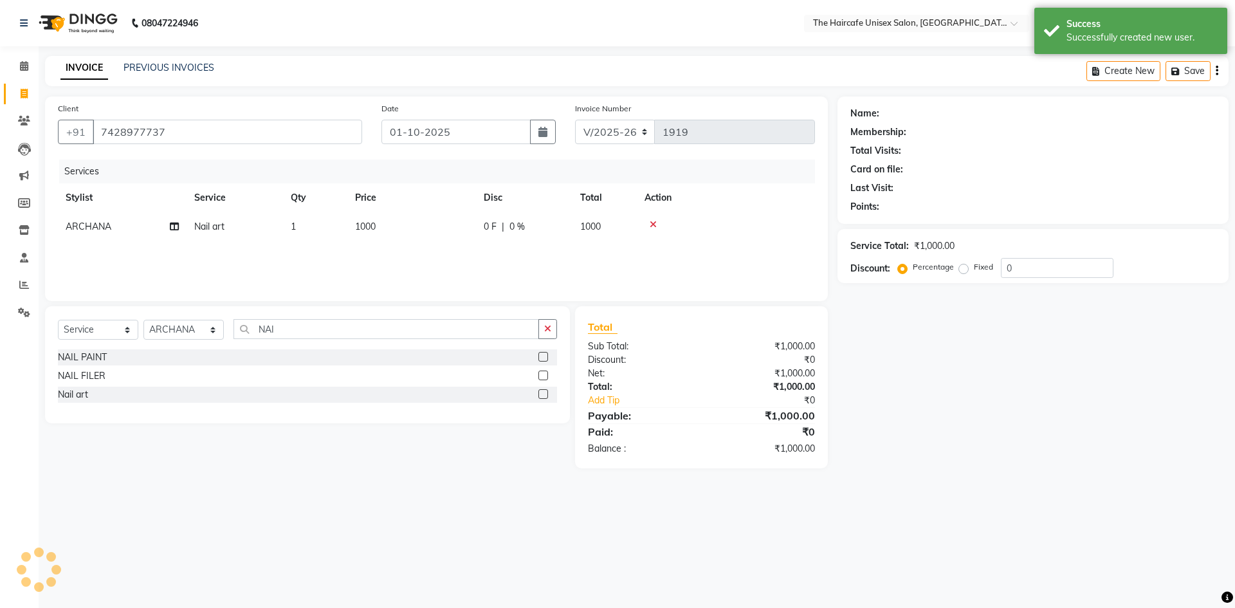
select select "1: Object"
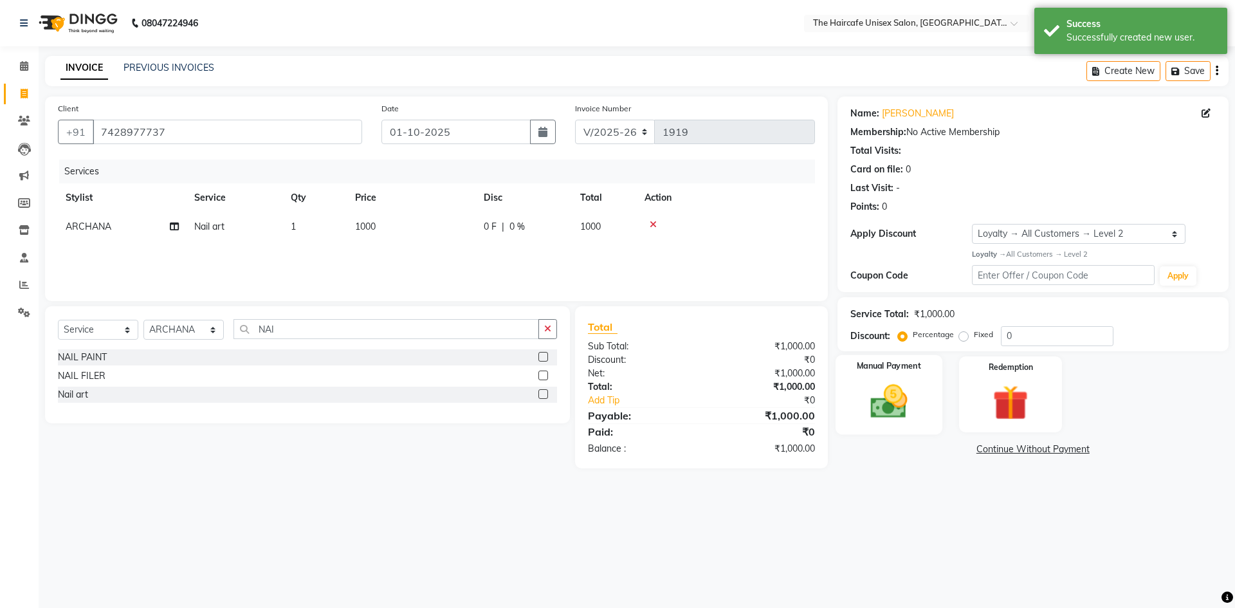
click at [914, 374] on div "Manual Payment" at bounding box center [888, 393] width 107 height 79
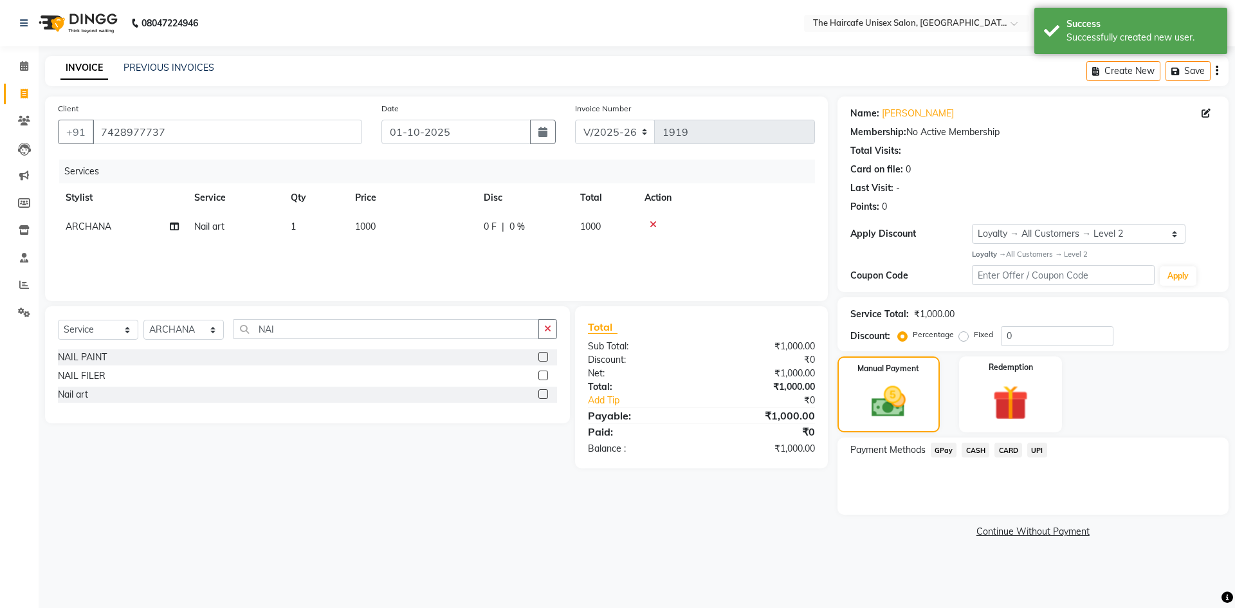
click at [1044, 448] on span "UPI" at bounding box center [1037, 450] width 20 height 15
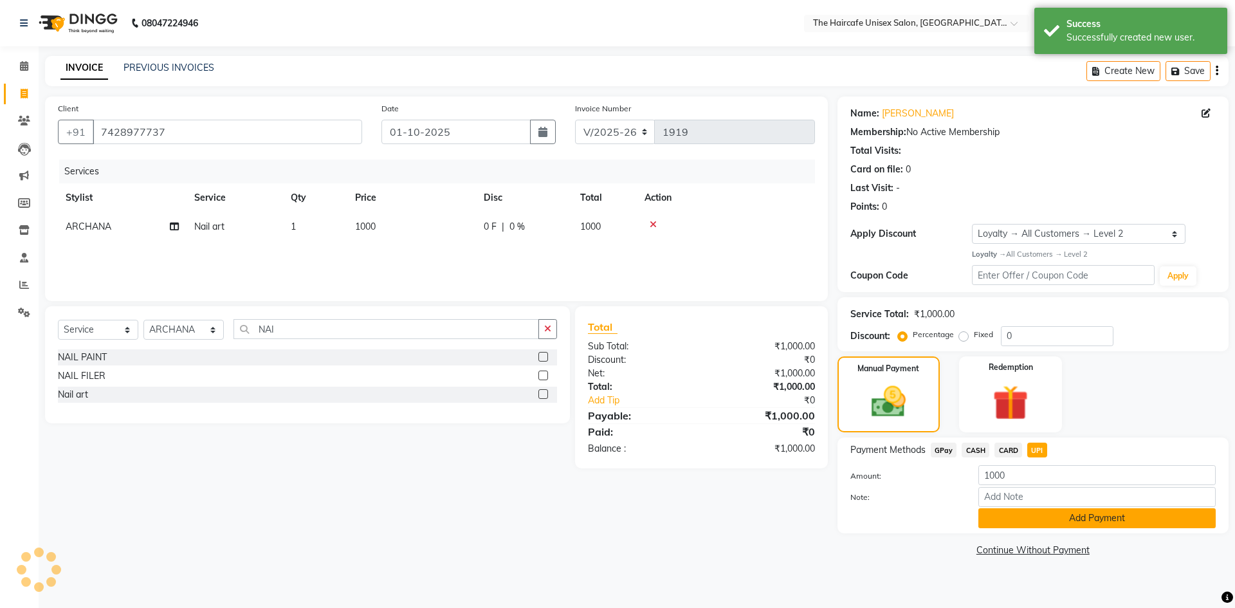
click at [1040, 519] on button "Add Payment" at bounding box center [1097, 518] width 237 height 20
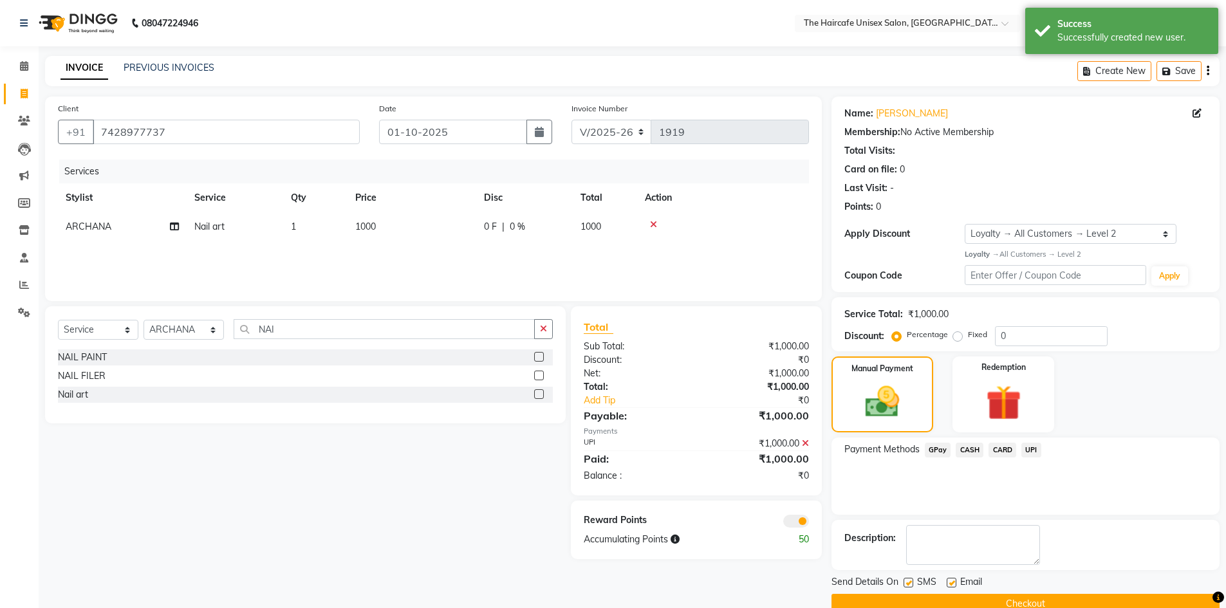
scroll to position [25, 0]
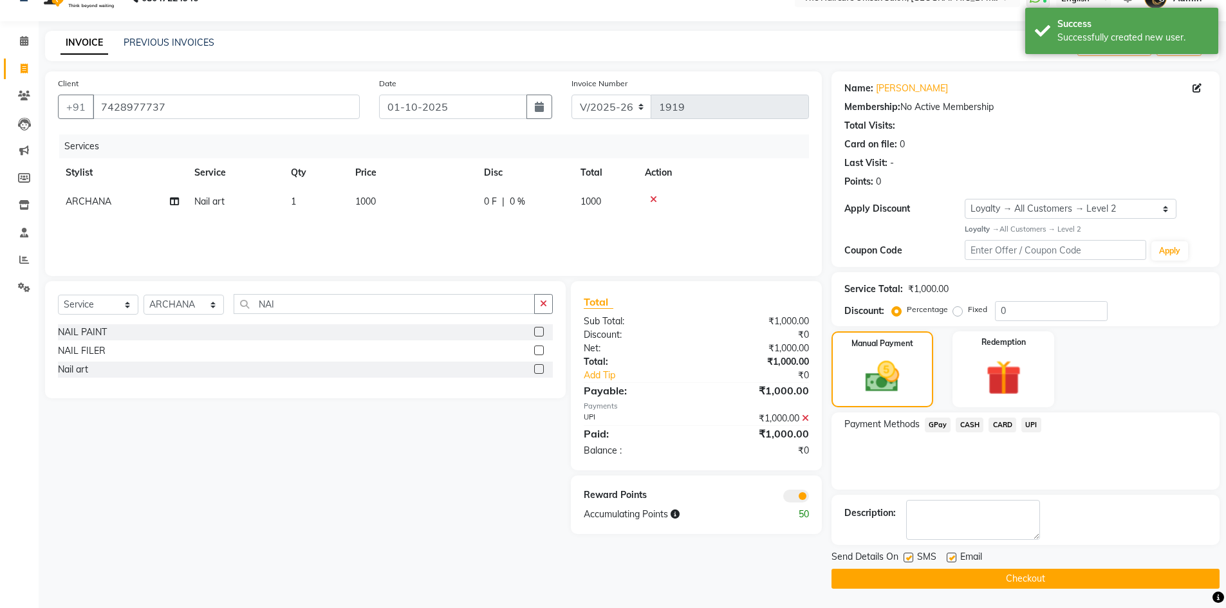
click at [1021, 576] on button "Checkout" at bounding box center [1025, 579] width 388 height 20
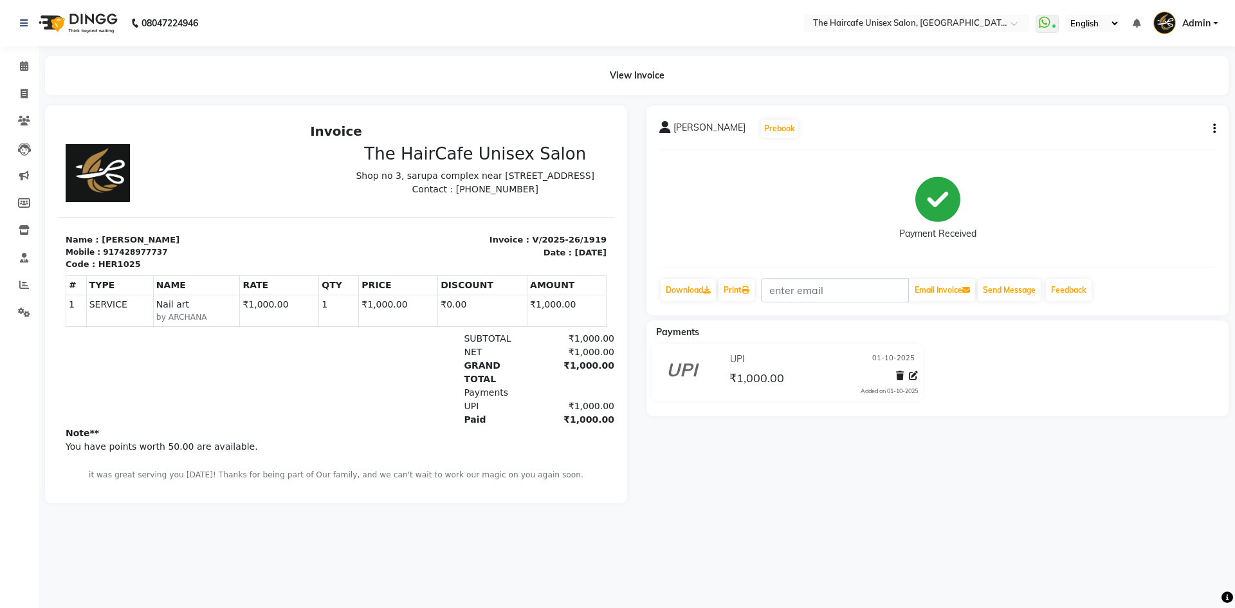
click at [1209, 127] on button "button" at bounding box center [1212, 129] width 8 height 14
click at [1159, 127] on div "Edit Item Staff" at bounding box center [1151, 129] width 88 height 16
select select "64975"
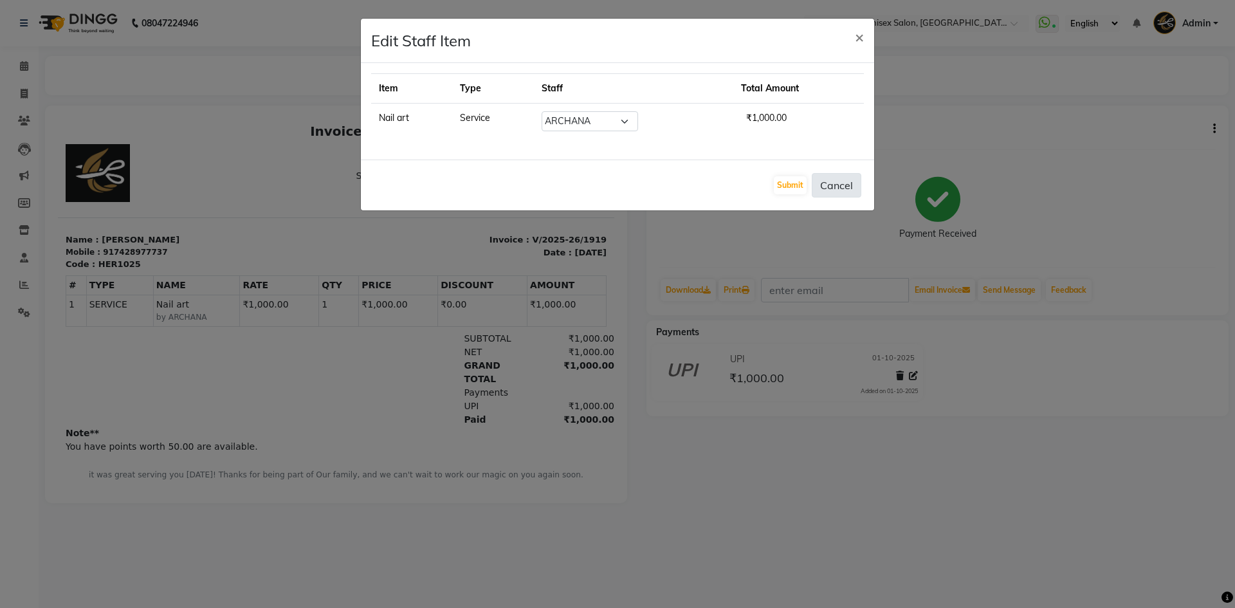
click at [841, 189] on button "Cancel" at bounding box center [837, 185] width 50 height 24
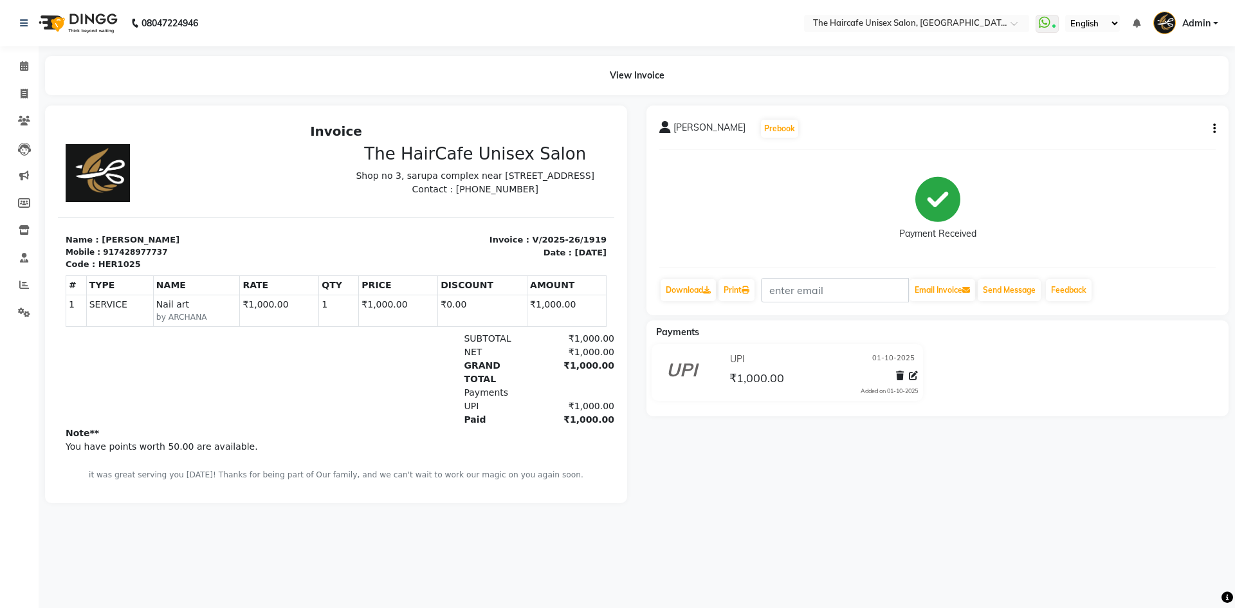
click at [1213, 129] on icon "button" at bounding box center [1214, 129] width 3 height 1
click at [1182, 147] on div "Edit Invoice" at bounding box center [1151, 145] width 88 height 16
select select "service"
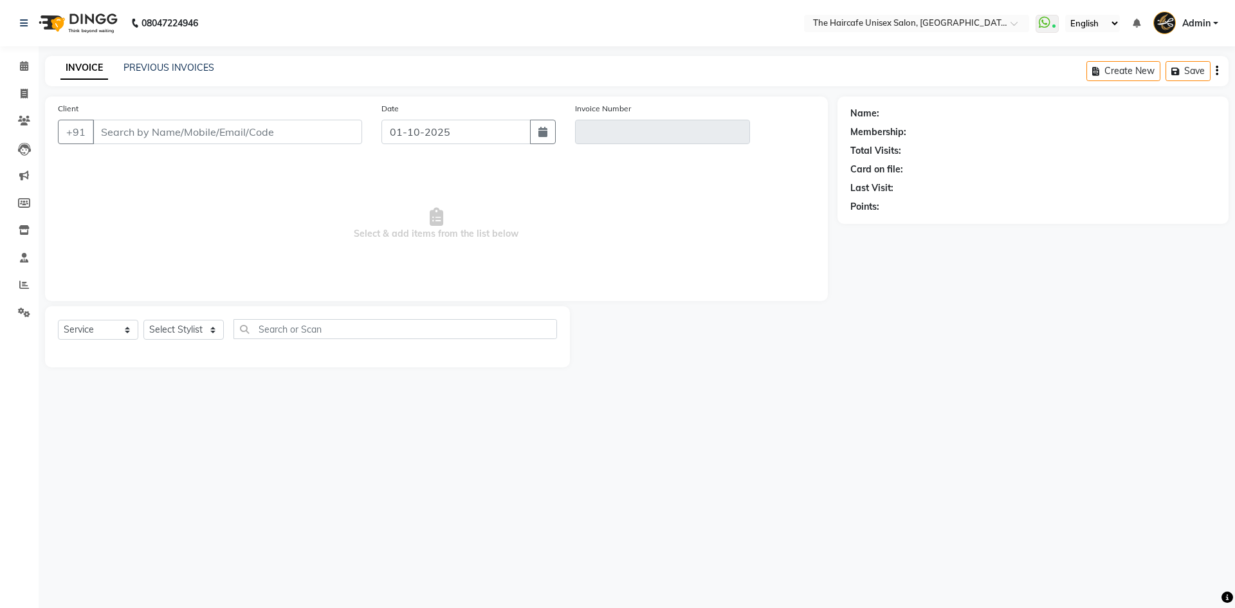
type input "7428977737"
type input "V/2025-26/1919"
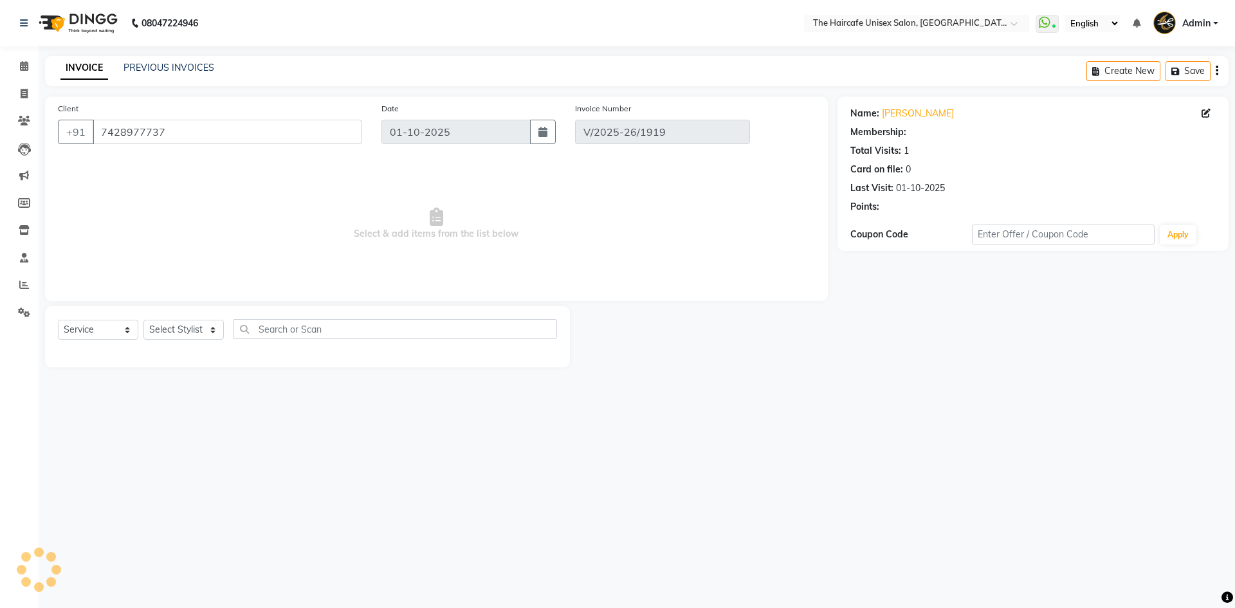
select select "select"
select select "1: Object"
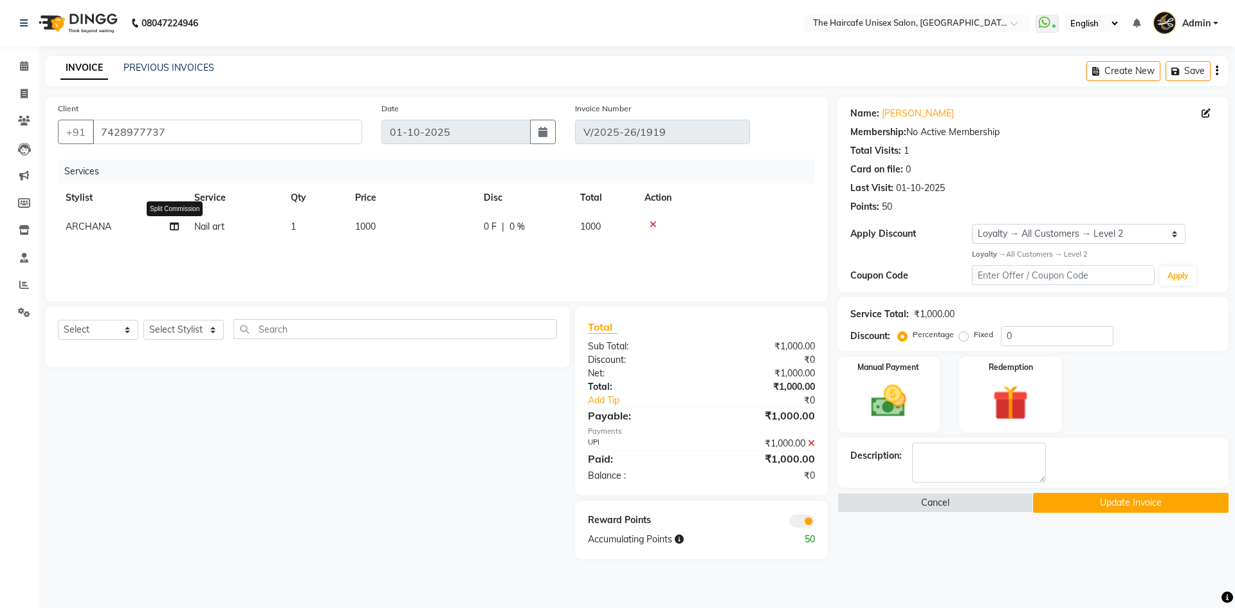
click at [176, 225] on icon at bounding box center [174, 226] width 9 height 9
select select "64975"
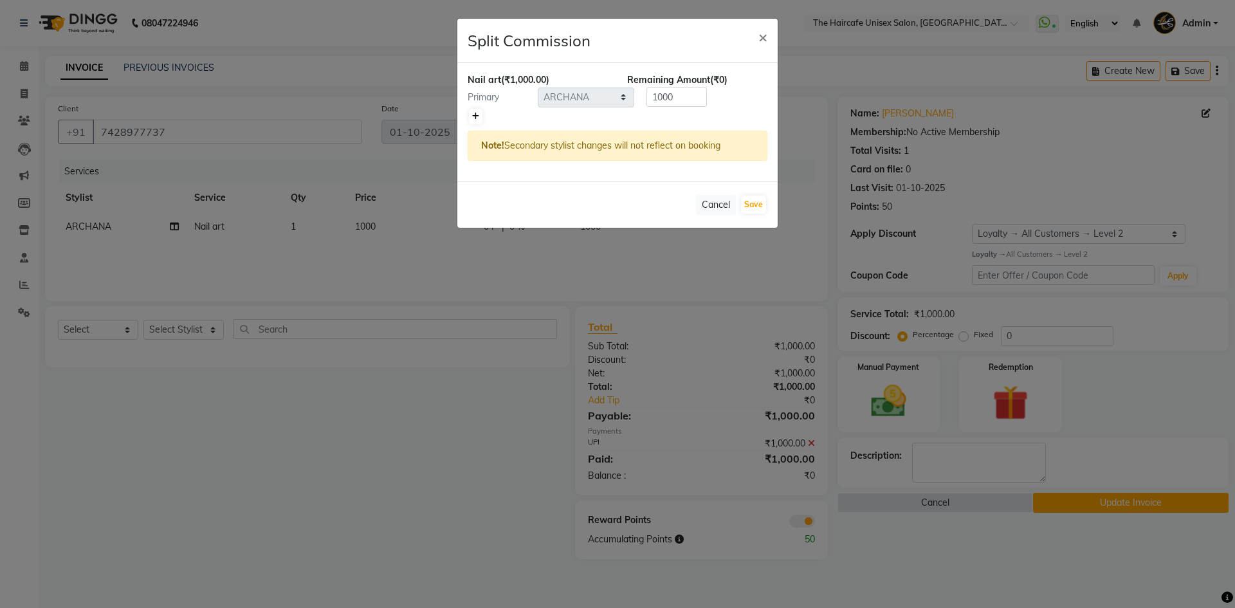
click at [477, 116] on icon at bounding box center [475, 117] width 7 height 8
type input "500"
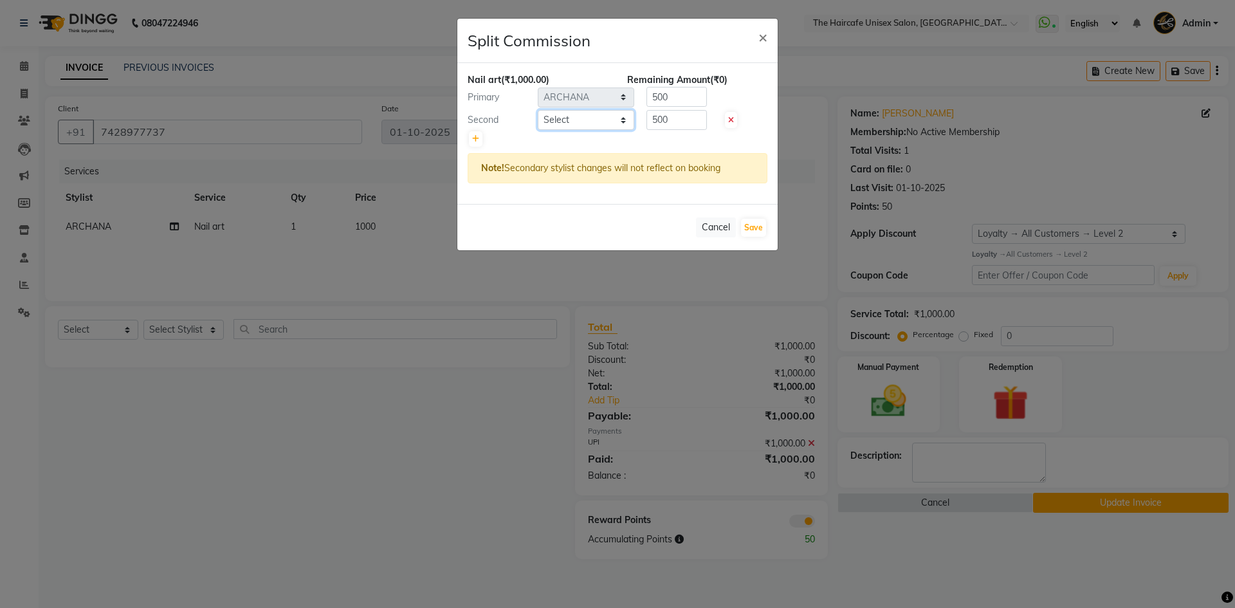
click at [609, 122] on select "Select AFTAB ARCHANA DEEVKI KAJAL SWAROOP kasim pathan MAHESH VERMA MUSKAN RAJ …" at bounding box center [586, 120] width 97 height 20
select select "64974"
click at [538, 110] on select "Select AFTAB ARCHANA DEEVKI KAJAL SWAROOP kasim pathan MAHESH VERMA MUSKAN RAJ …" at bounding box center [586, 120] width 97 height 20
click at [759, 226] on button "Save" at bounding box center [753, 228] width 25 height 18
select select "Select"
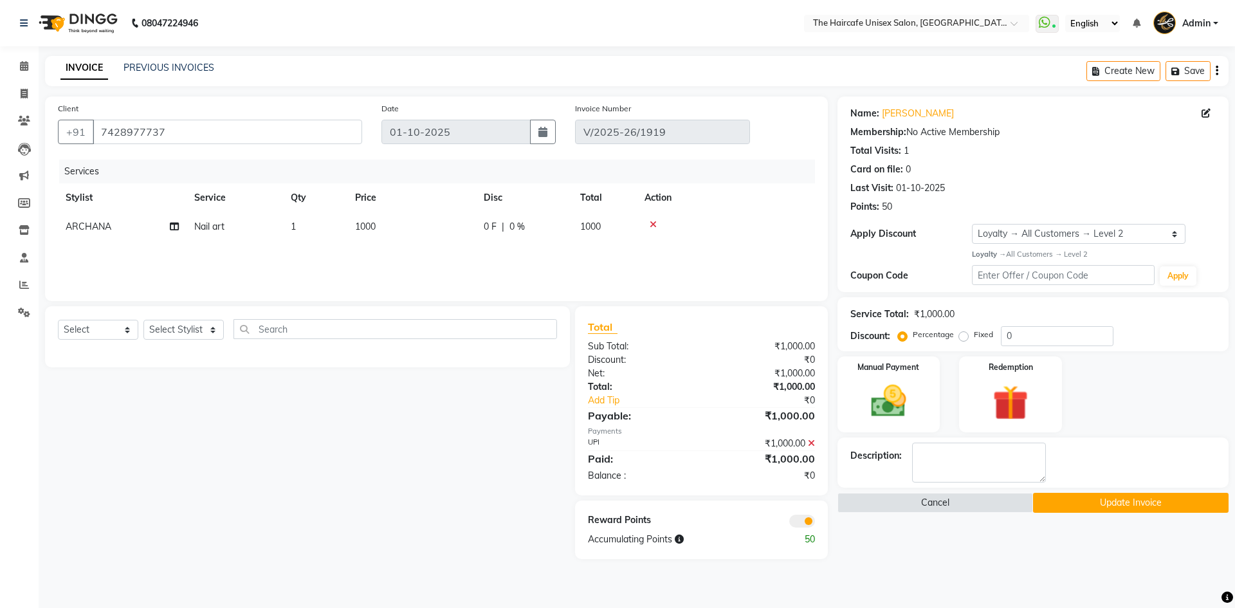
click at [1101, 503] on button "Update Invoice" at bounding box center [1131, 503] width 196 height 20
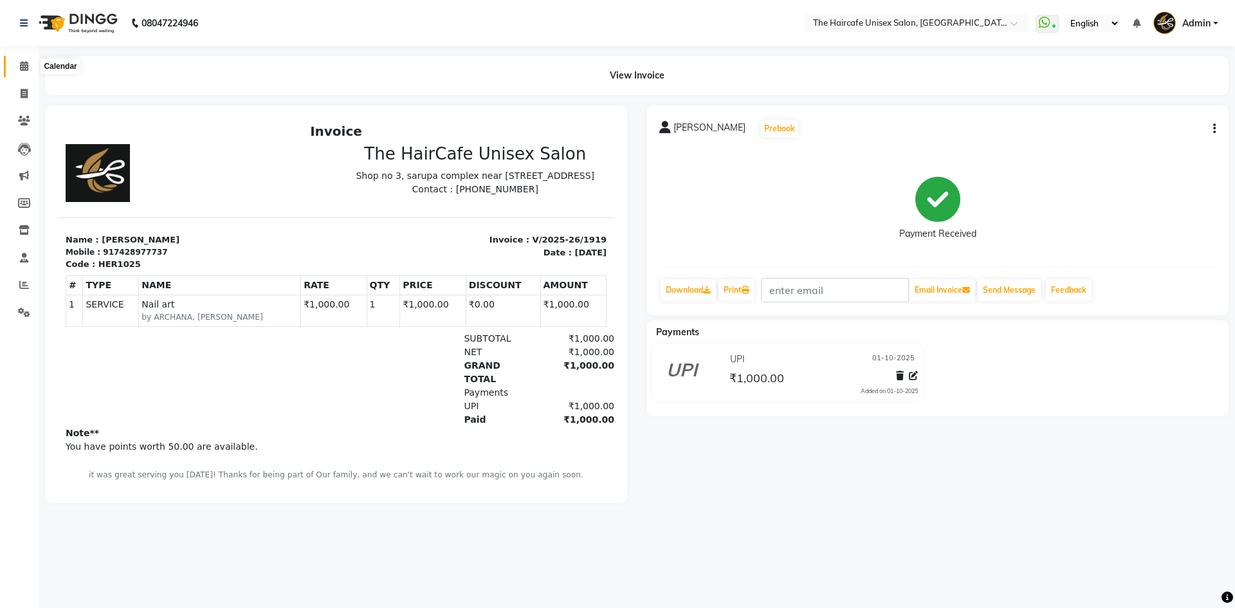
click at [28, 65] on icon at bounding box center [24, 66] width 8 height 10
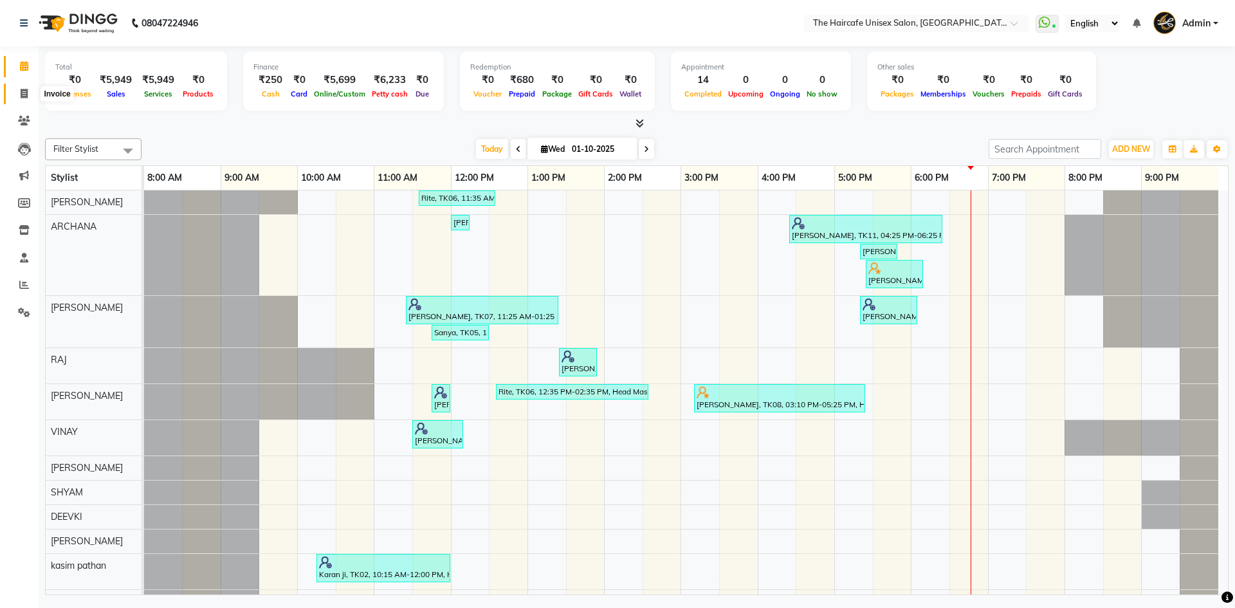
click at [22, 91] on icon at bounding box center [24, 94] width 7 height 10
select select "service"
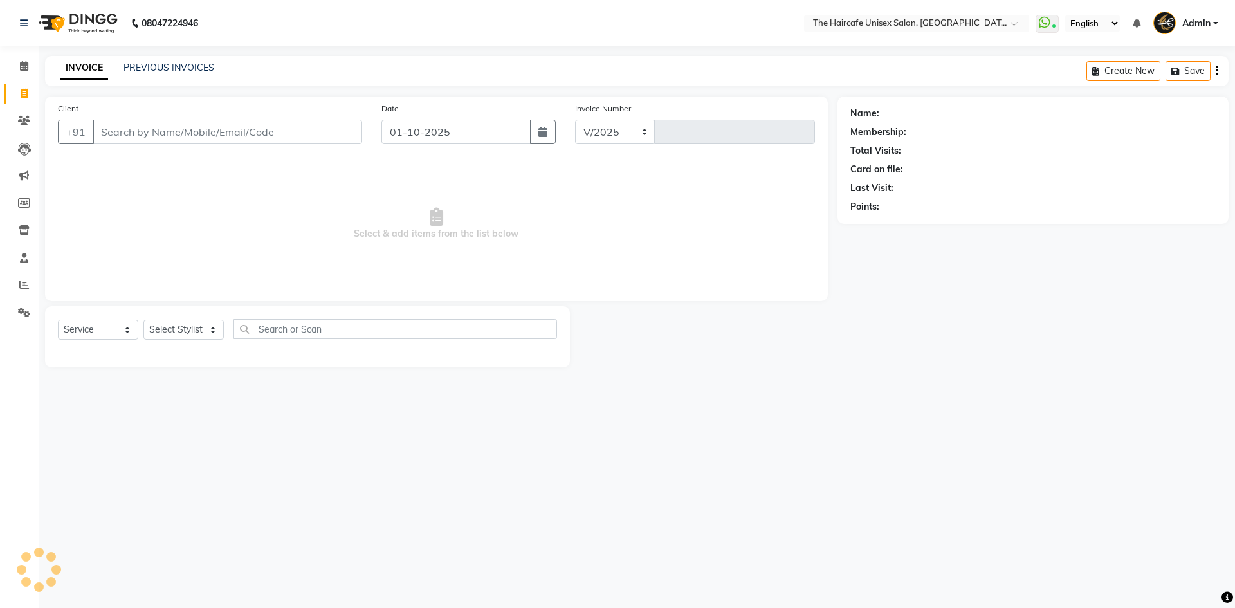
select select "7412"
type input "1920"
click at [22, 91] on icon at bounding box center [24, 94] width 7 height 10
select select "service"
type input "1920"
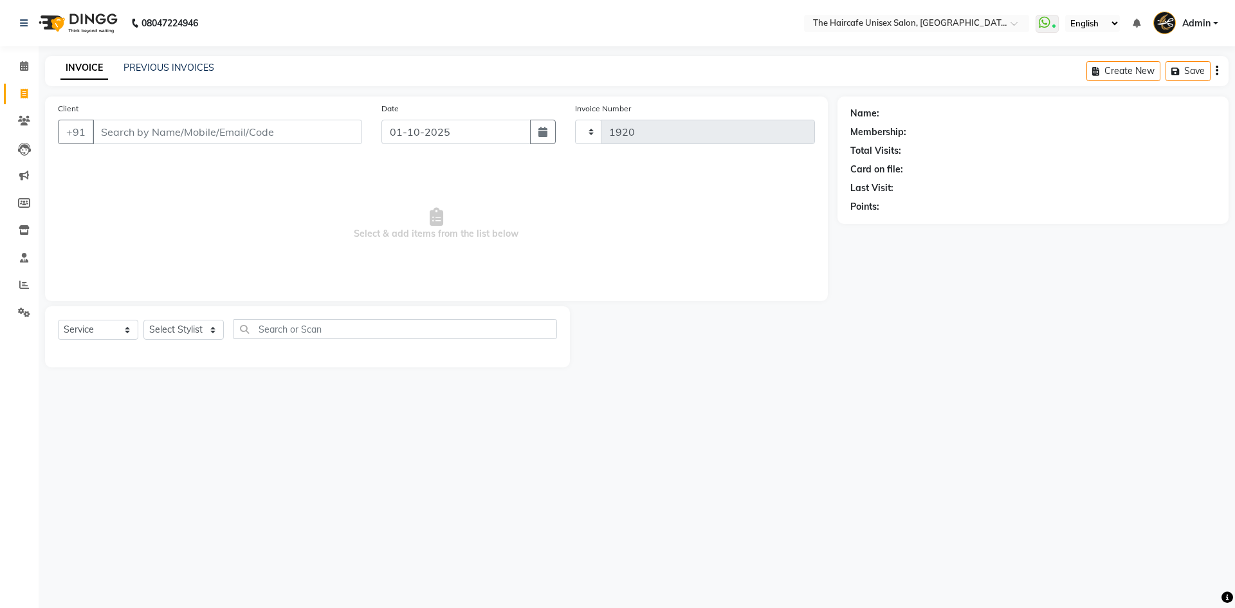
select select "7412"
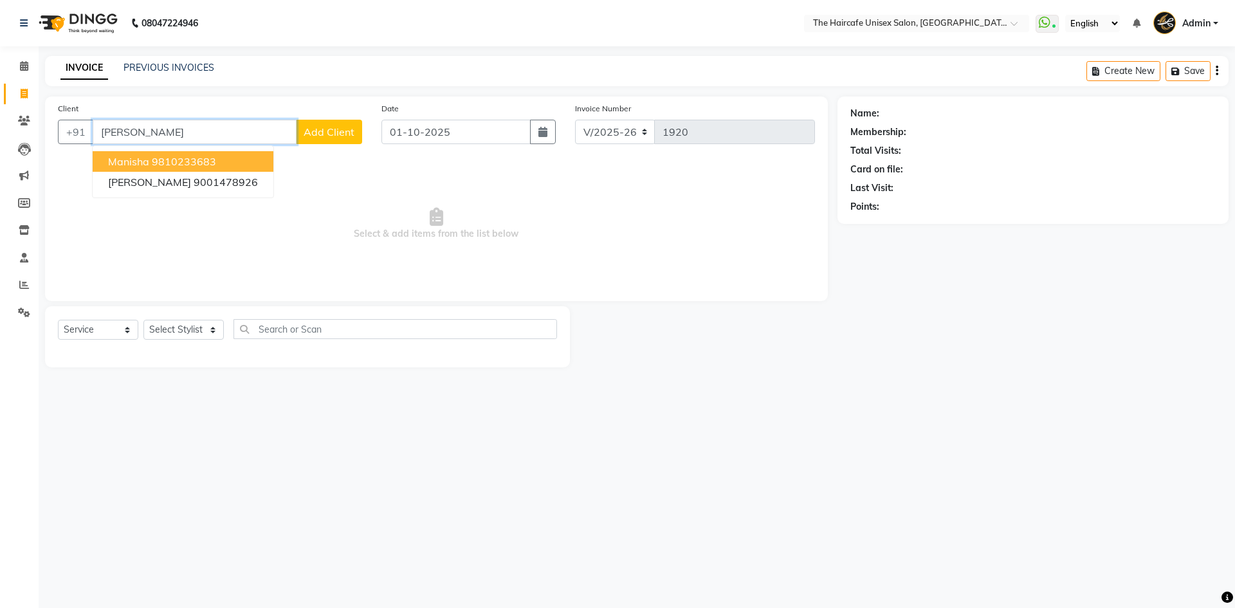
click at [151, 158] on button "Manisha 9810233683" at bounding box center [183, 161] width 181 height 21
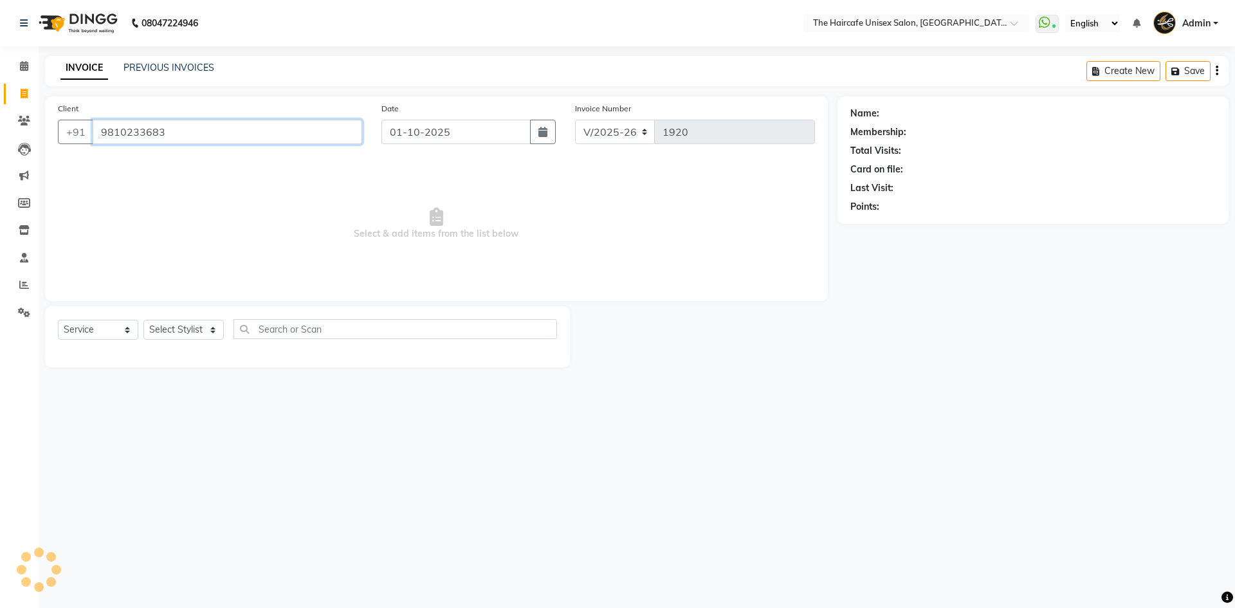
type input "9810233683"
select select "1: Object"
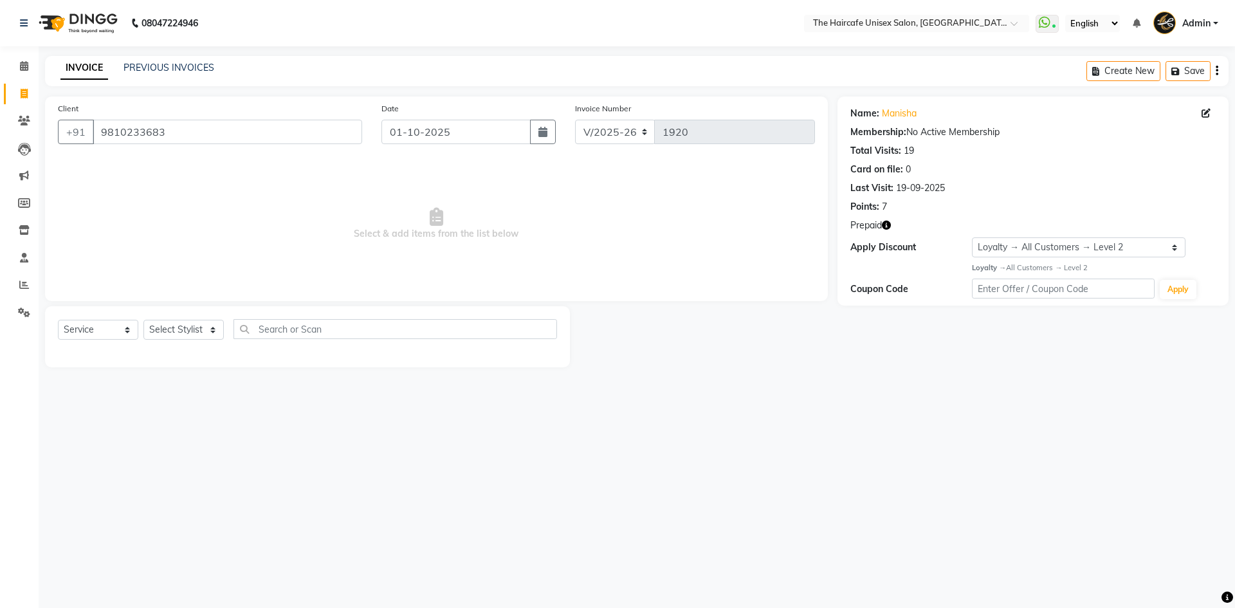
click at [885, 223] on icon "button" at bounding box center [886, 225] width 9 height 9
click at [890, 109] on link "Manisha" at bounding box center [899, 114] width 35 height 14
click at [21, 60] on span at bounding box center [24, 66] width 23 height 15
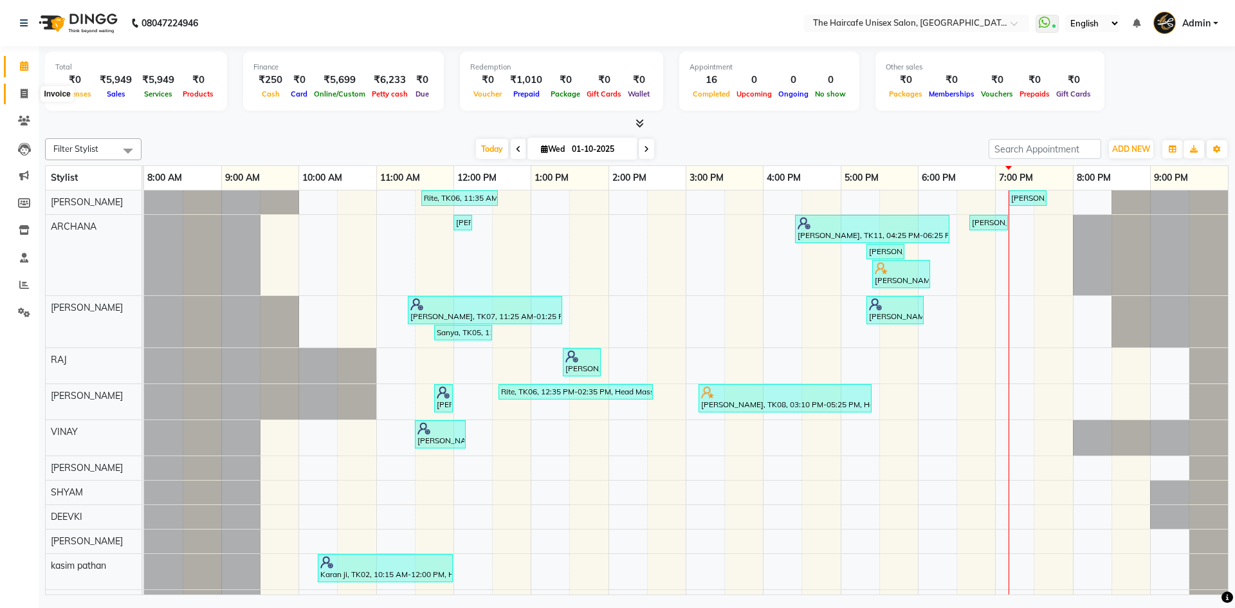
click at [25, 96] on icon at bounding box center [24, 94] width 7 height 10
select select "service"
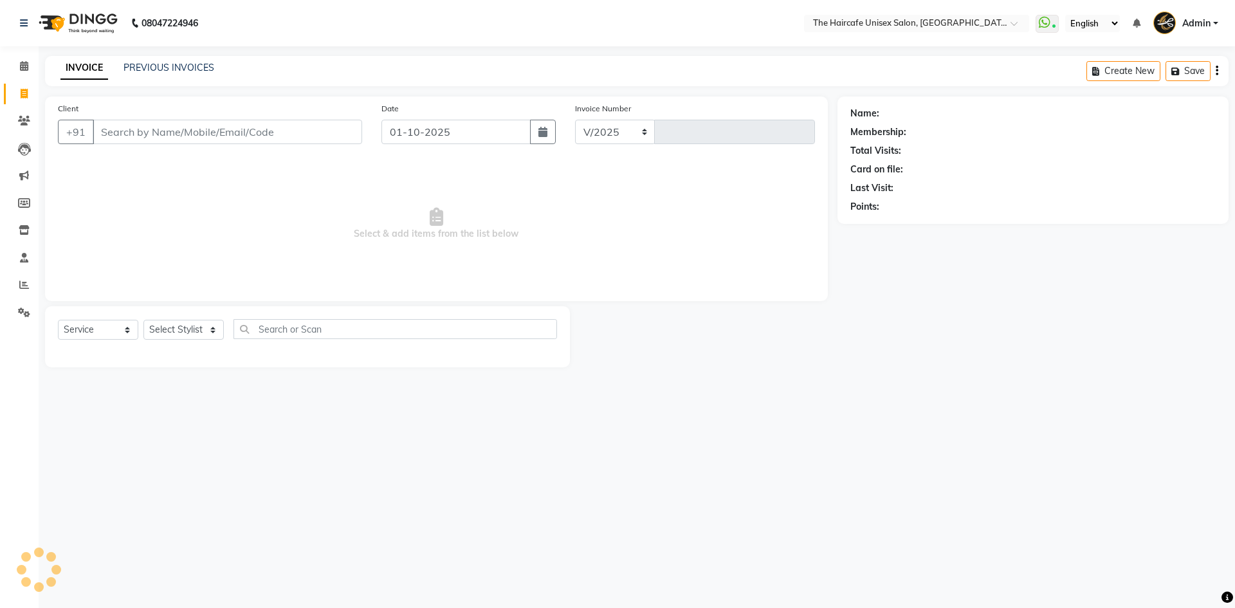
select select "7412"
type input "1921"
type input "9"
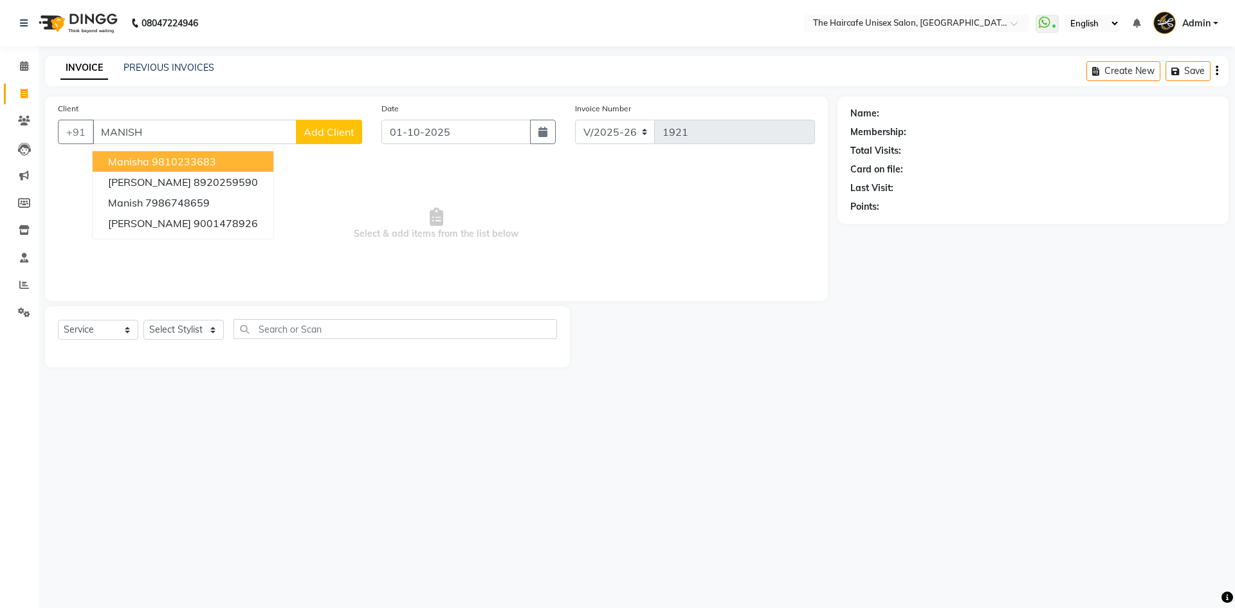
click at [147, 156] on span "Manisha" at bounding box center [128, 161] width 41 height 13
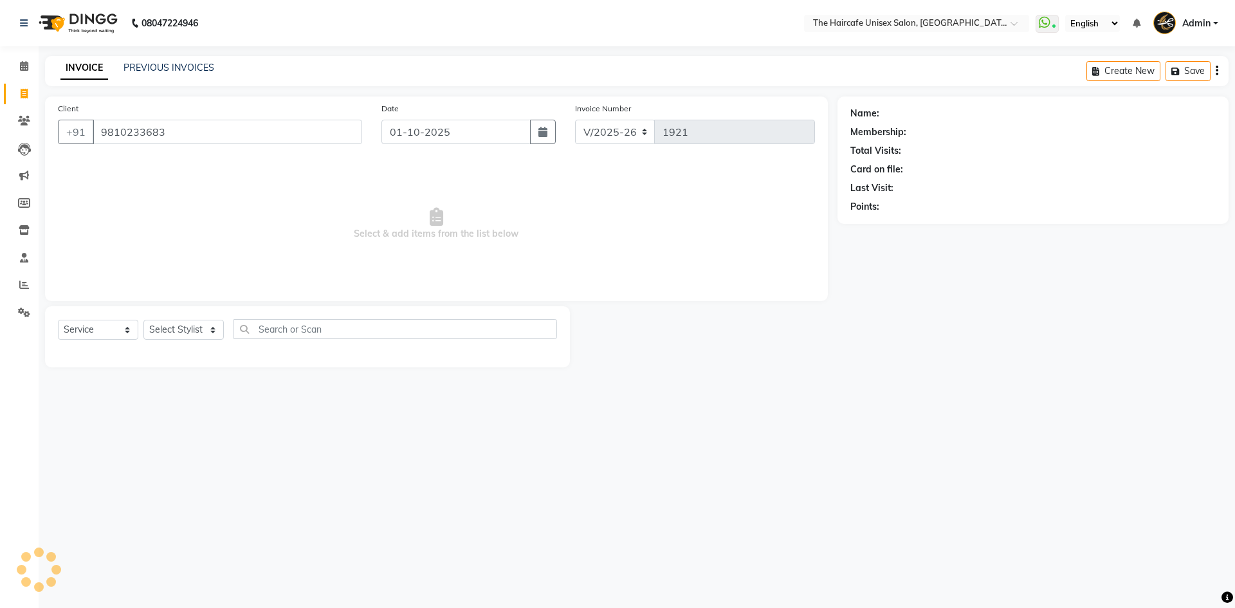
type input "9810233683"
select select "1: Object"
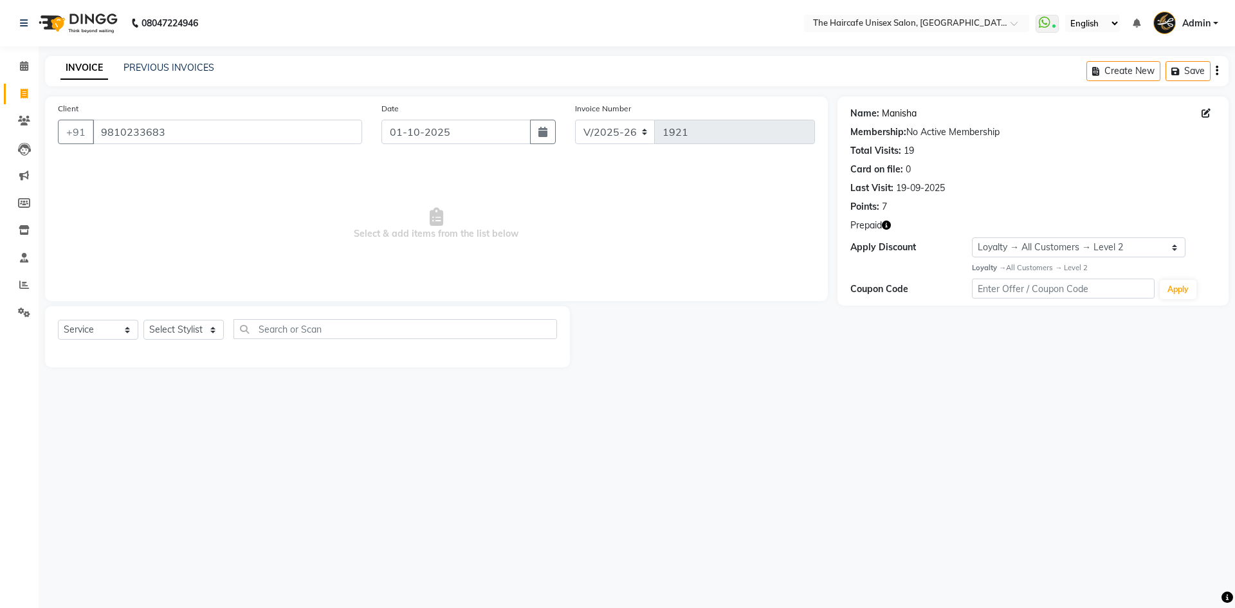
click at [902, 113] on link "Manisha" at bounding box center [899, 114] width 35 height 14
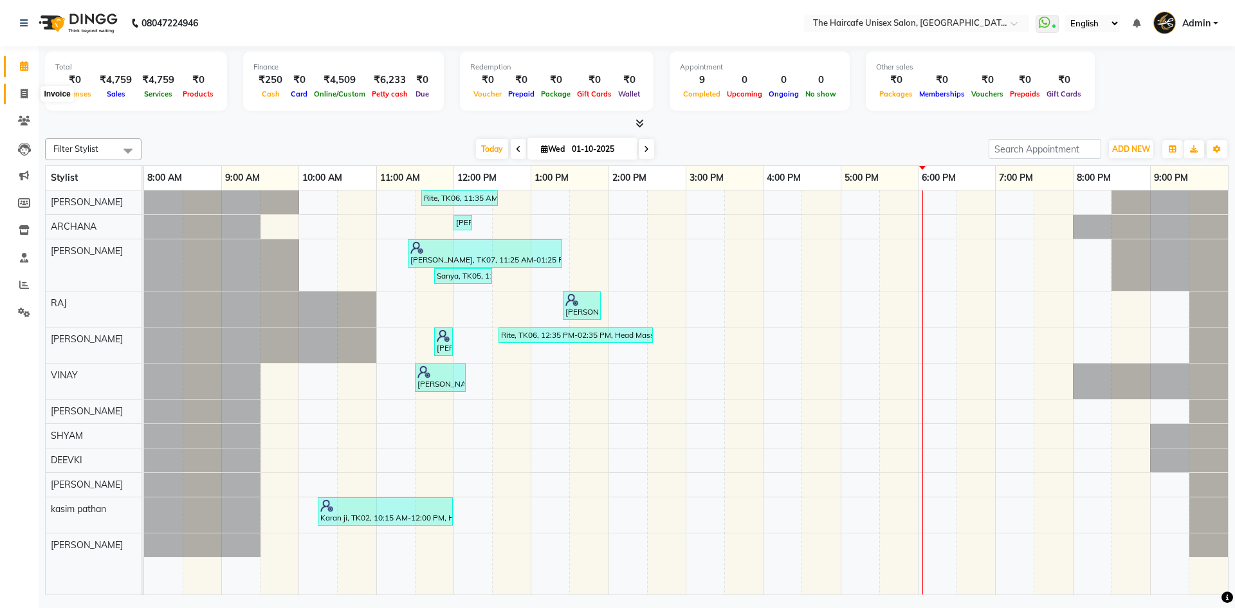
click at [27, 91] on icon at bounding box center [24, 94] width 7 height 10
select select "service"
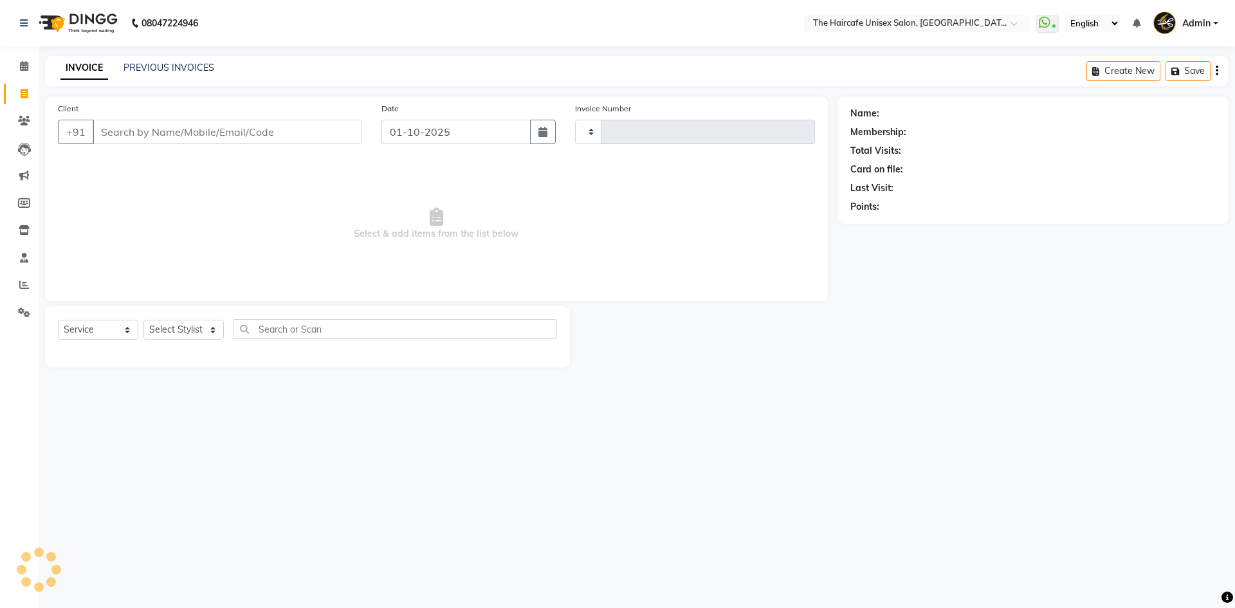
type input "1918"
select select "7412"
click at [152, 64] on link "PREVIOUS INVOICES" at bounding box center [169, 68] width 91 height 12
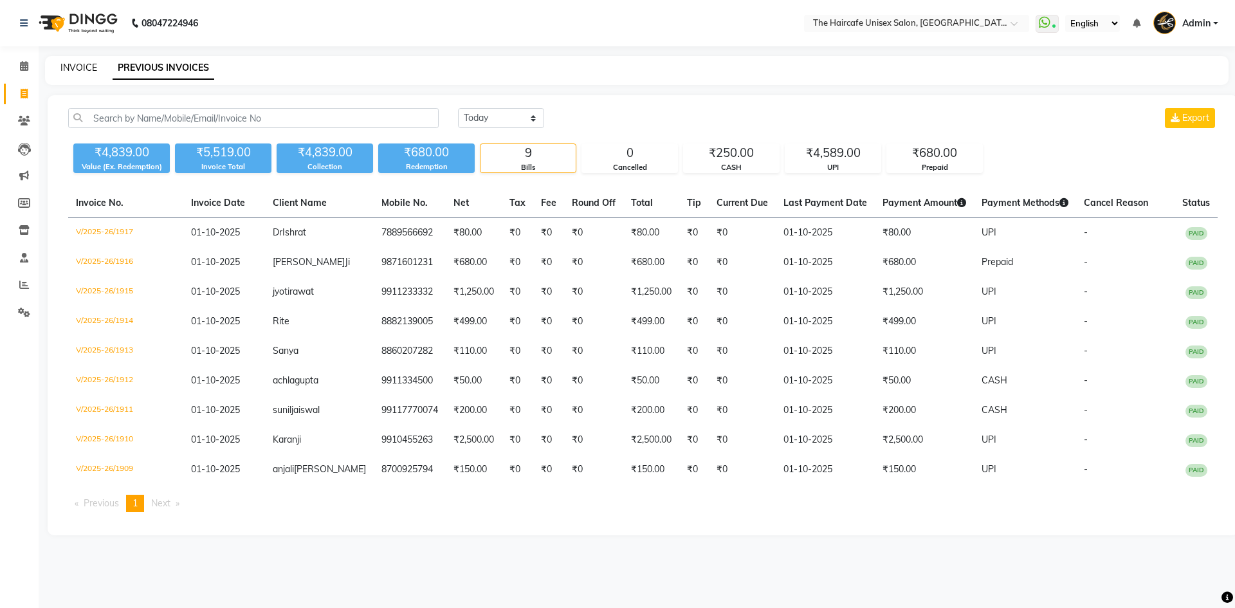
click at [84, 68] on link "INVOICE" at bounding box center [78, 68] width 37 height 12
select select "7412"
select select "service"
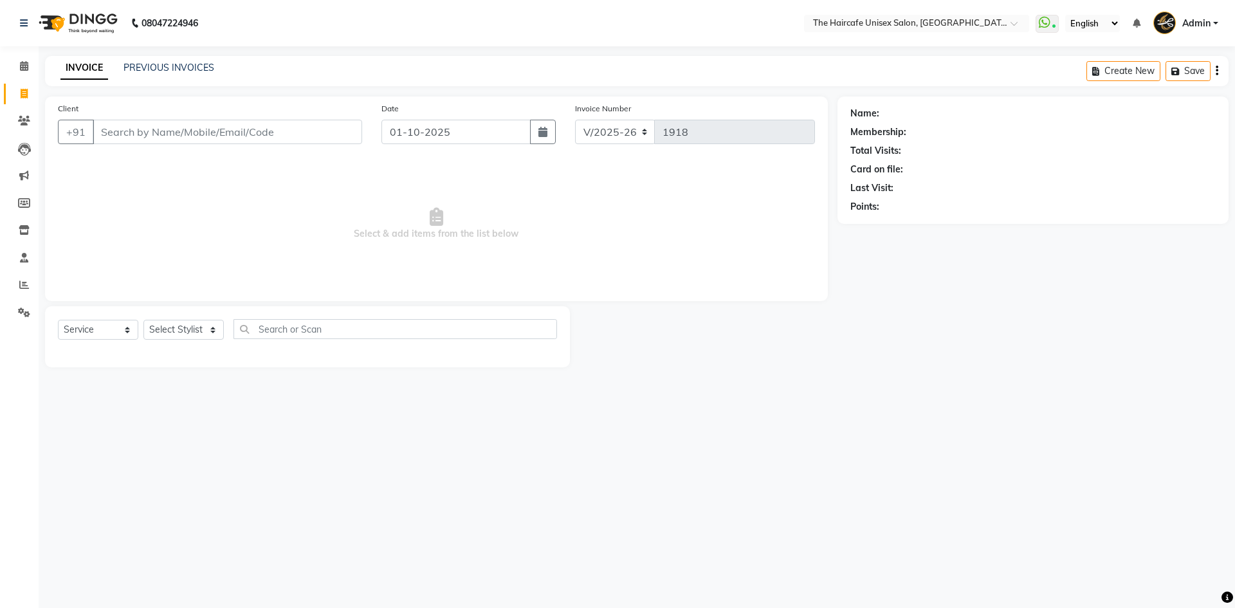
select select "7412"
select select "service"
drag, startPoint x: 0, startPoint y: 0, endPoint x: 147, endPoint y: 69, distance: 162.6
click at [147, 69] on link "PREVIOUS INVOICES" at bounding box center [169, 68] width 91 height 12
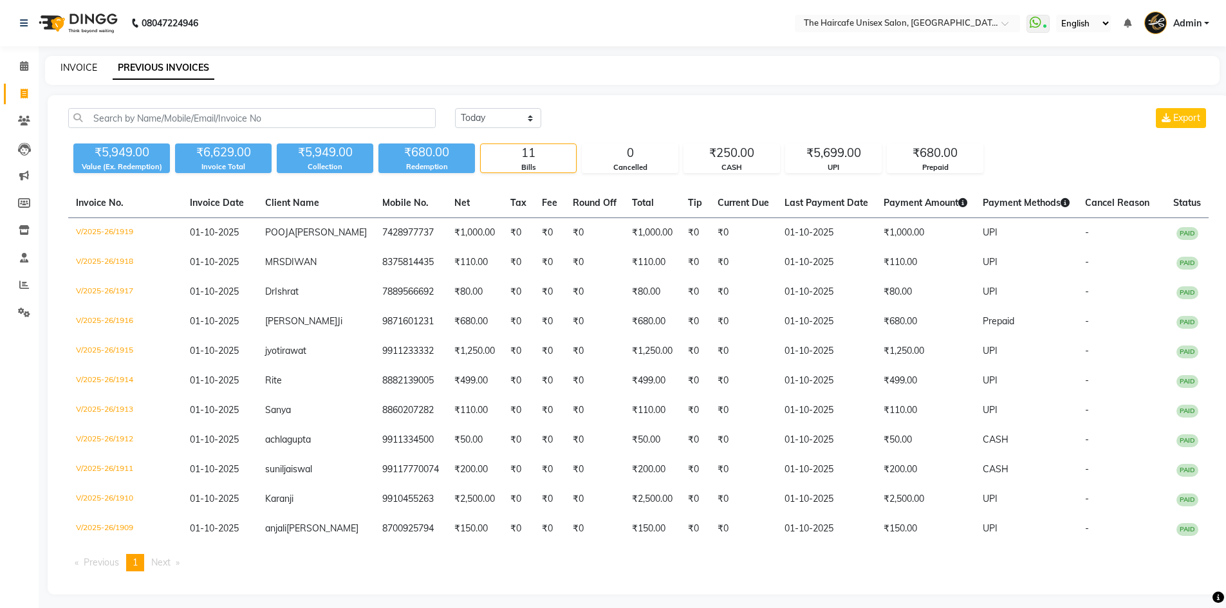
click at [85, 64] on link "INVOICE" at bounding box center [78, 68] width 37 height 12
select select "service"
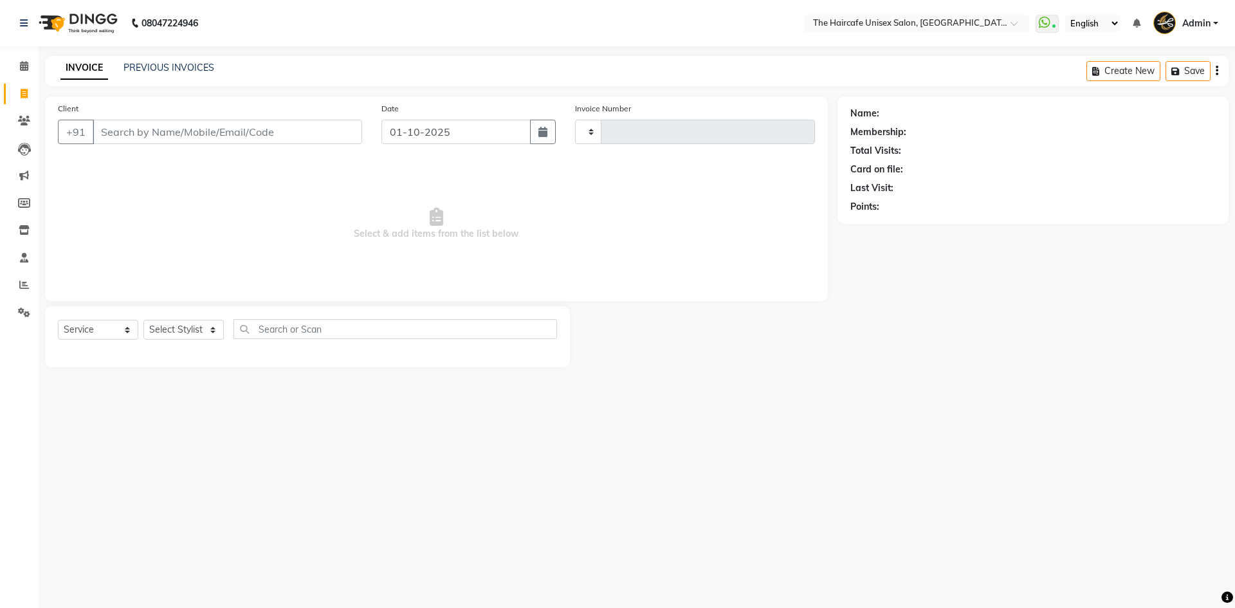
type input "1920"
select select "7412"
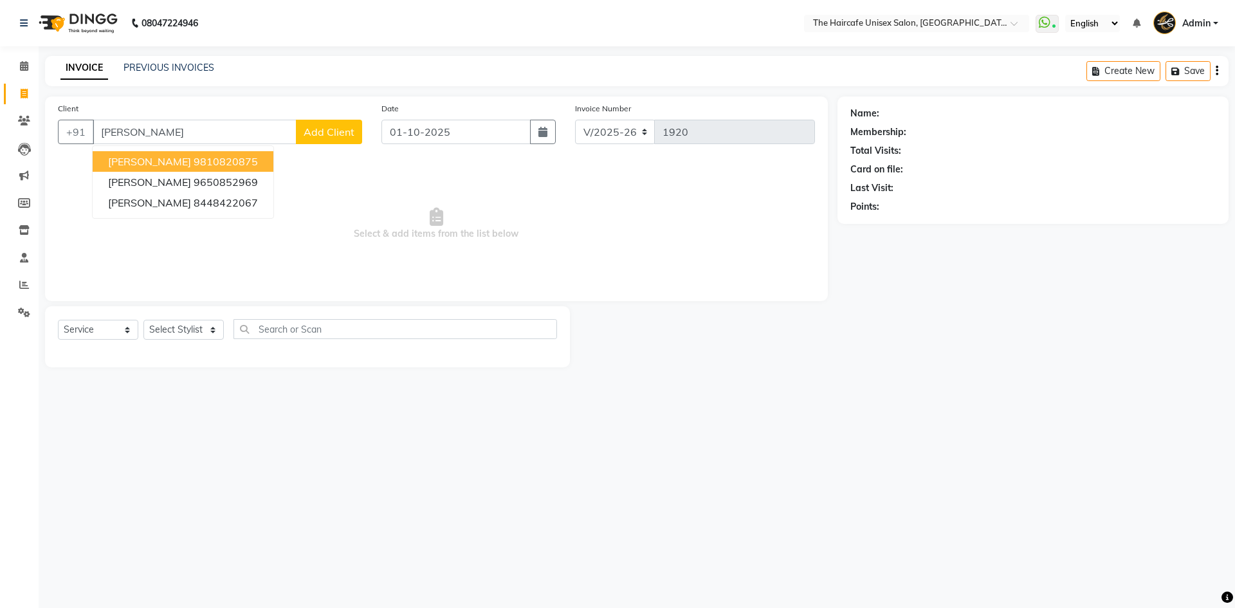
click at [140, 161] on span "PARUL" at bounding box center [149, 161] width 83 height 13
type input "9810820875"
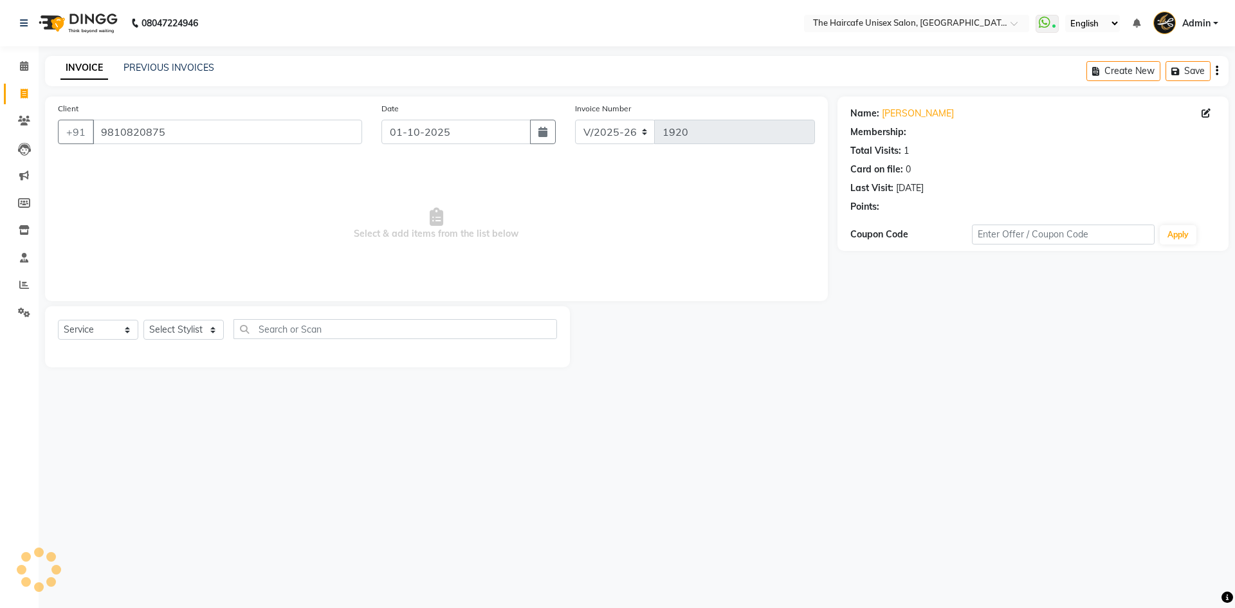
select select "1: Object"
drag, startPoint x: 172, startPoint y: 129, endPoint x: 87, endPoint y: 138, distance: 86.1
click at [87, 138] on div "+91 9810820875" at bounding box center [210, 132] width 304 height 24
type input "9650852969"
select select "1: Object"
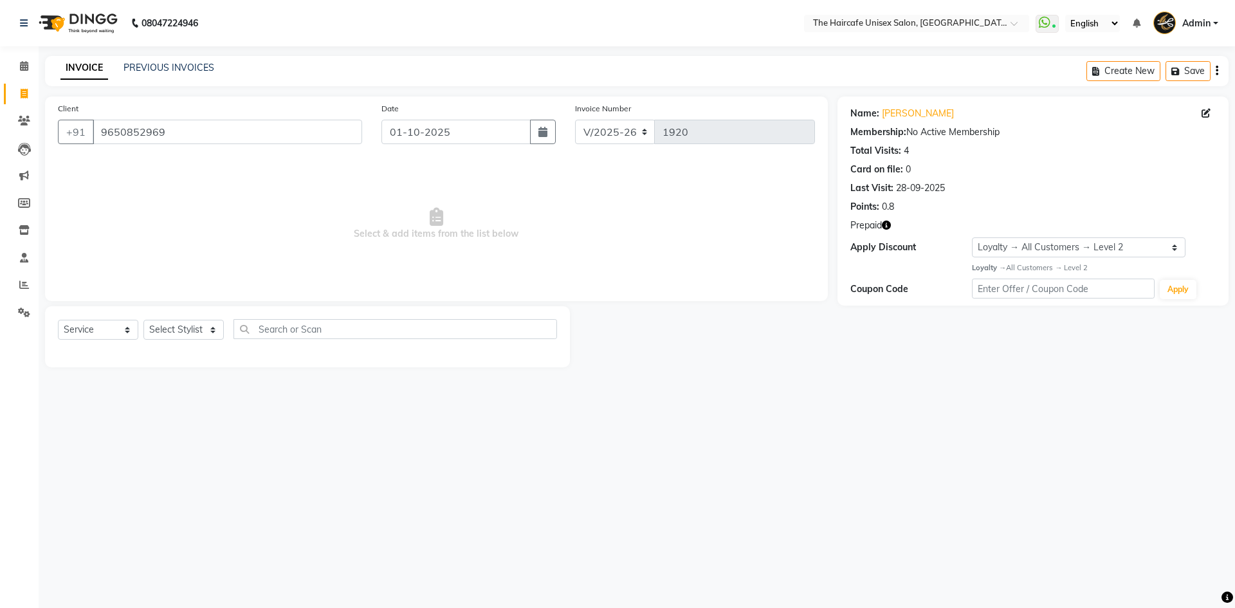
click at [887, 225] on icon "button" at bounding box center [886, 225] width 9 height 9
click at [313, 131] on input "9650852969" at bounding box center [228, 132] width 270 height 24
click at [190, 332] on select "Select Stylist AFTAB ARCHANA DEEVKI KAJAL SWAROOP kasim pathan MAHESH VERMA MUS…" at bounding box center [183, 330] width 80 height 20
select select "64975"
click at [143, 320] on select "Select Stylist AFTAB ARCHANA DEEVKI KAJAL SWAROOP kasim pathan MAHESH VERMA MUS…" at bounding box center [183, 330] width 80 height 20
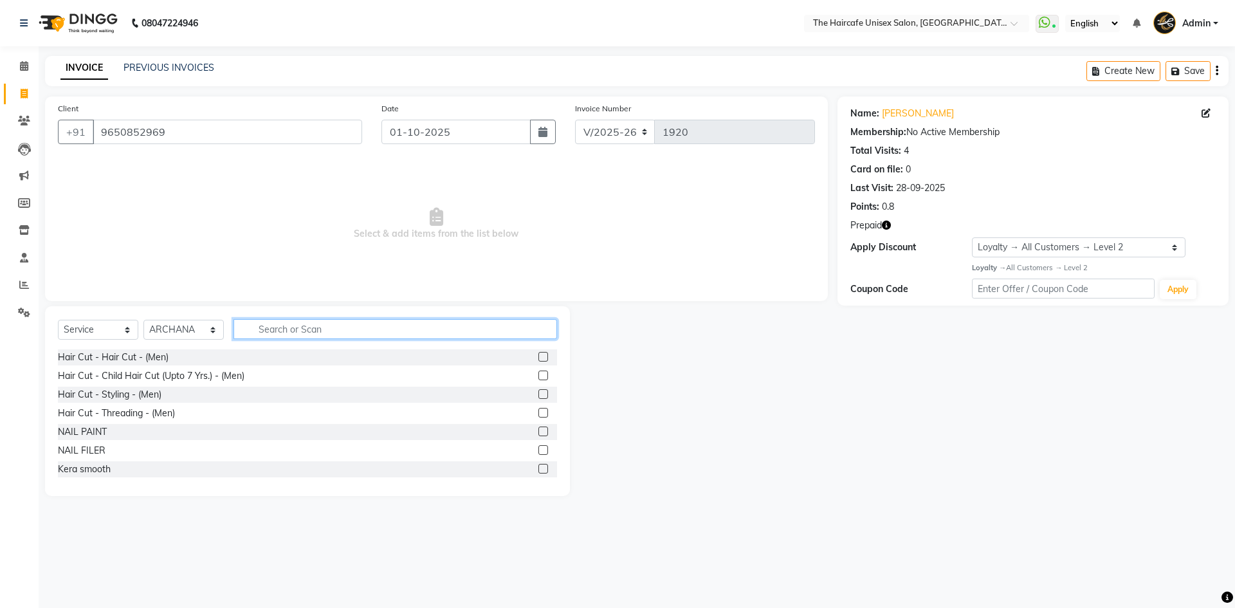
click at [257, 331] on input "text" at bounding box center [396, 329] width 324 height 20
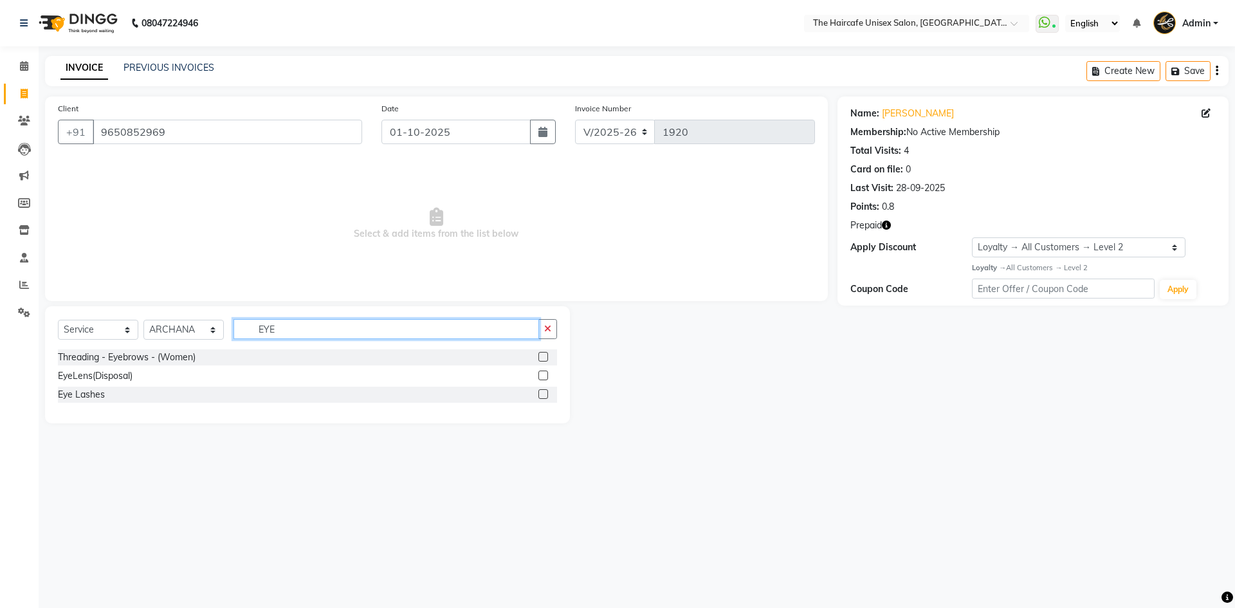
type input "EYE"
click at [544, 356] on label at bounding box center [543, 357] width 10 height 10
click at [544, 356] on input "checkbox" at bounding box center [542, 357] width 8 height 8
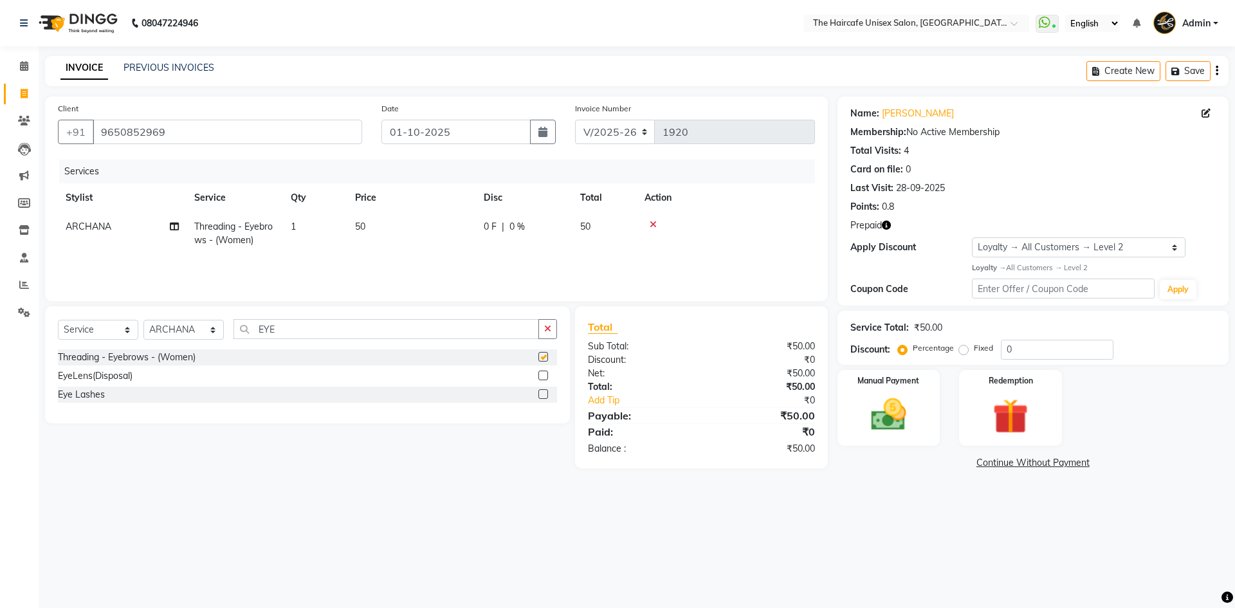
checkbox input "false"
drag, startPoint x: 454, startPoint y: 337, endPoint x: 250, endPoint y: 315, distance: 205.7
click at [250, 315] on div "Select Service Product Membership Package Voucher Prepaid Gift Card Select Styl…" at bounding box center [307, 364] width 525 height 117
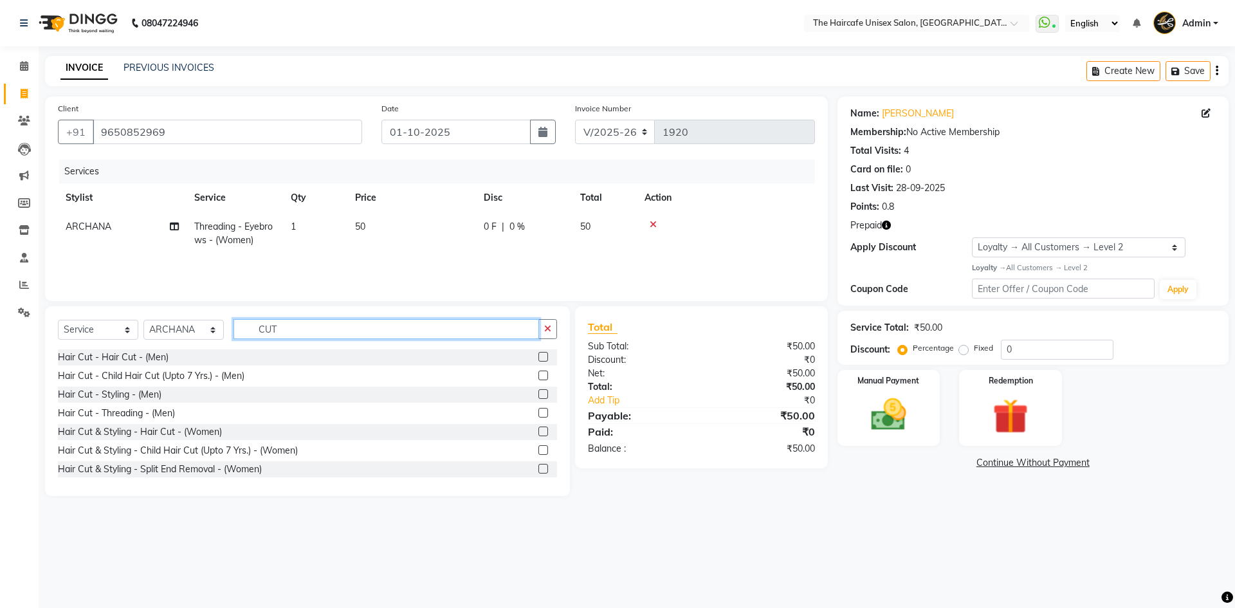
type input "CUT"
click at [538, 352] on label at bounding box center [543, 357] width 10 height 10
click at [538, 353] on input "checkbox" at bounding box center [542, 357] width 8 height 8
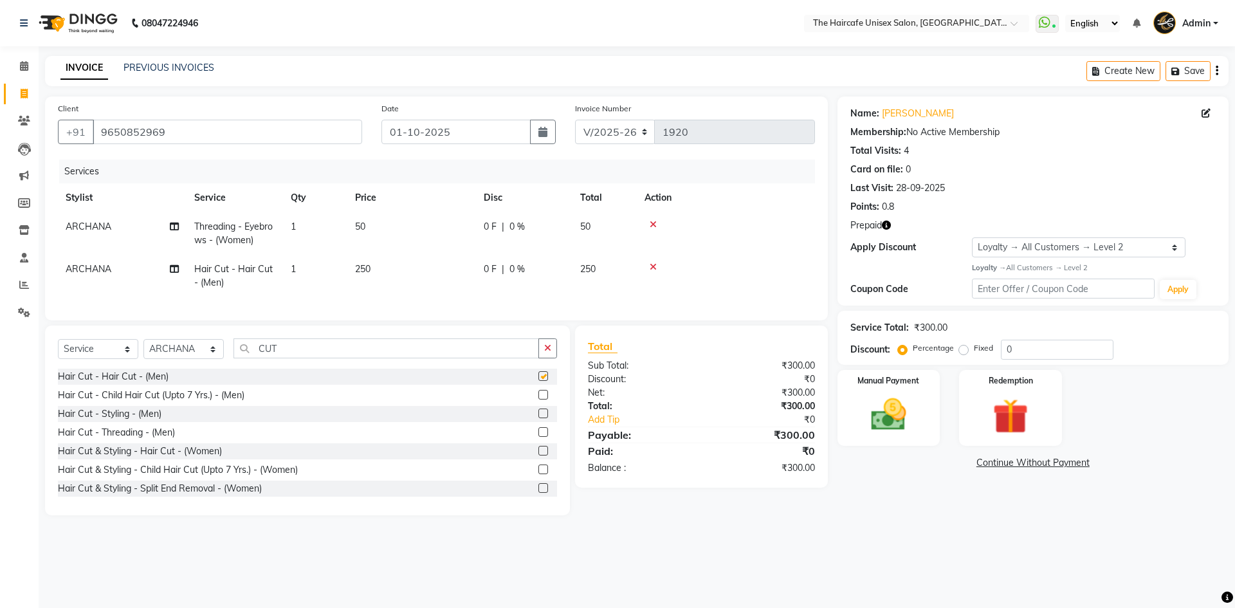
checkbox input "false"
click at [129, 267] on td "ARCHANA" at bounding box center [122, 276] width 129 height 42
select select "64975"
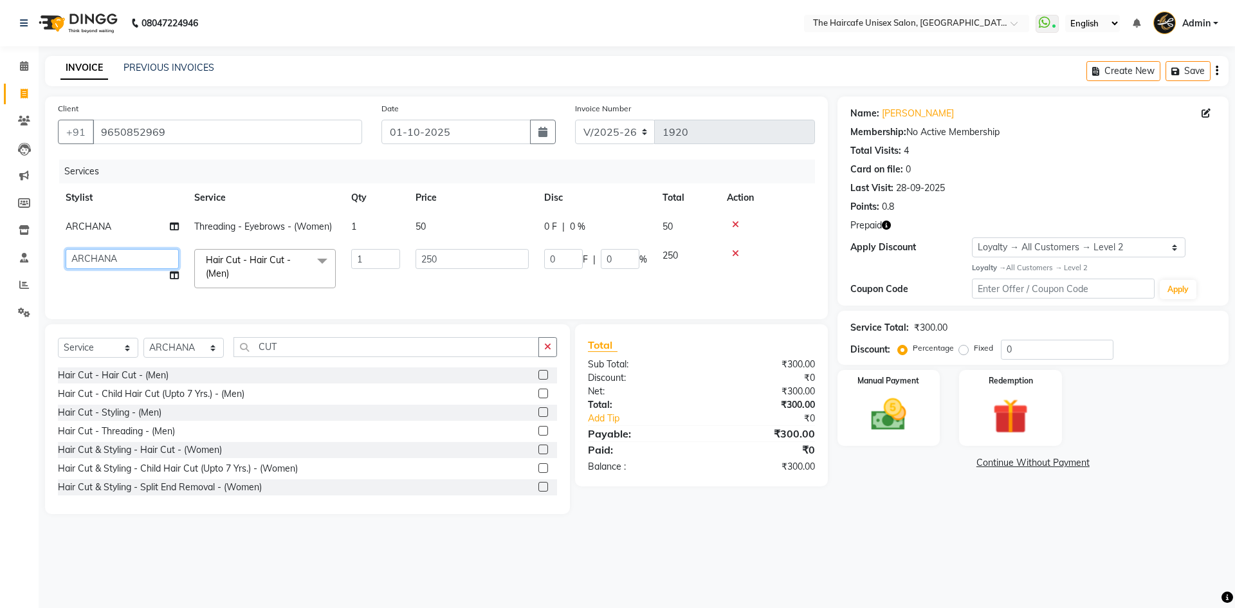
click at [129, 257] on select "AFTAB ARCHANA DEEVKI KAJAL SWAROOP kasim pathan MAHESH VERMA MUSKAN RAJ SHYAM S…" at bounding box center [122, 259] width 113 height 20
click at [293, 357] on input "CUT" at bounding box center [387, 347] width 306 height 20
type input "C"
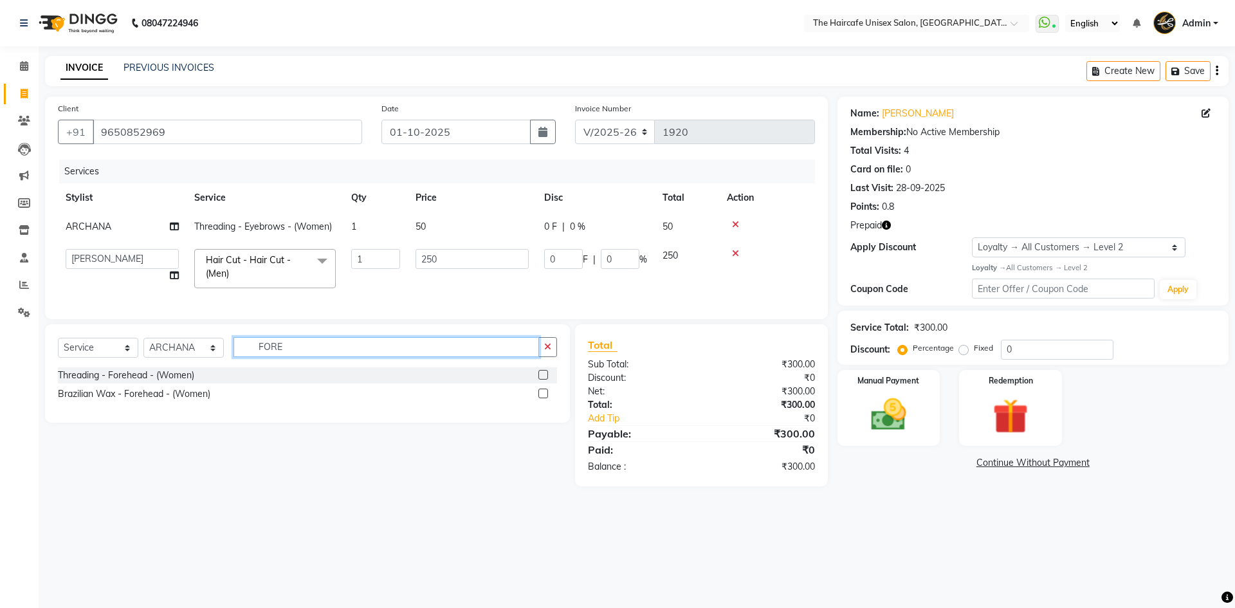
type input "FORE"
click at [542, 380] on label at bounding box center [543, 375] width 10 height 10
click at [542, 380] on input "checkbox" at bounding box center [542, 375] width 8 height 8
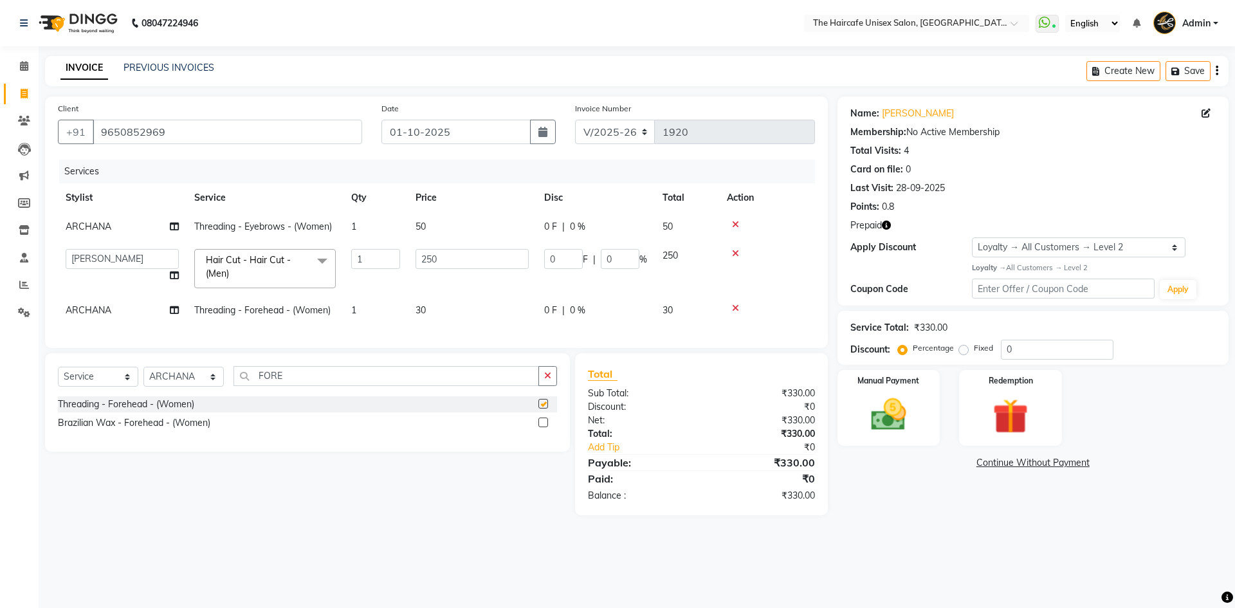
checkbox input "false"
click at [988, 387] on div "Redemption" at bounding box center [1010, 407] width 107 height 79
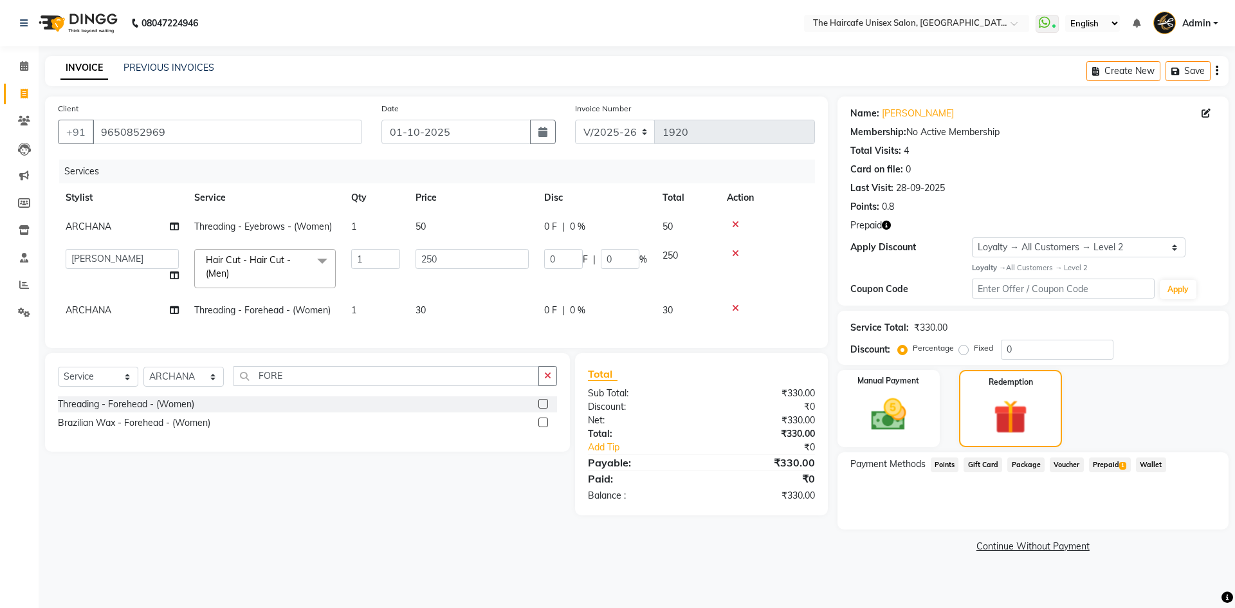
click at [1107, 462] on span "Prepaid 1" at bounding box center [1110, 464] width 42 height 15
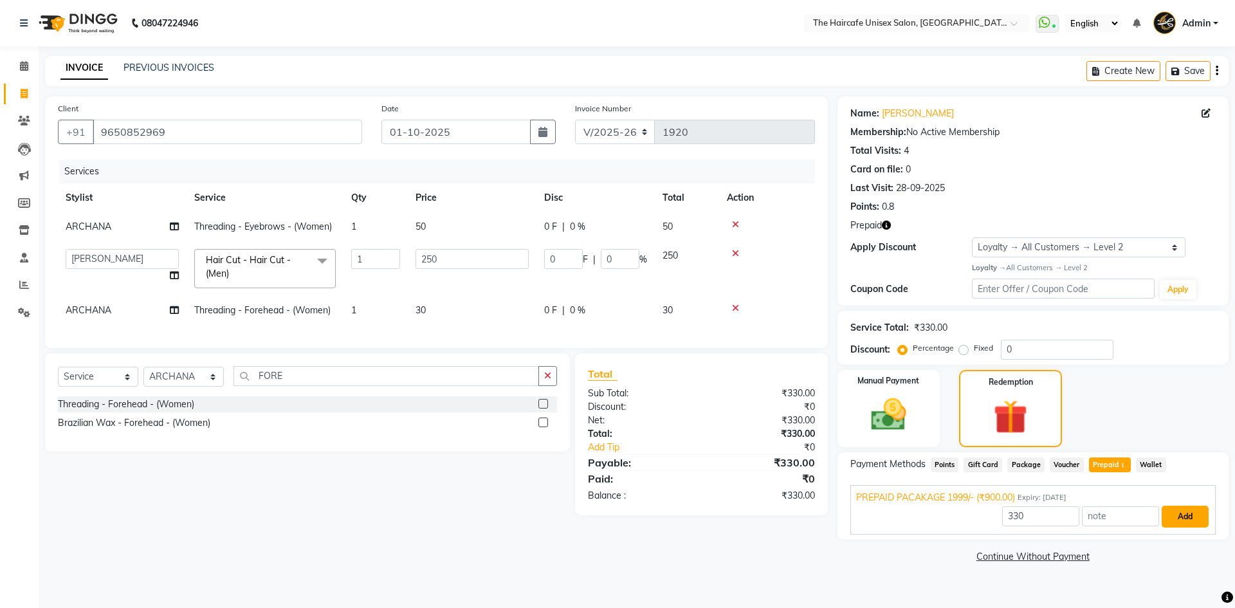
click at [1190, 517] on button "Add" at bounding box center [1185, 517] width 47 height 22
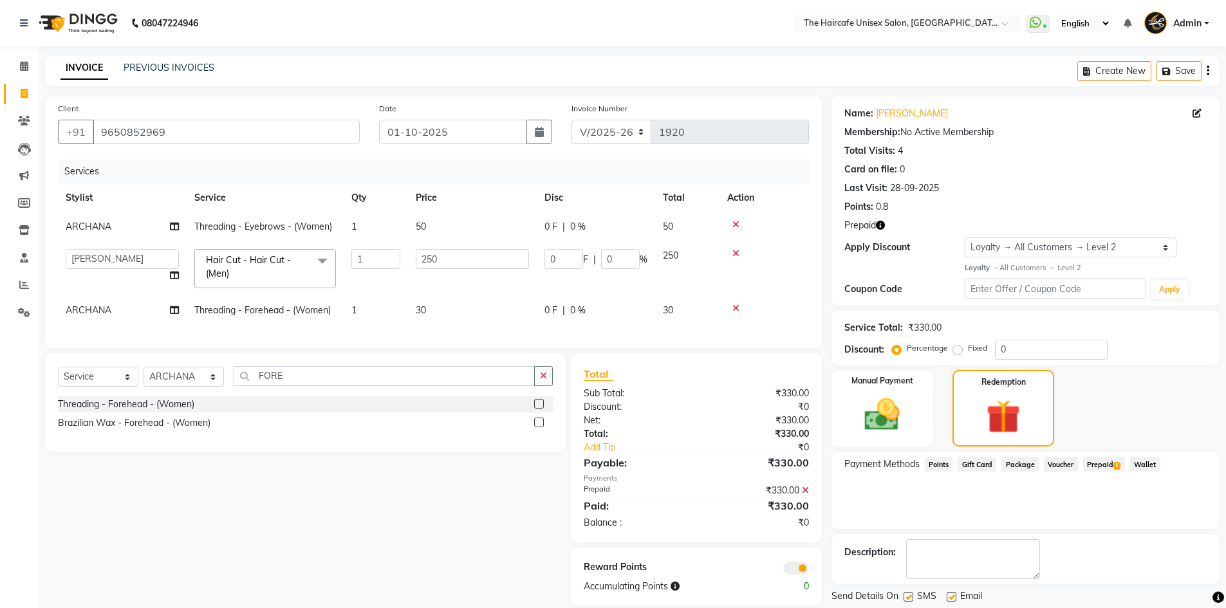
scroll to position [39, 0]
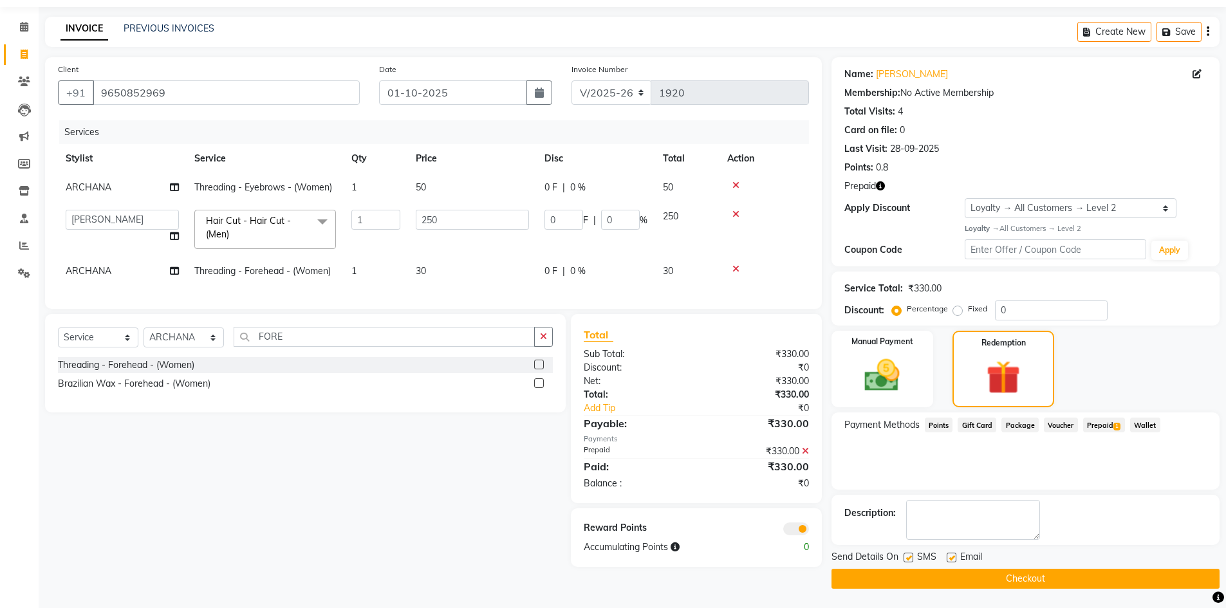
click at [1041, 571] on button "Checkout" at bounding box center [1025, 579] width 388 height 20
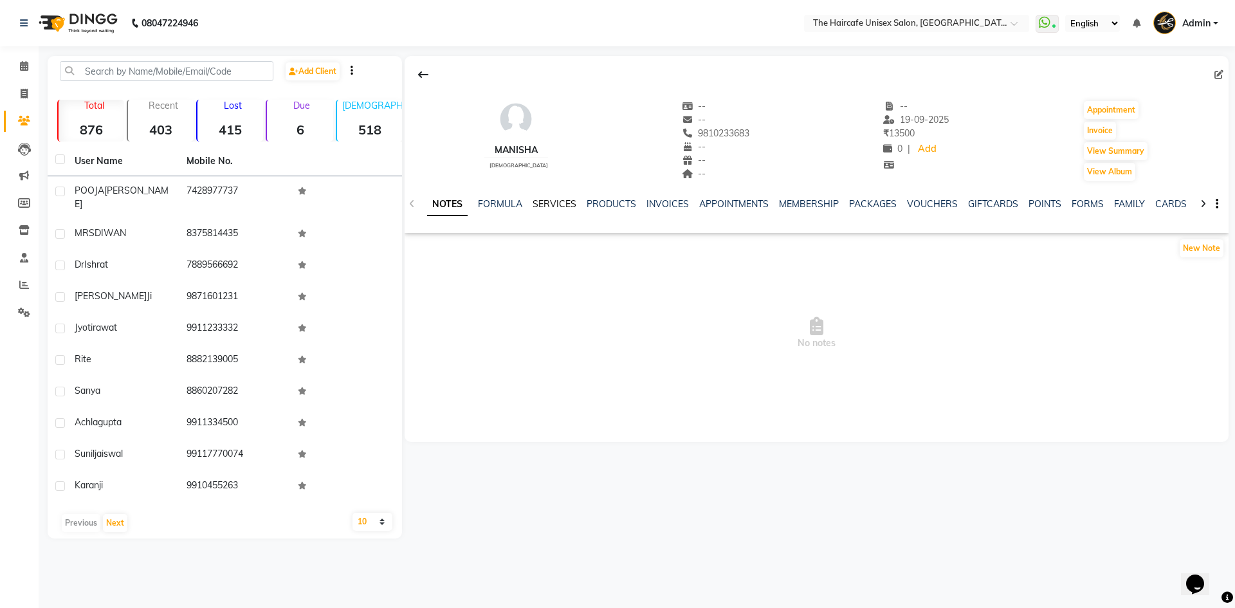
click at [555, 201] on link "SERVICES" at bounding box center [555, 204] width 44 height 12
click at [27, 89] on icon at bounding box center [24, 94] width 7 height 10
select select "service"
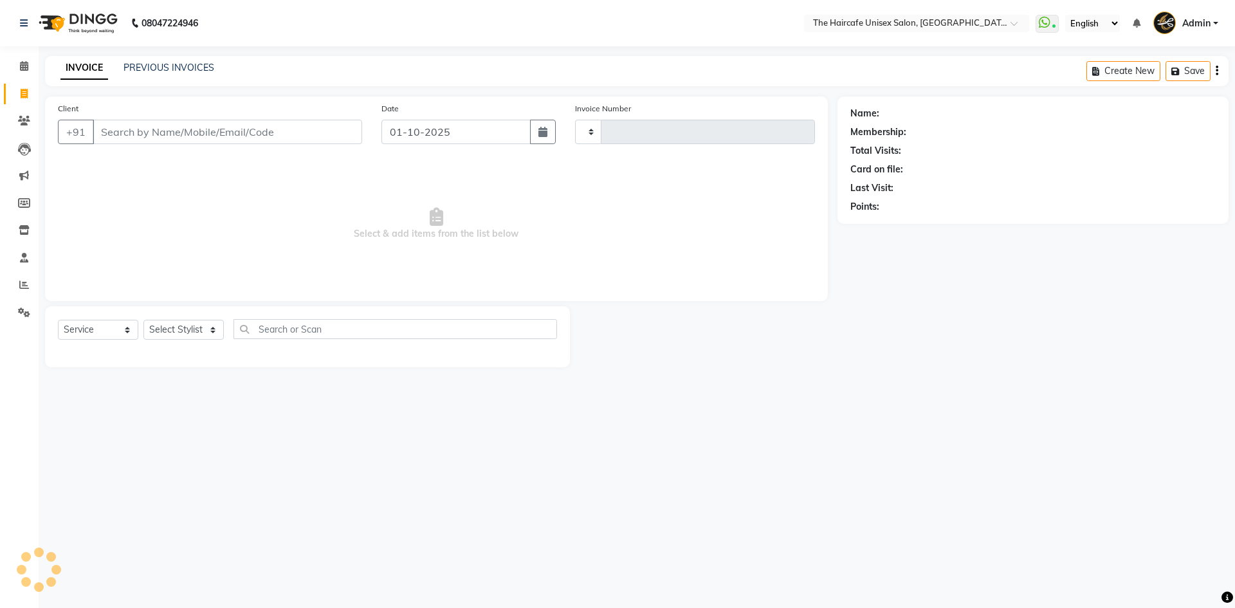
type input "1920"
select select "7412"
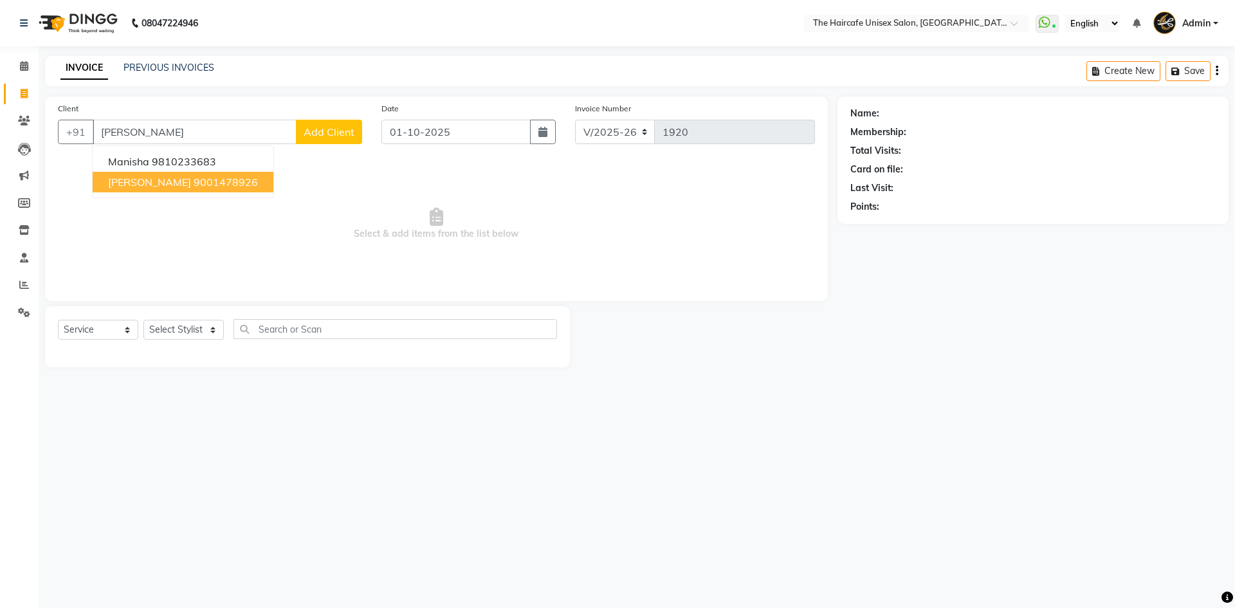
click at [149, 185] on button "[PERSON_NAME] 9001478926" at bounding box center [183, 182] width 181 height 21
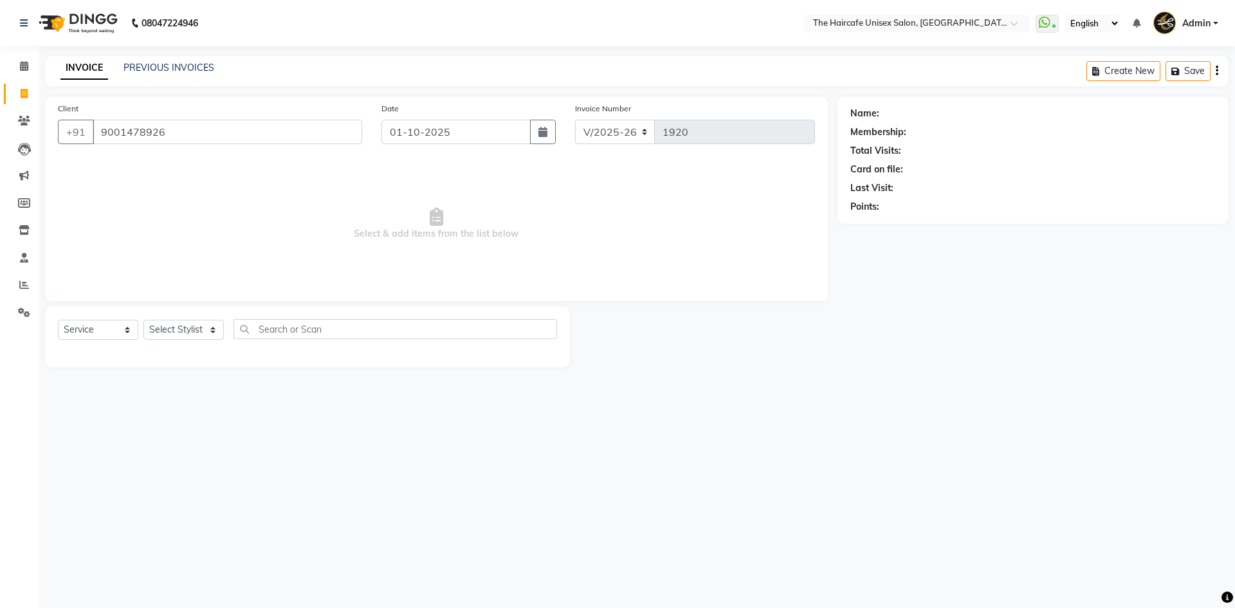
type input "9001478926"
select select "1: Object"
click at [193, 129] on input "9001478926" at bounding box center [228, 132] width 270 height 24
type input "9"
type input "B"
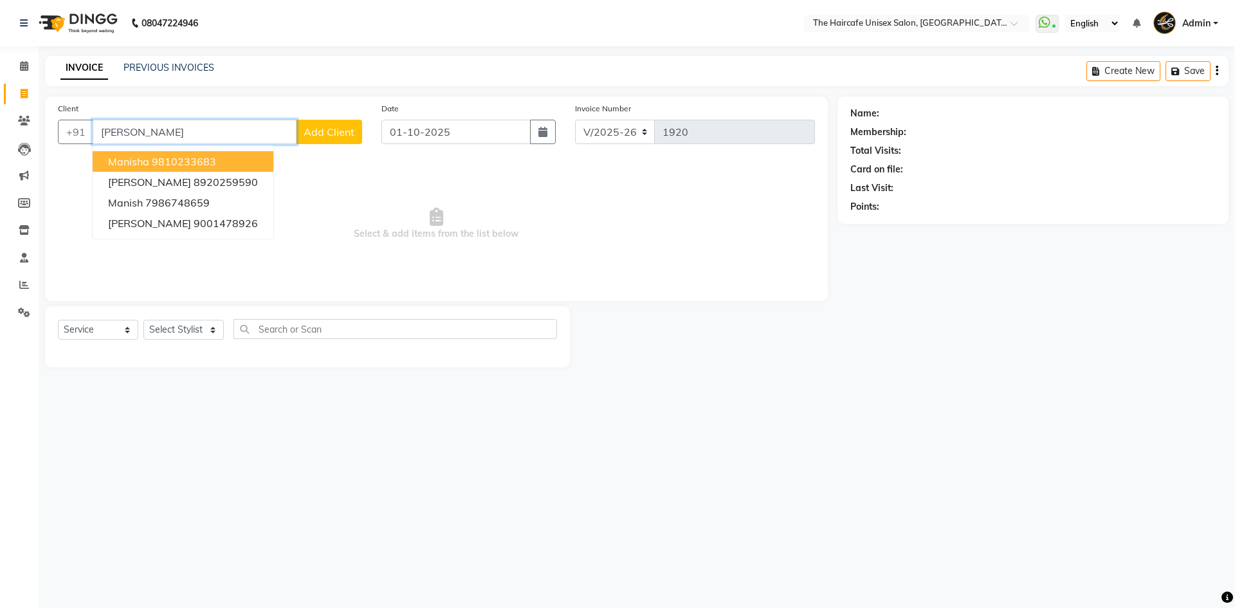
click at [194, 165] on ngb-highlight "9810233683" at bounding box center [184, 161] width 64 height 13
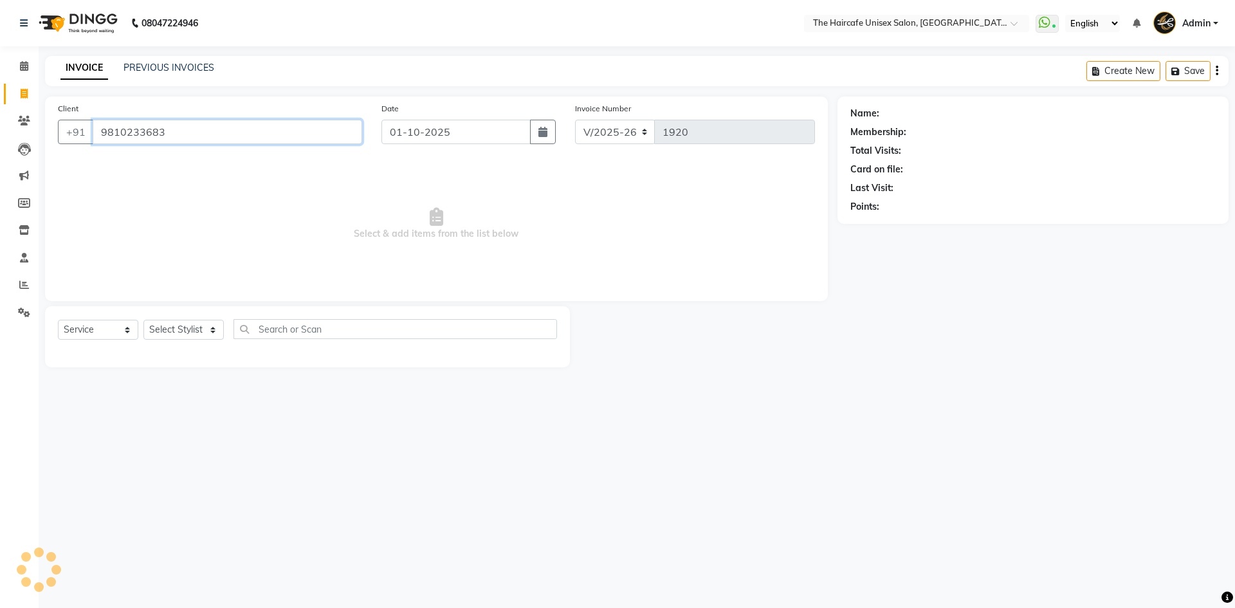
type input "9810233683"
select select "1: Object"
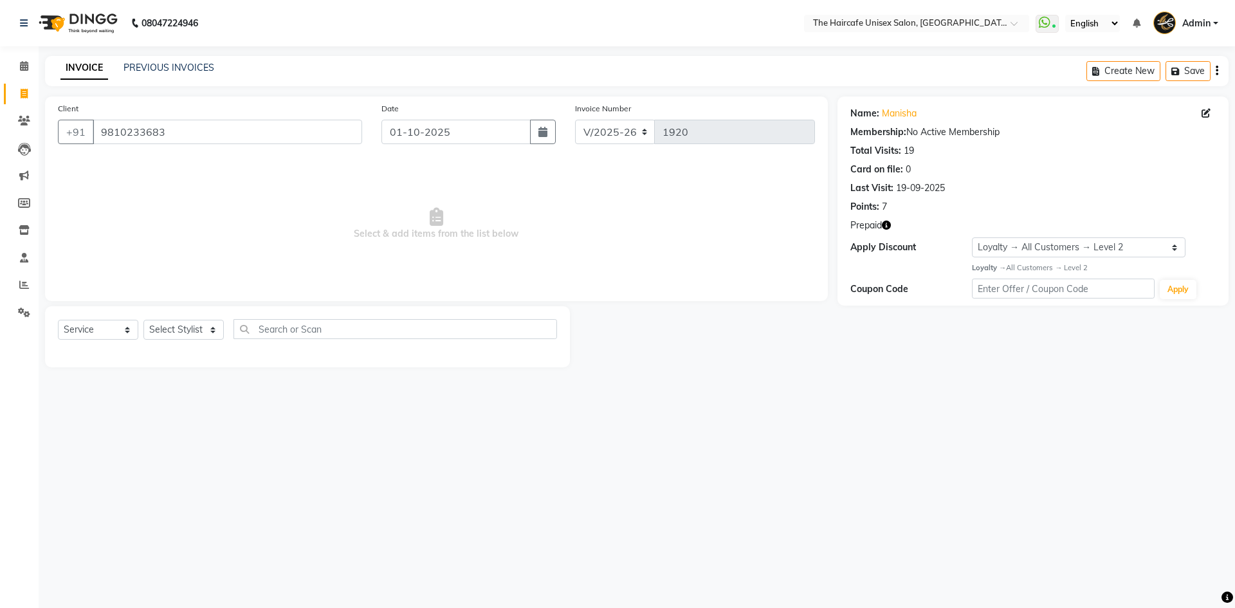
click at [885, 226] on icon "button" at bounding box center [886, 225] width 9 height 9
click at [916, 338] on div "Name: [PERSON_NAME] Membership: No Active Membership Total Visits: 19 Card on f…" at bounding box center [1038, 232] width 401 height 271
click at [899, 111] on link "Manisha" at bounding box center [899, 114] width 35 height 14
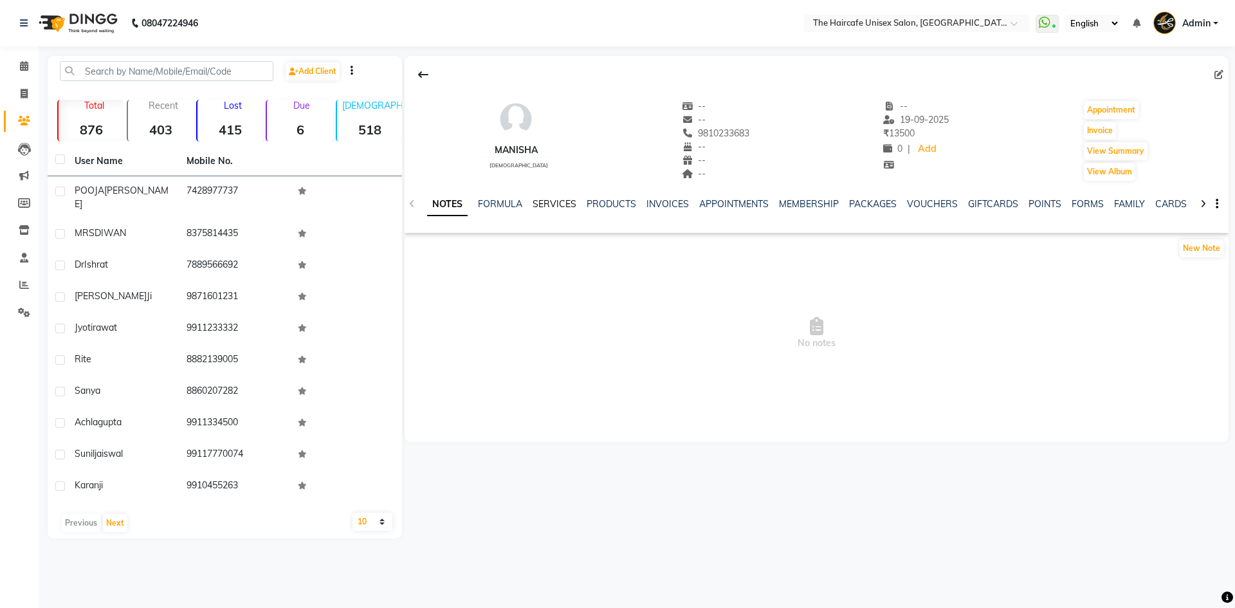
click at [554, 202] on link "SERVICES" at bounding box center [555, 204] width 44 height 12
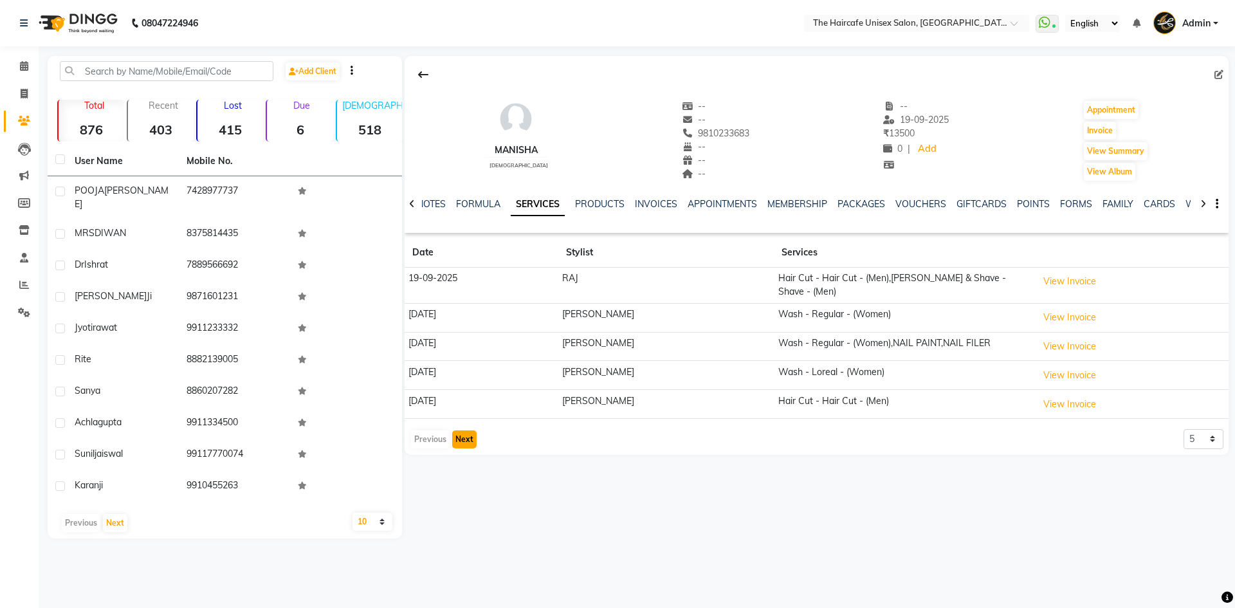
click at [461, 435] on button "Next" at bounding box center [464, 439] width 24 height 18
click at [419, 434] on button "Previous" at bounding box center [430, 439] width 39 height 18
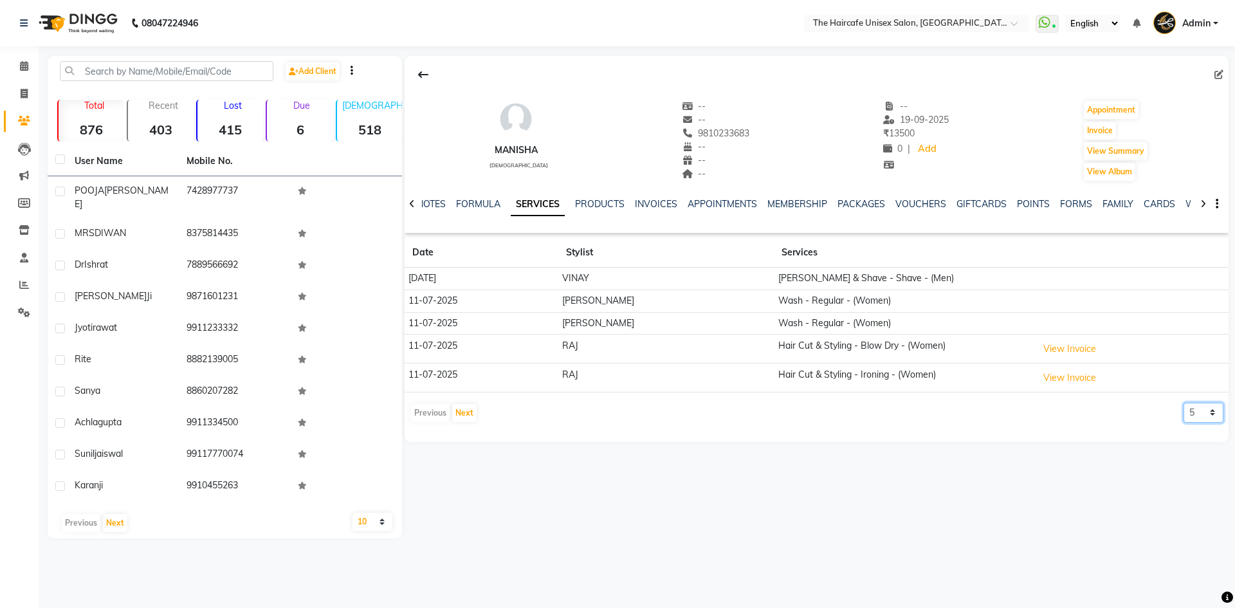
click at [1202, 405] on select "5 10 50 100 500" at bounding box center [1204, 413] width 40 height 20
select select "50"
click at [1184, 403] on select "5 10 50 100 500" at bounding box center [1204, 413] width 40 height 20
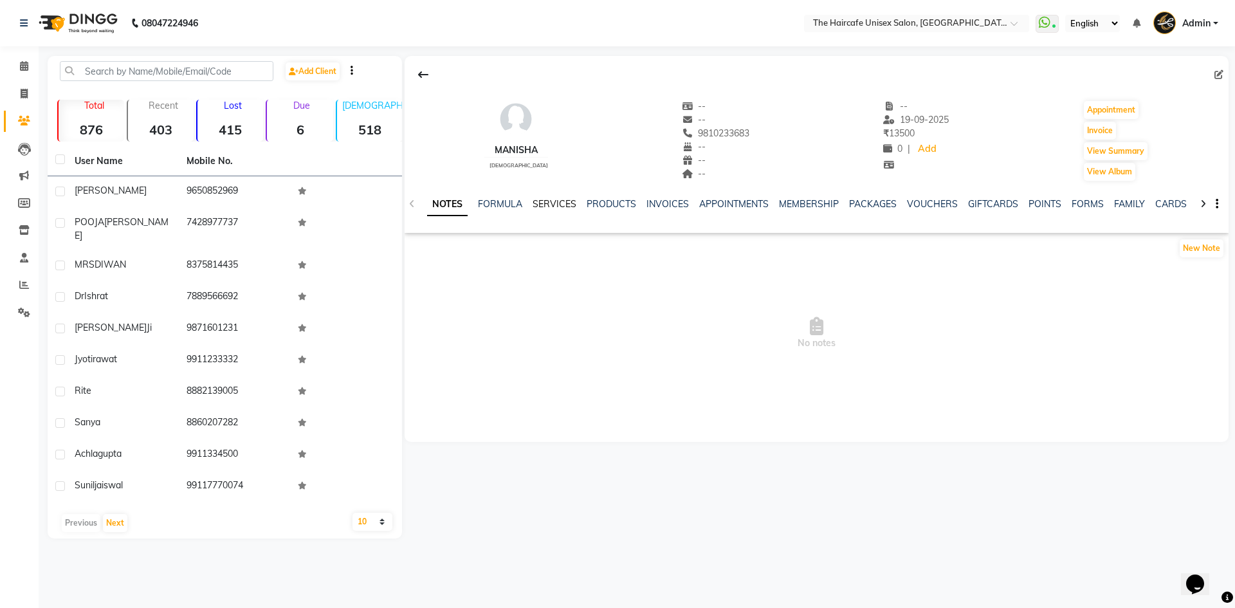
click at [564, 203] on link "SERVICES" at bounding box center [555, 204] width 44 height 12
